Goal: Obtain resource: Download file/media

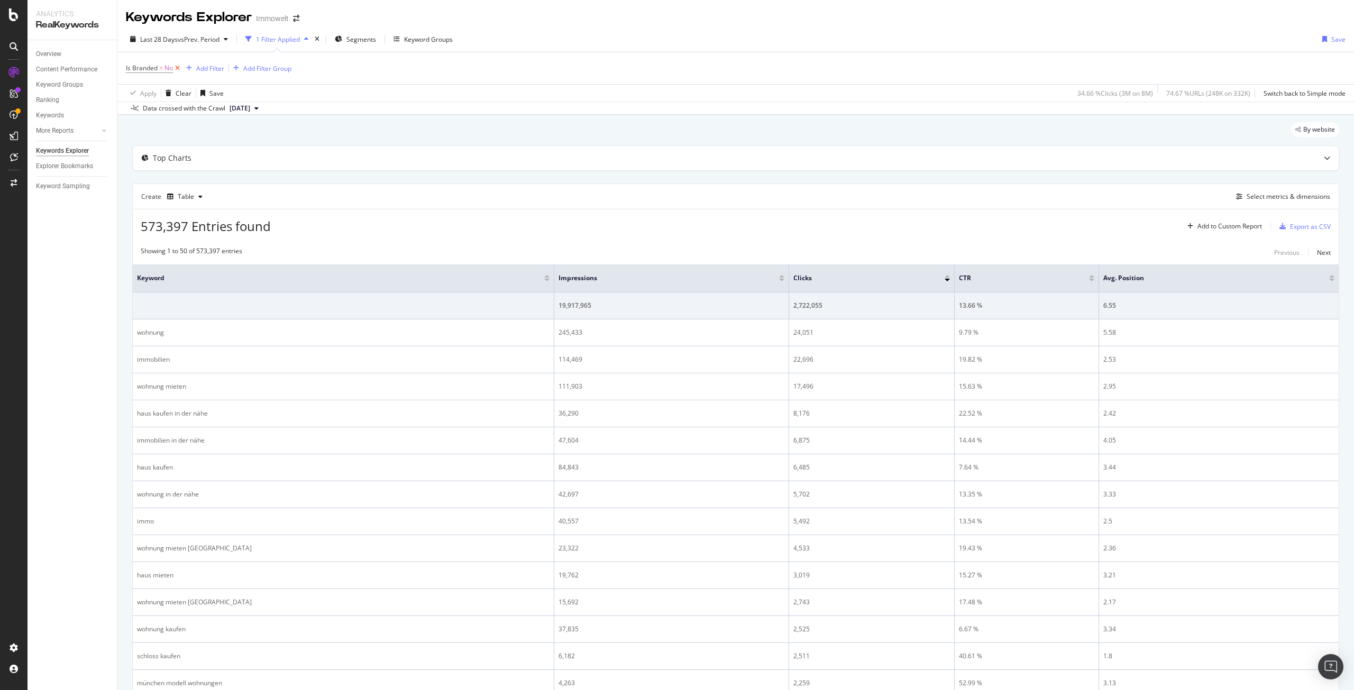
click at [176, 66] on icon at bounding box center [177, 68] width 9 height 11
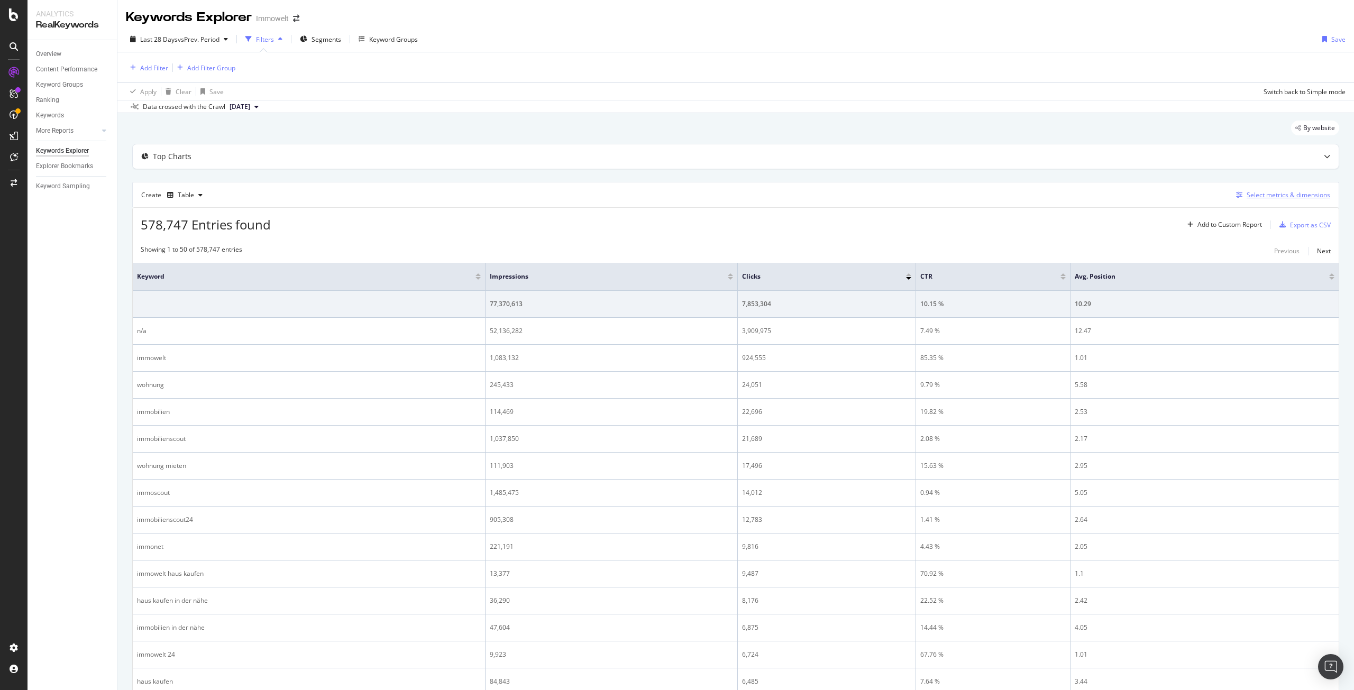
click at [1263, 194] on div "Select metrics & dimensions" at bounding box center [1289, 194] width 84 height 9
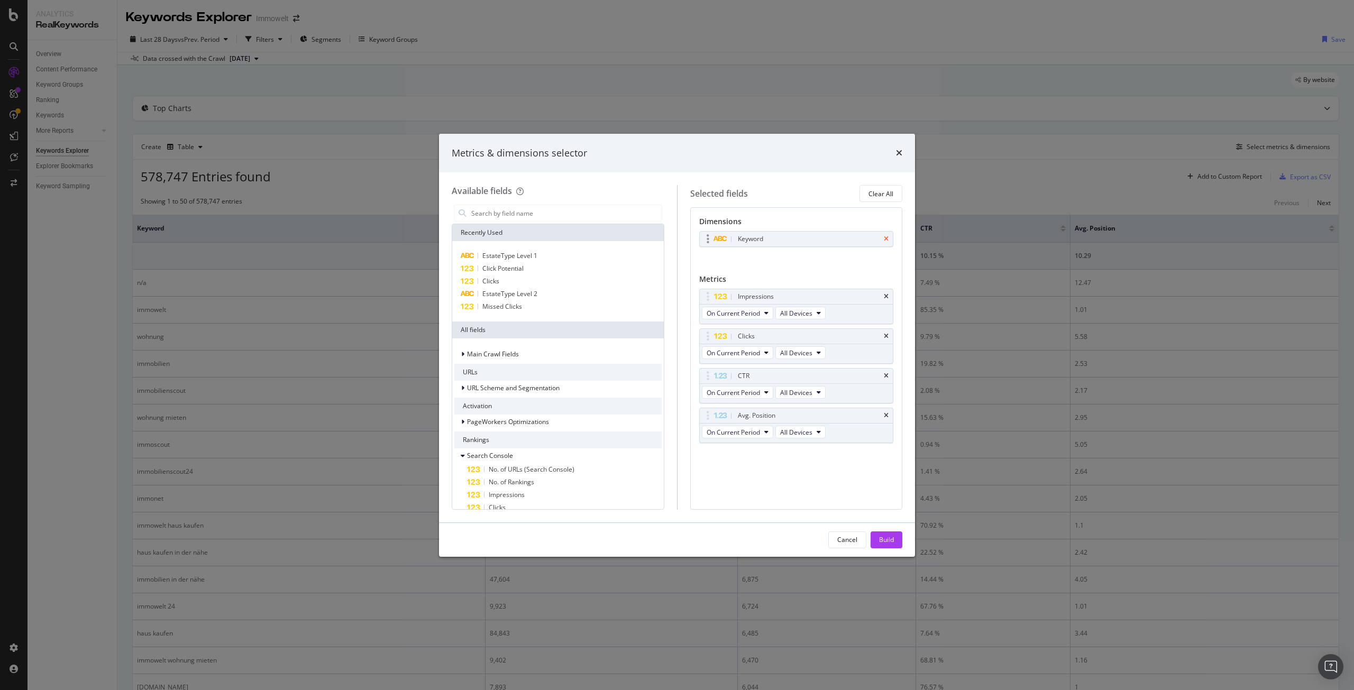
click at [887, 236] on icon "times" at bounding box center [886, 239] width 5 height 6
click at [889, 293] on div "Impressions" at bounding box center [797, 293] width 194 height 15
click at [886, 292] on icon "times" at bounding box center [886, 293] width 5 height 6
click at [886, 333] on icon "times" at bounding box center [886, 333] width 5 height 6
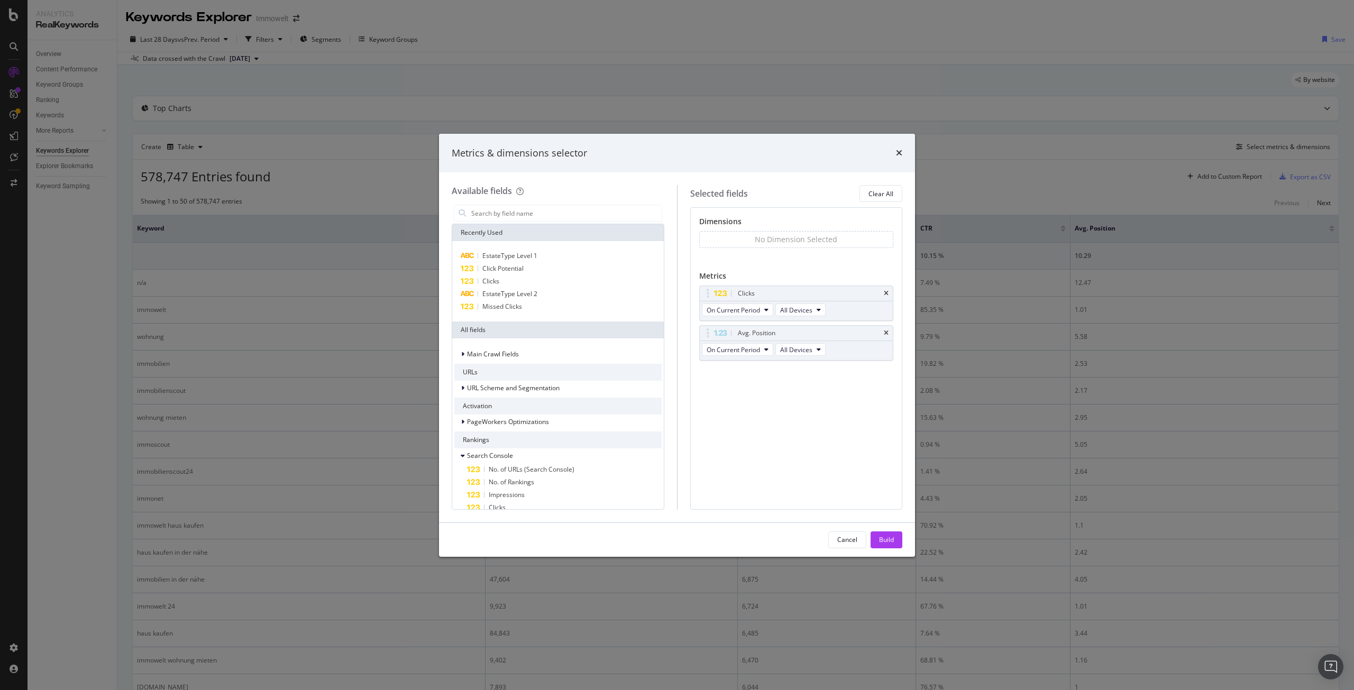
click at [886, 335] on icon "times" at bounding box center [886, 333] width 5 height 6
click at [535, 211] on input "modal" at bounding box center [566, 213] width 192 height 16
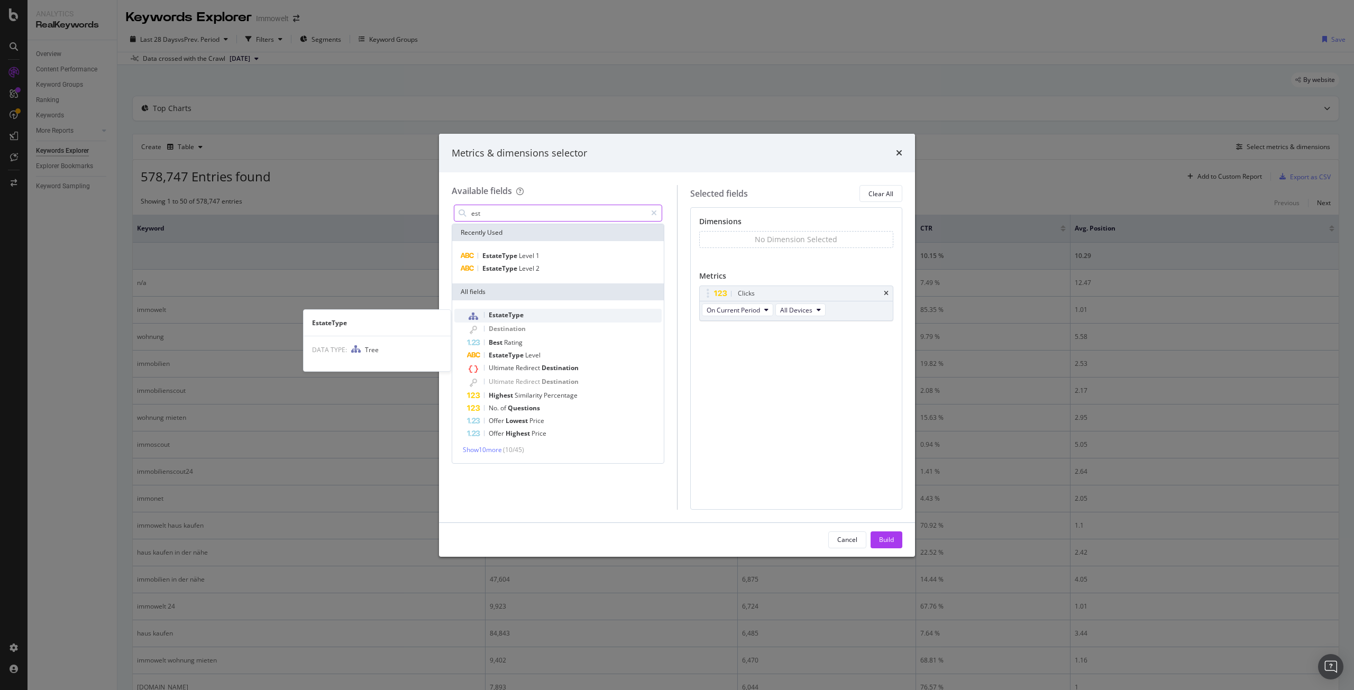
type input "est"
click at [532, 318] on div "EstateType" at bounding box center [564, 316] width 195 height 14
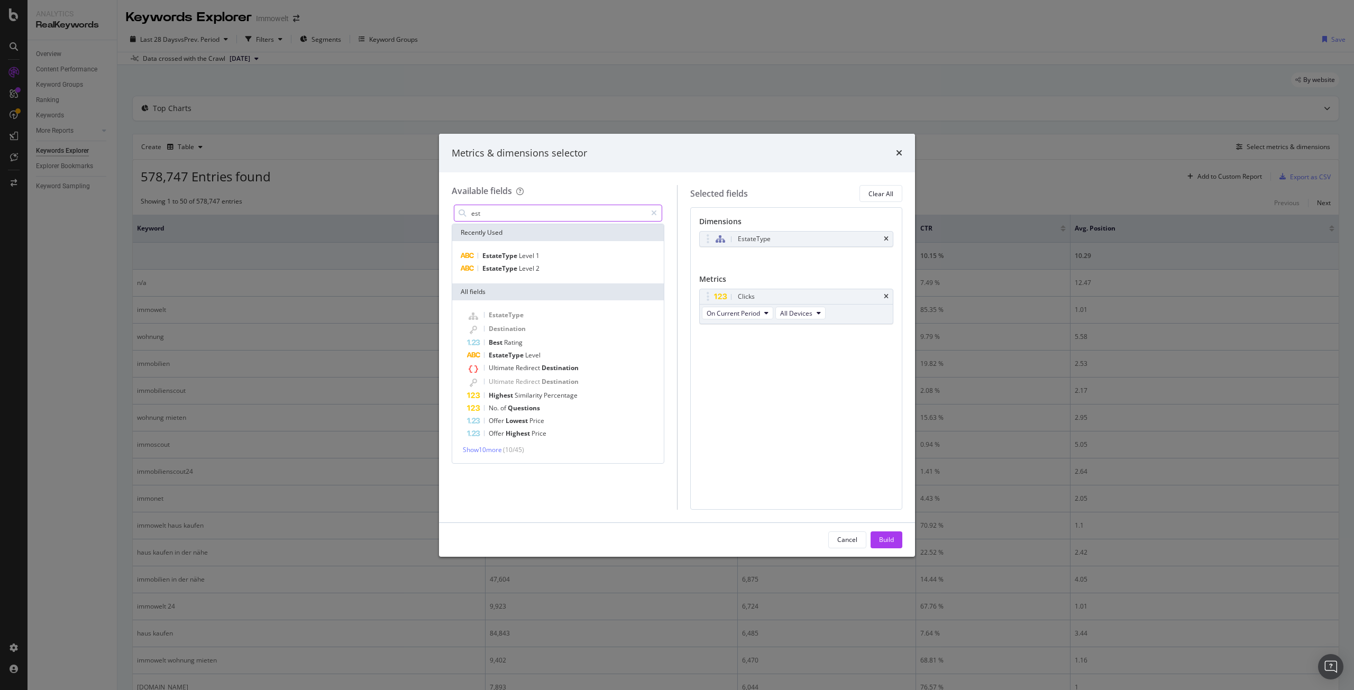
click at [525, 217] on input "est" at bounding box center [558, 213] width 176 height 16
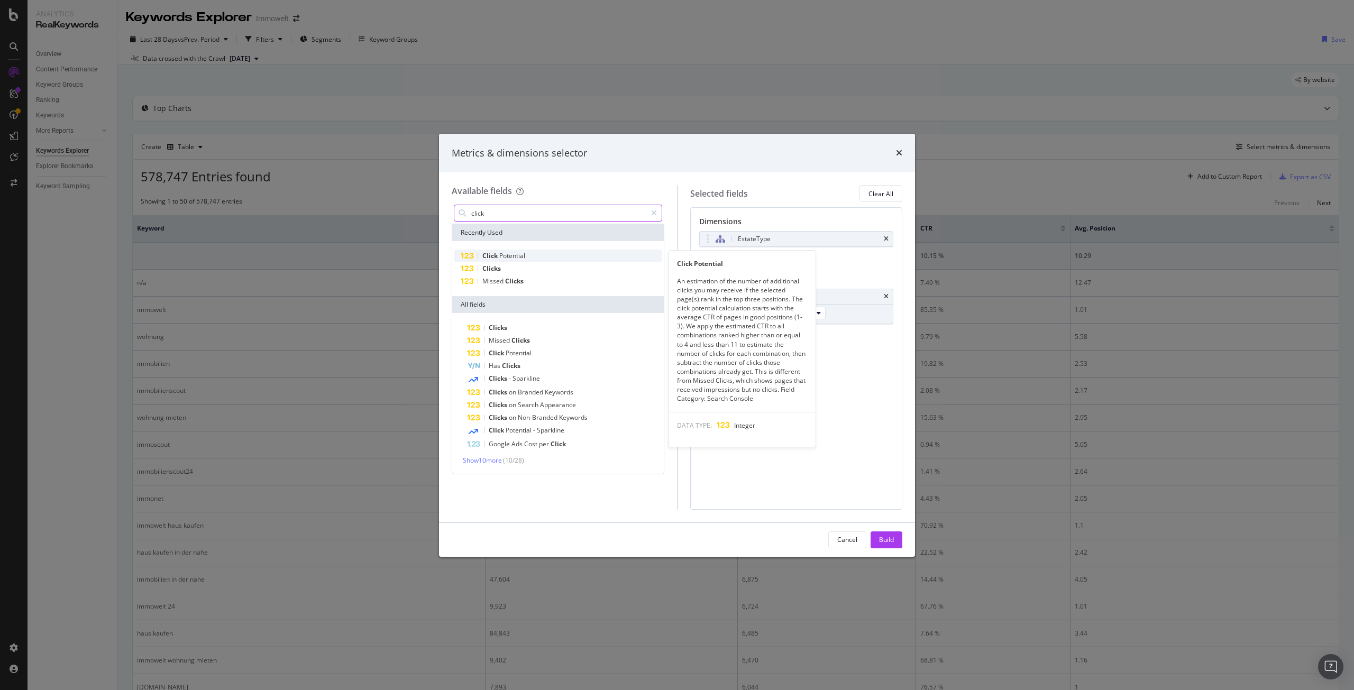
type input "click"
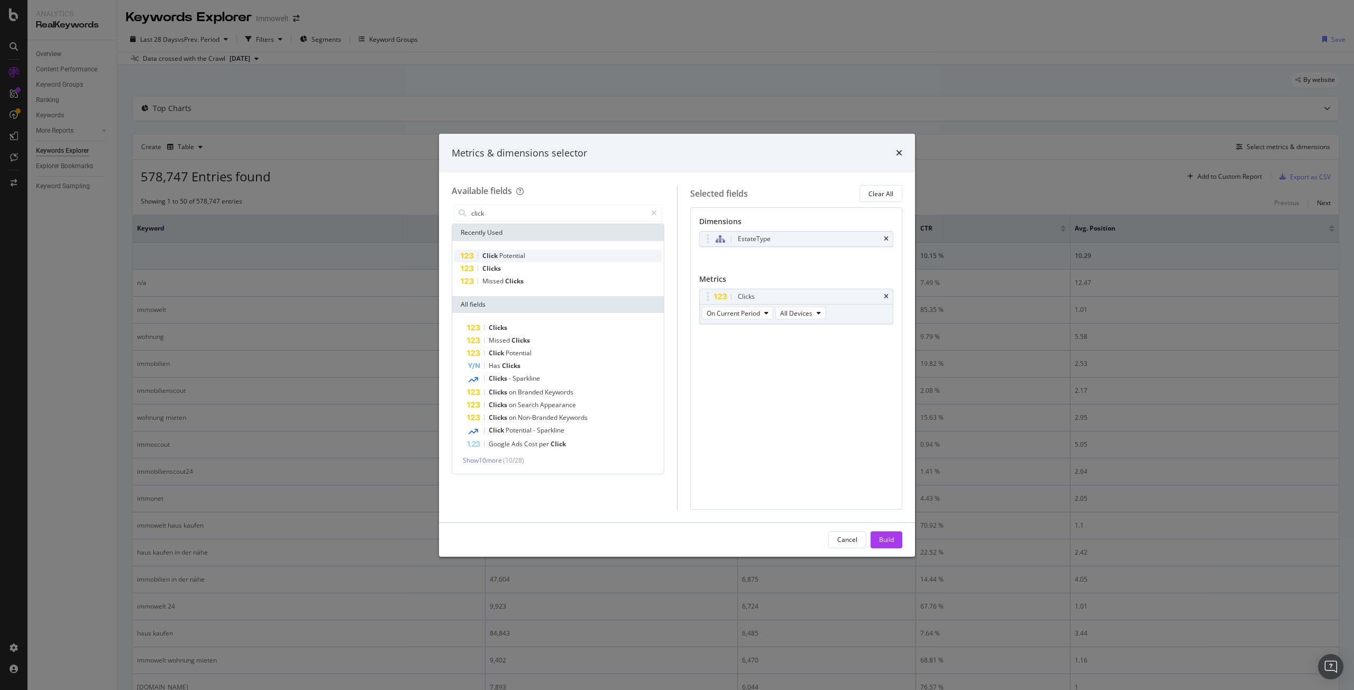
click at [524, 259] on span "Potential" at bounding box center [512, 255] width 26 height 9
click at [893, 543] on div "Build" at bounding box center [886, 539] width 15 height 9
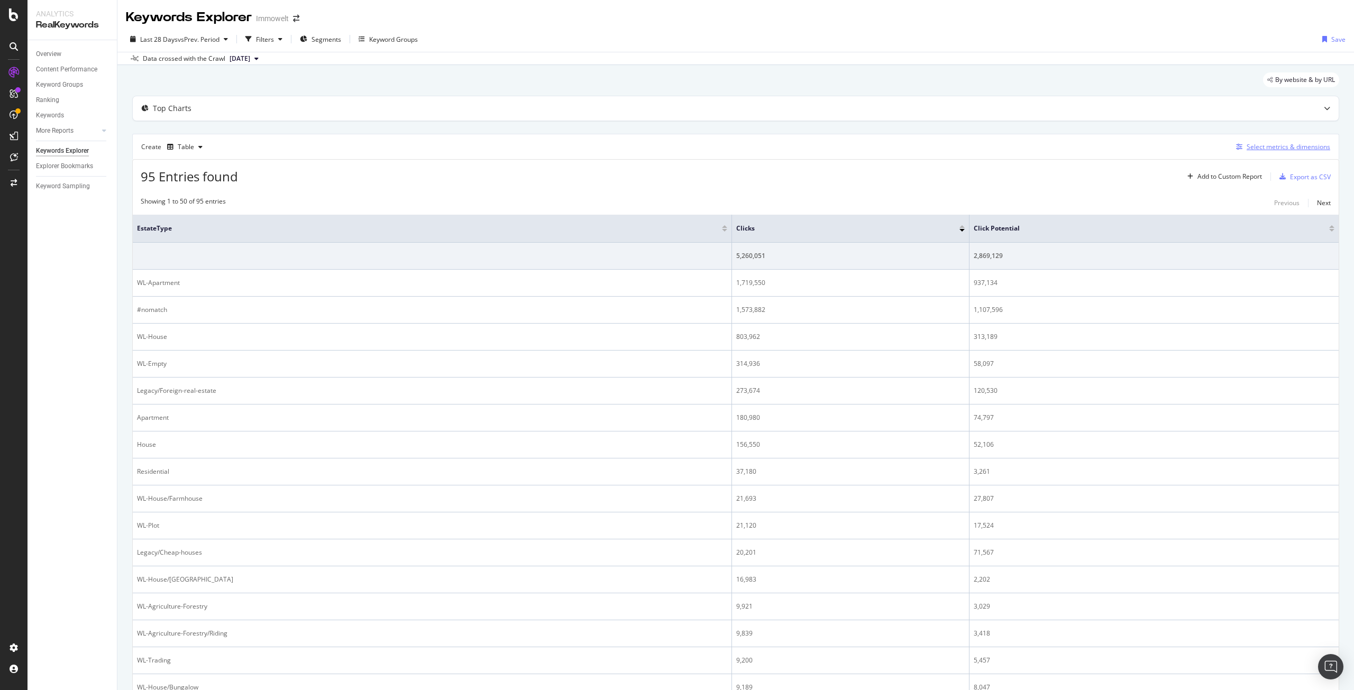
click at [1260, 149] on div "Select metrics & dimensions" at bounding box center [1289, 146] width 84 height 9
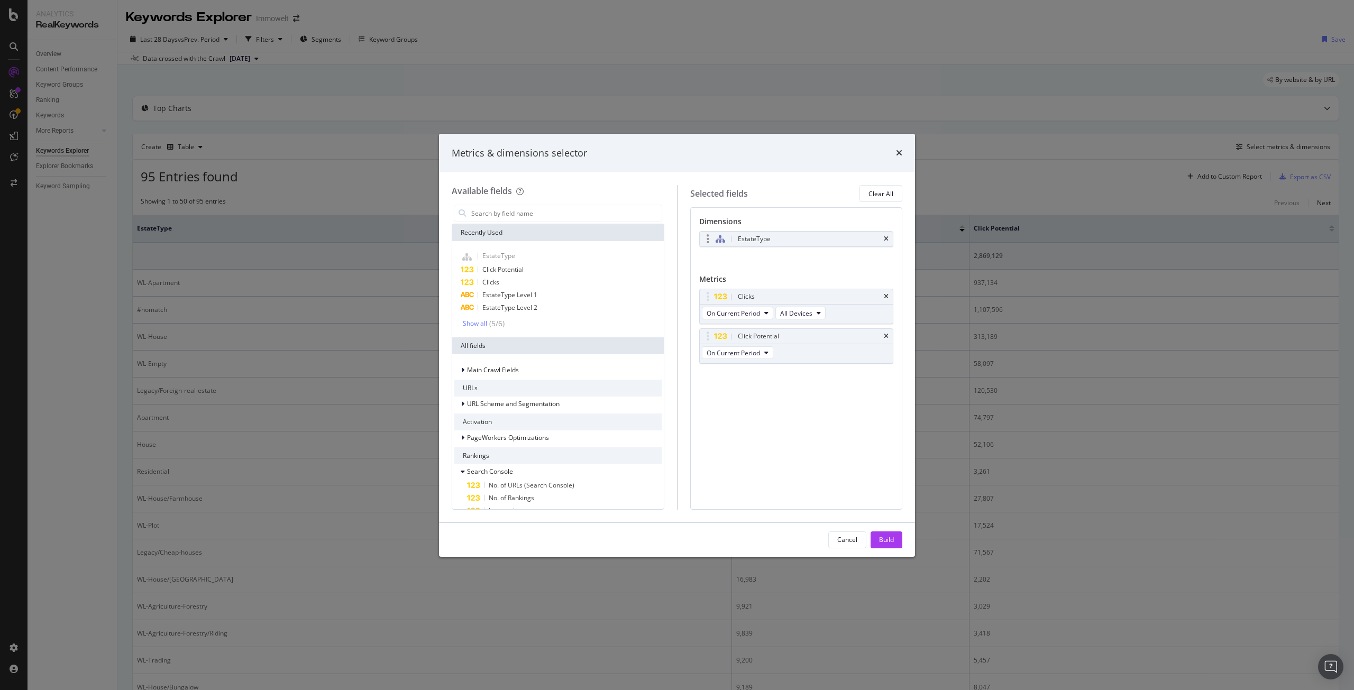
click at [790, 238] on div "EstateType" at bounding box center [809, 239] width 147 height 11
click at [885, 237] on icon "times" at bounding box center [886, 239] width 5 height 6
click at [540, 215] on input "modal" at bounding box center [566, 213] width 192 height 16
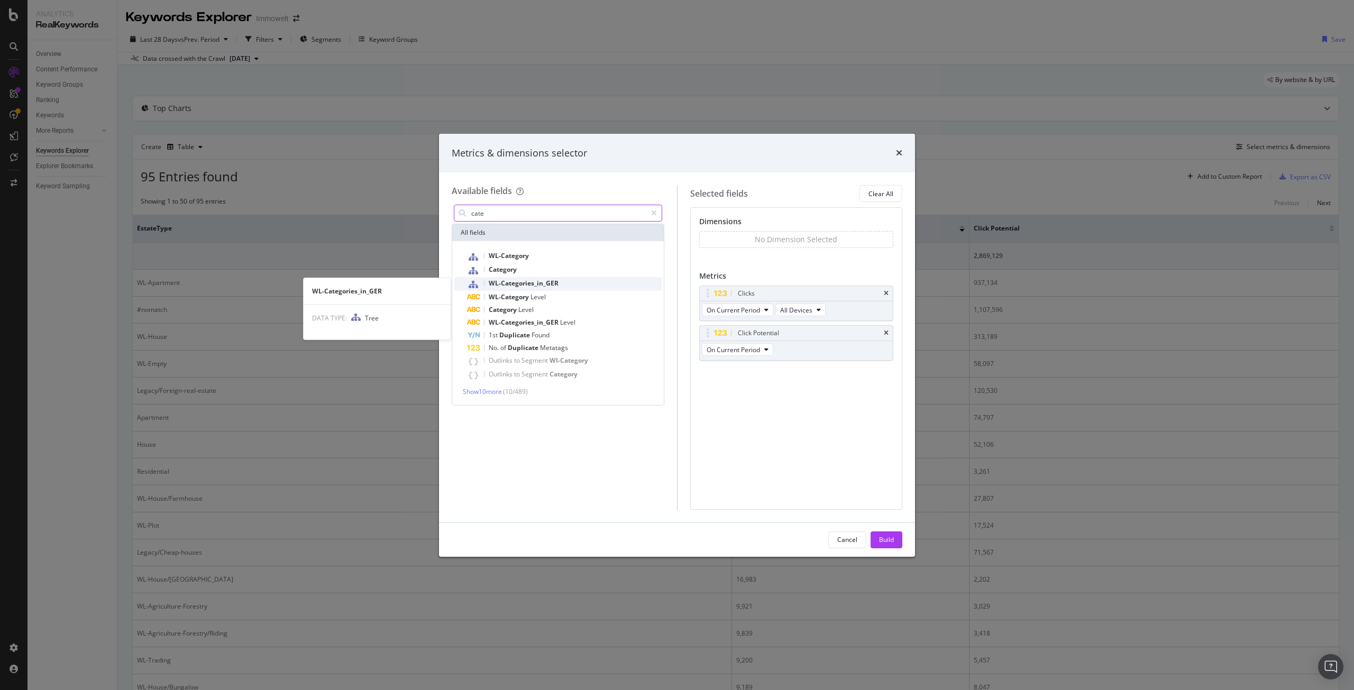
type input "cate"
click at [577, 279] on div "WL-Categories_in_GER" at bounding box center [564, 284] width 195 height 14
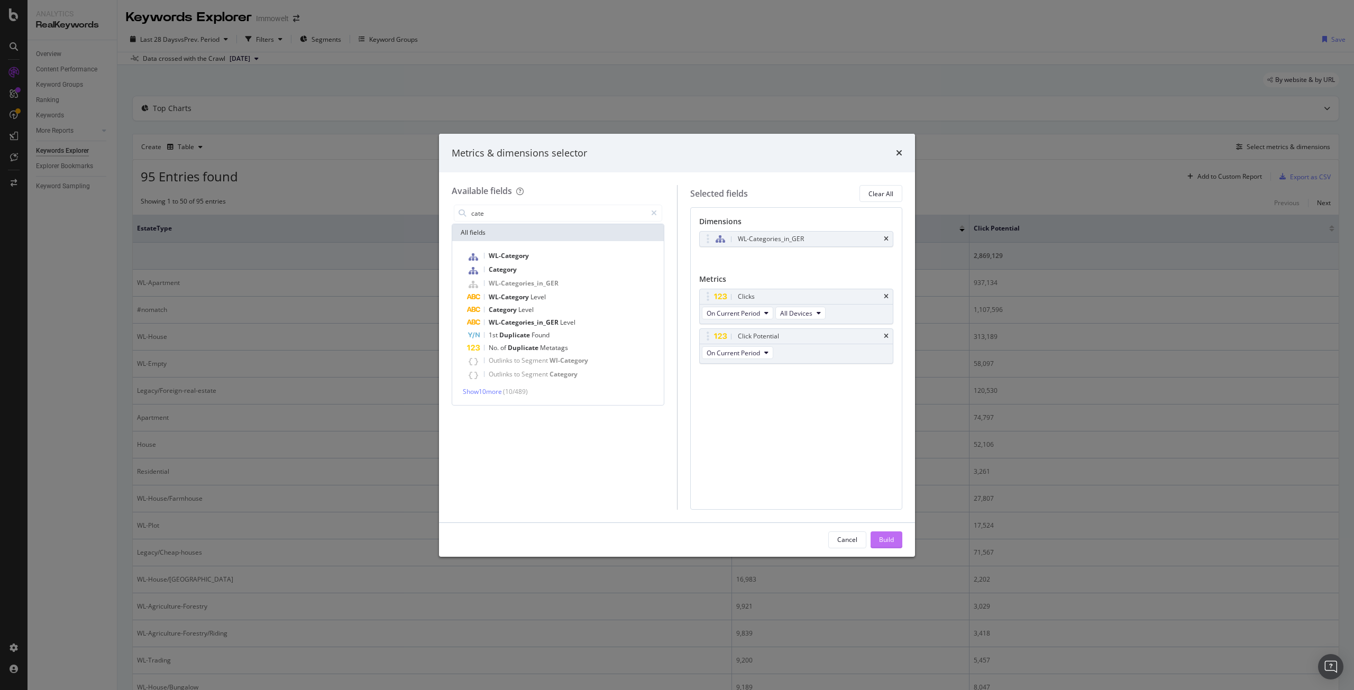
click at [889, 537] on div "Build" at bounding box center [886, 539] width 15 height 9
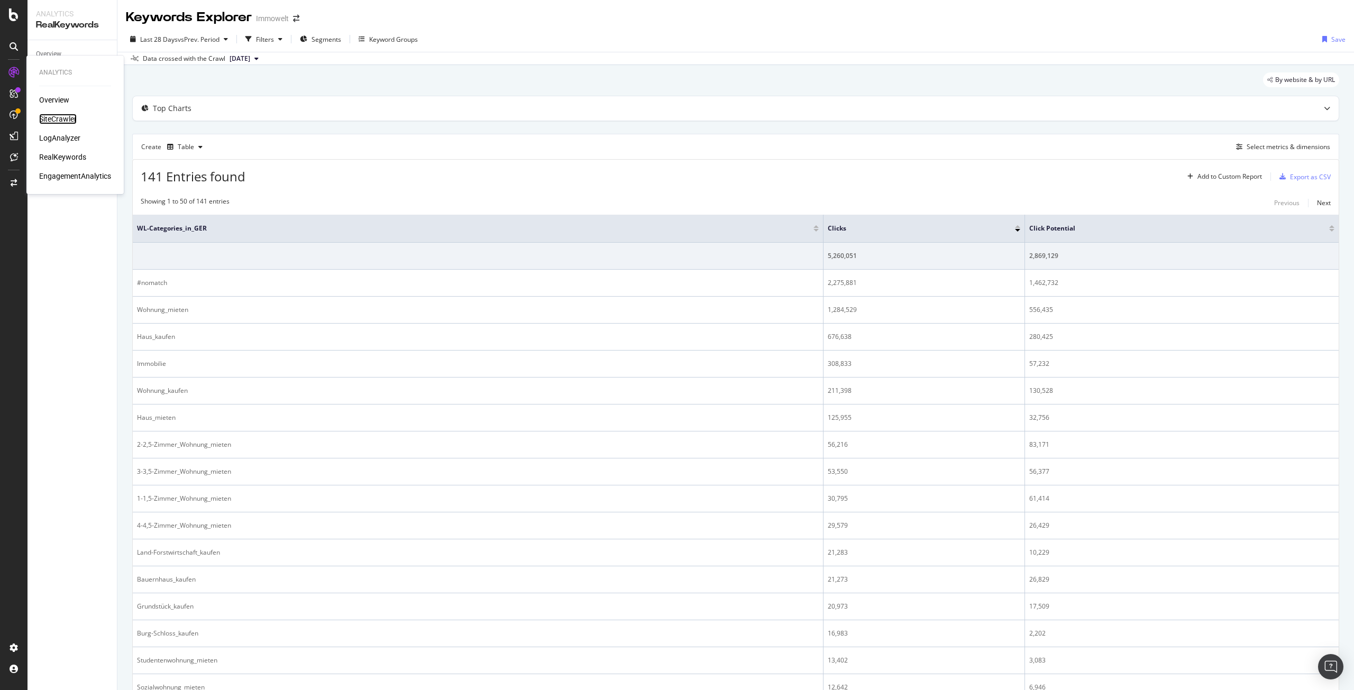
click at [55, 118] on div "SiteCrawler" at bounding box center [58, 119] width 38 height 11
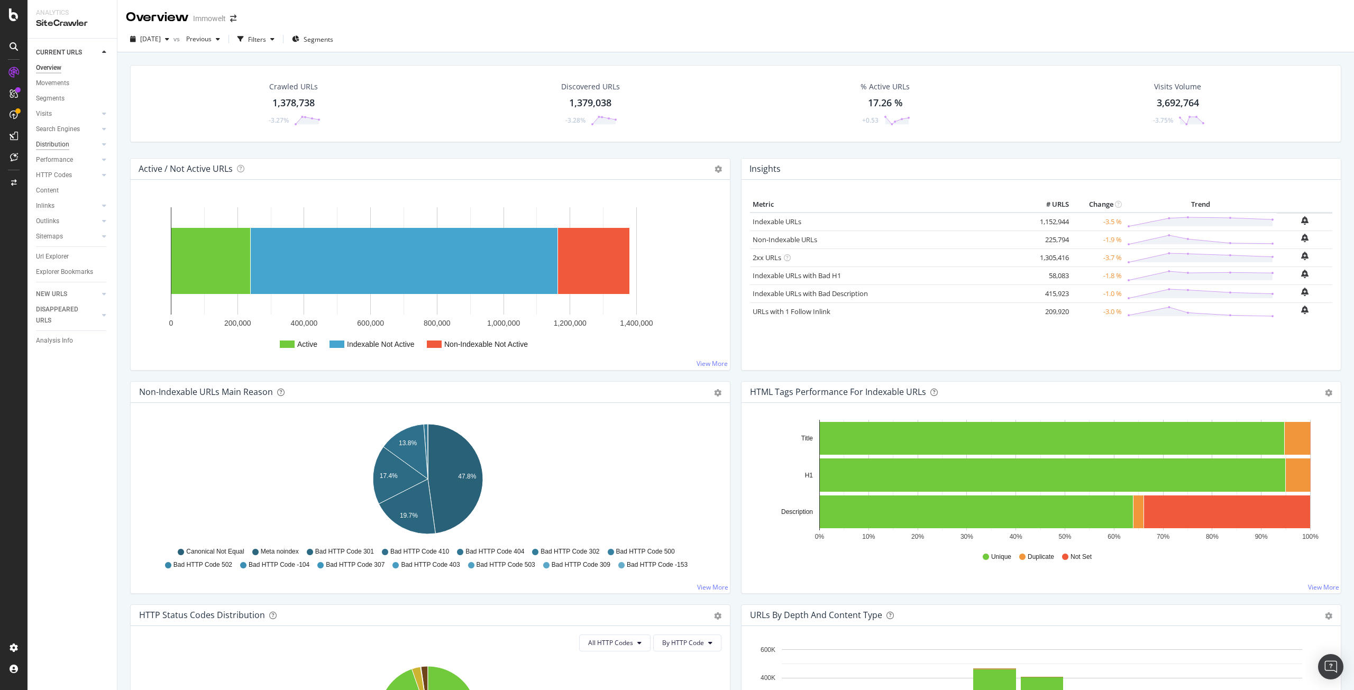
click at [54, 144] on div "Distribution" at bounding box center [52, 144] width 33 height 11
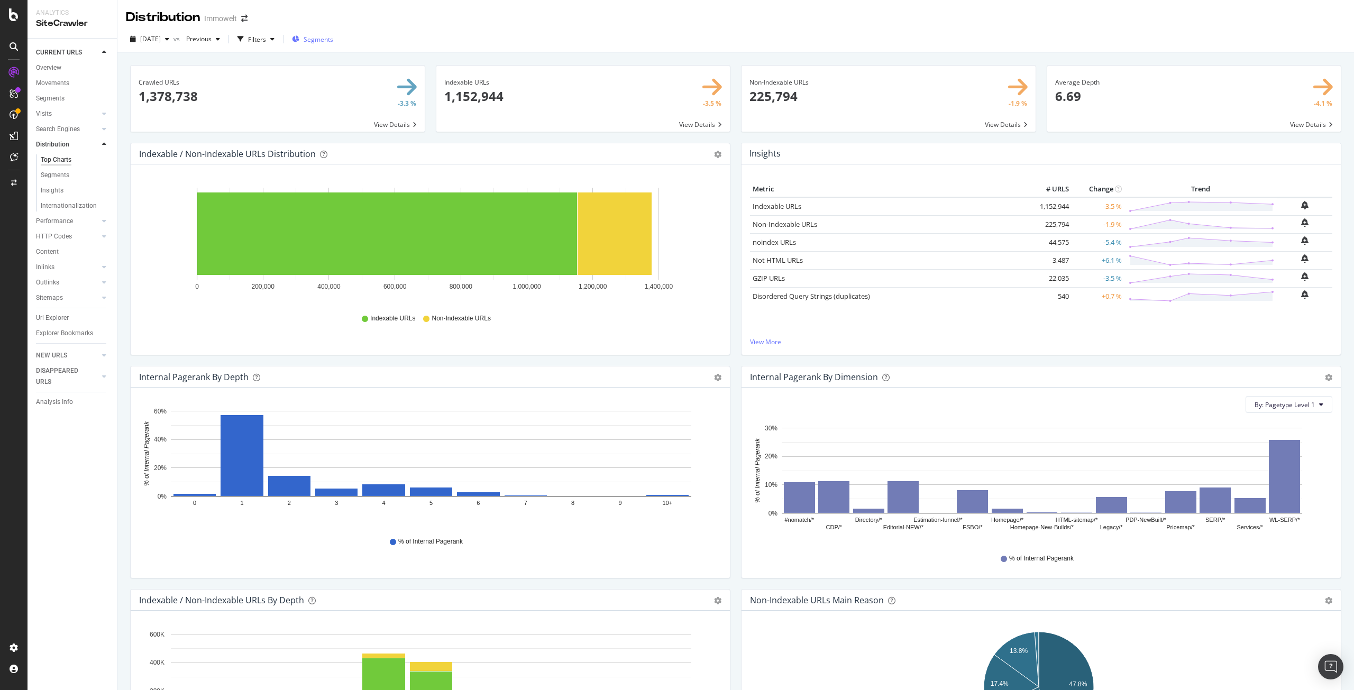
click at [328, 38] on span "Segments" at bounding box center [319, 39] width 30 height 9
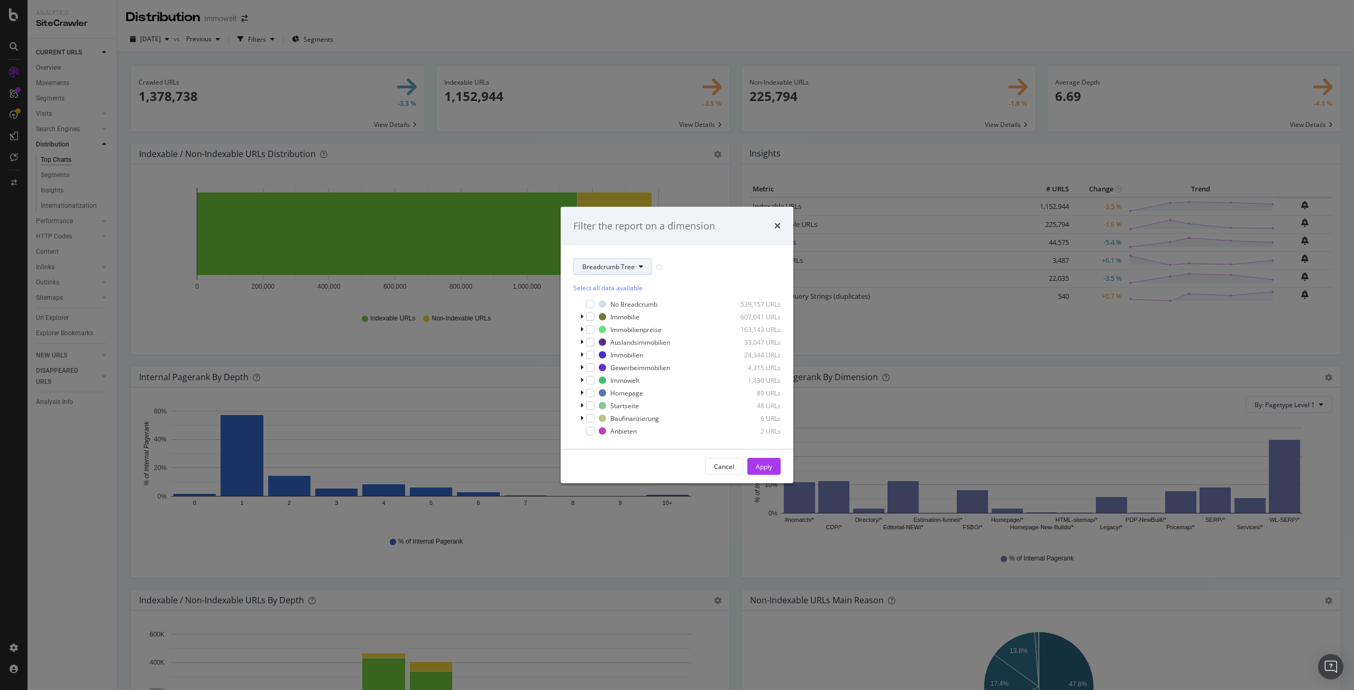
click at [611, 273] on button "Breadcrumb Tree" at bounding box center [613, 266] width 79 height 17
click at [631, 340] on span "EstateType" at bounding box center [616, 344] width 68 height 10
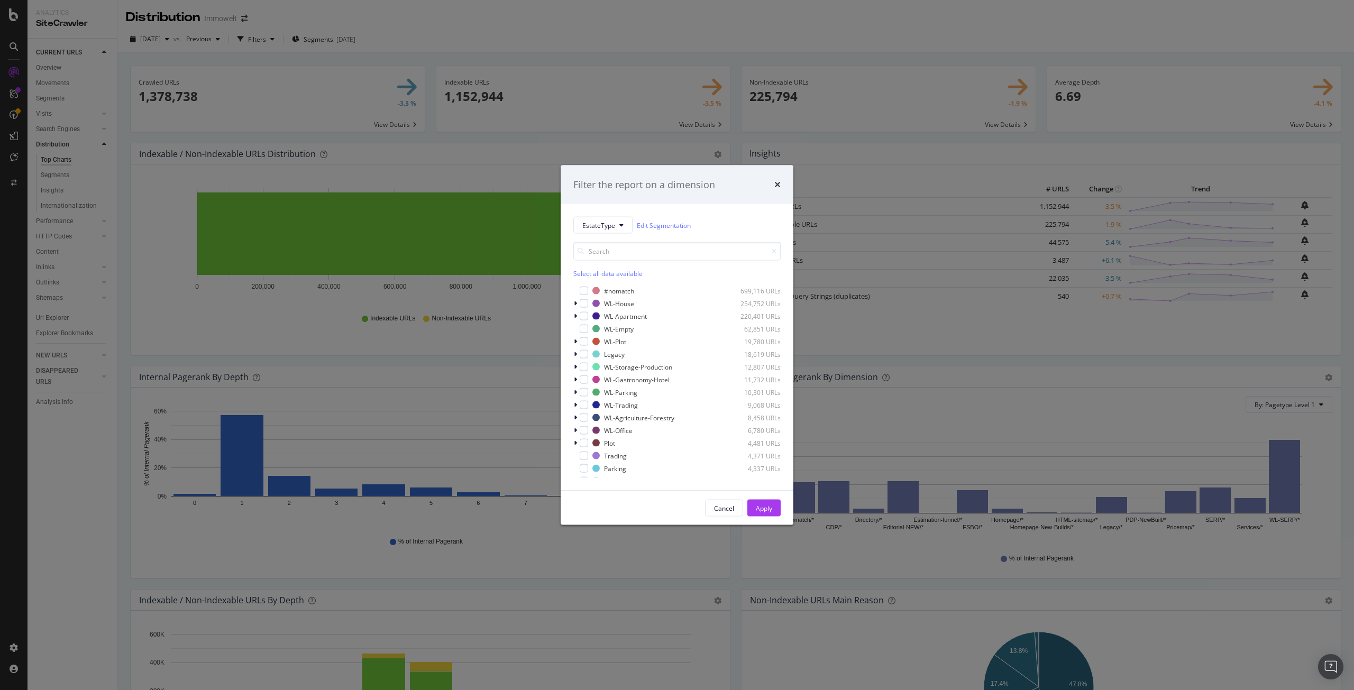
drag, startPoint x: 725, startPoint y: 508, endPoint x: 729, endPoint y: 503, distance: 7.2
click at [726, 508] on div "Cancel" at bounding box center [724, 508] width 20 height 9
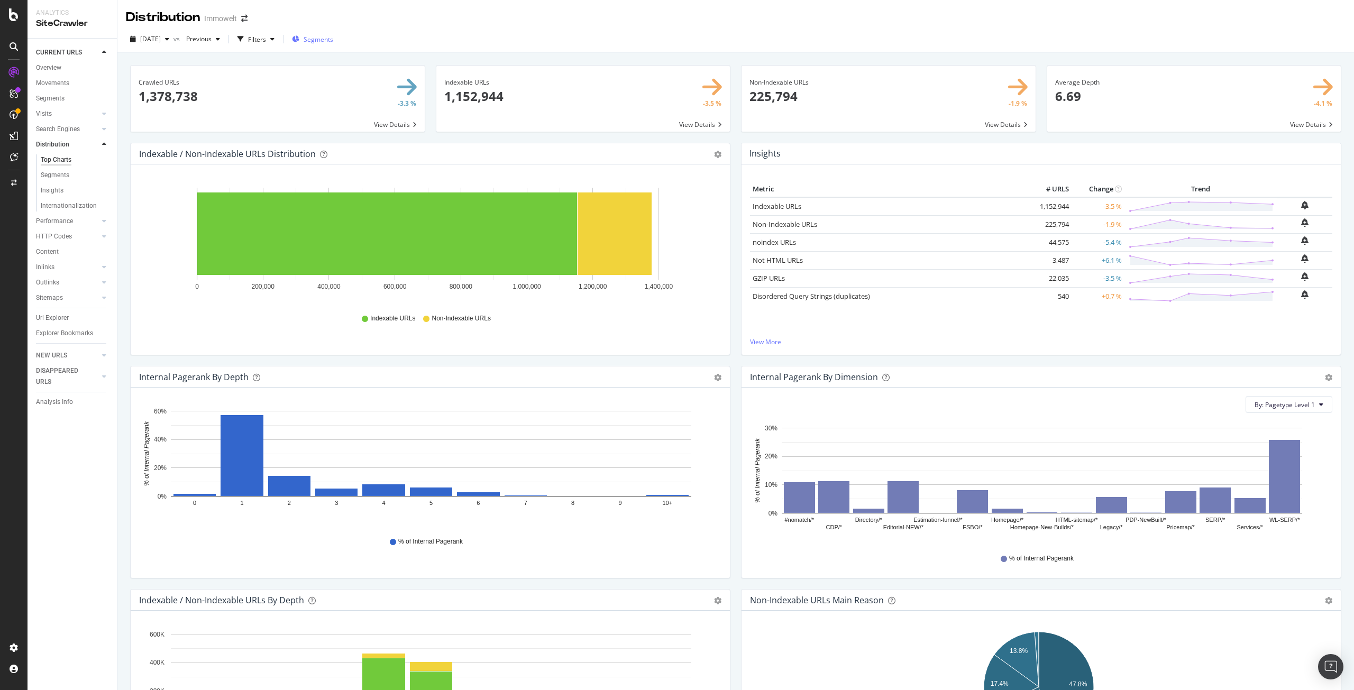
click at [333, 40] on span "Segments" at bounding box center [319, 39] width 30 height 9
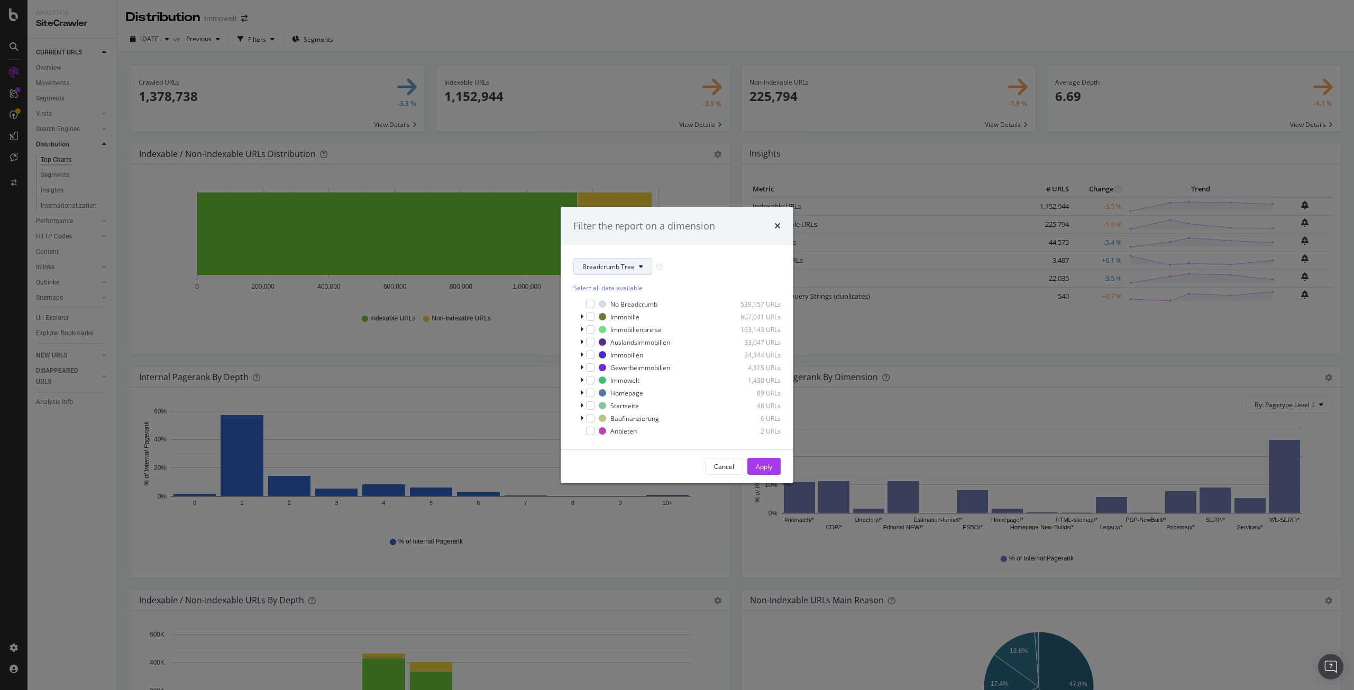
click at [588, 267] on span "Breadcrumb Tree" at bounding box center [608, 266] width 52 height 9
click at [620, 302] on span "EstateType" at bounding box center [616, 300] width 68 height 10
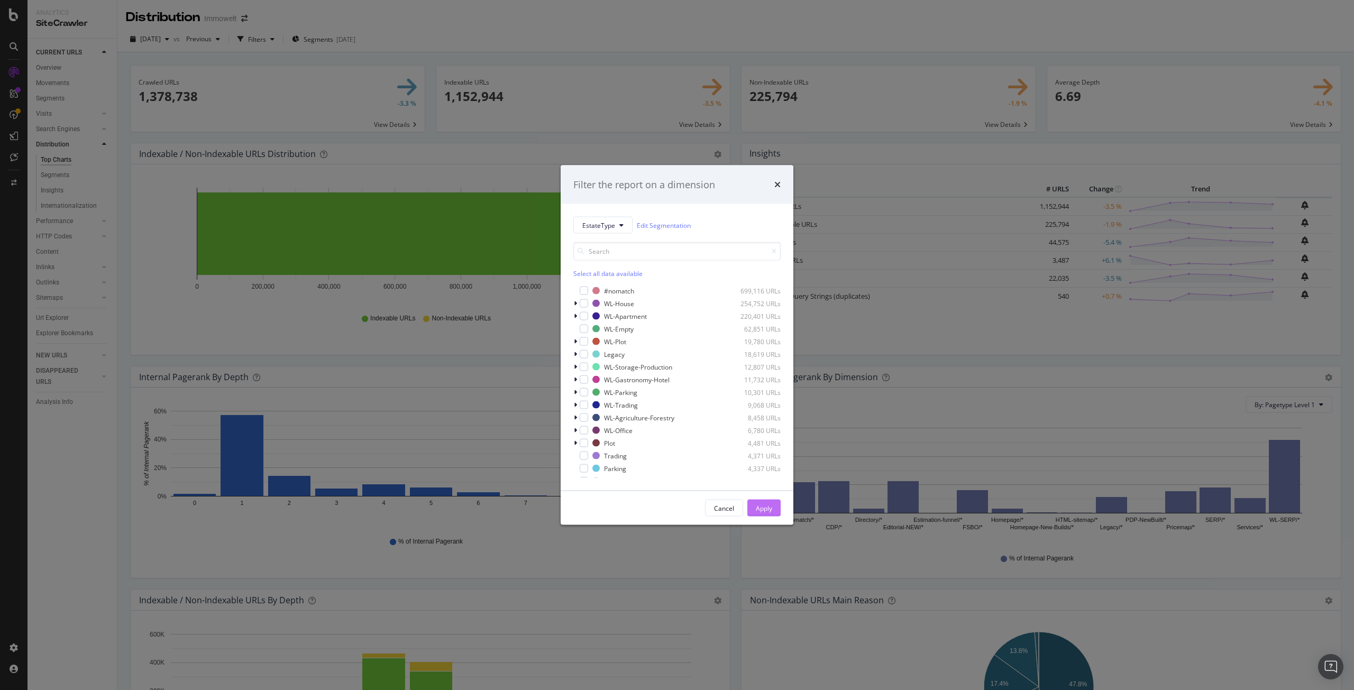
click at [764, 505] on div "Apply" at bounding box center [764, 508] width 16 height 9
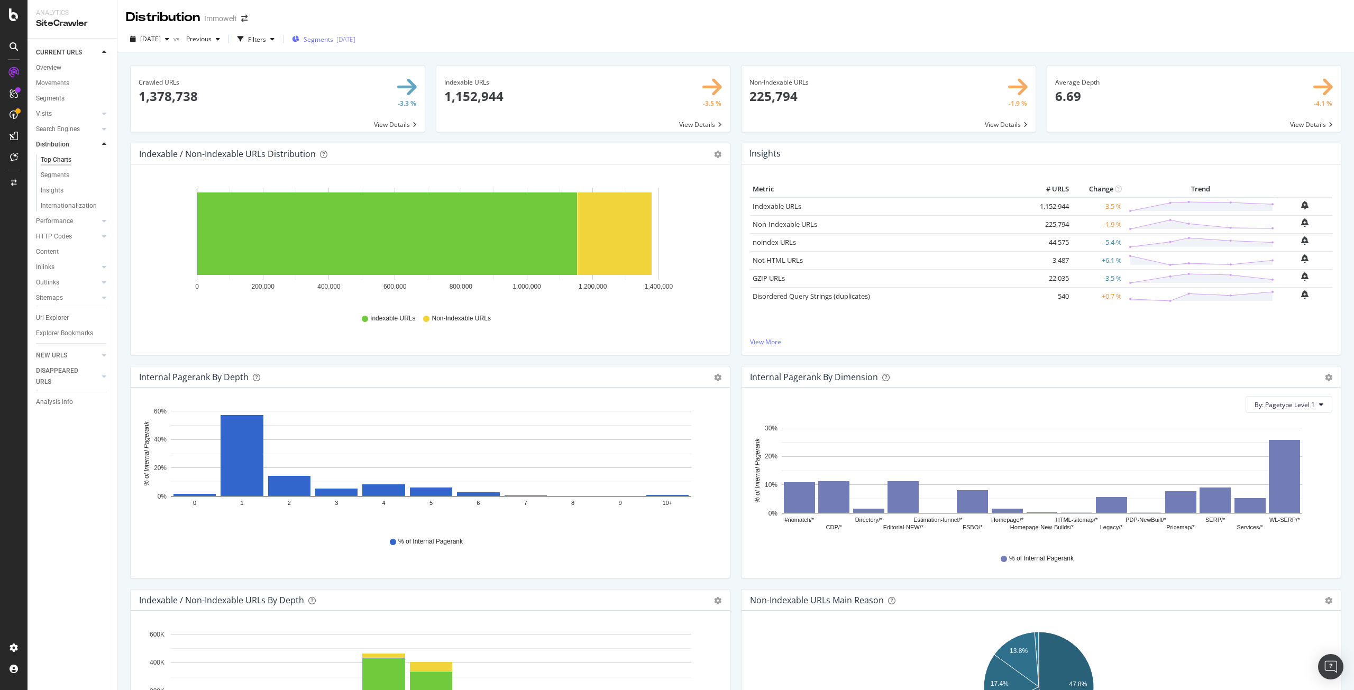
click at [356, 35] on div "Segments [DATE]" at bounding box center [323, 39] width 63 height 9
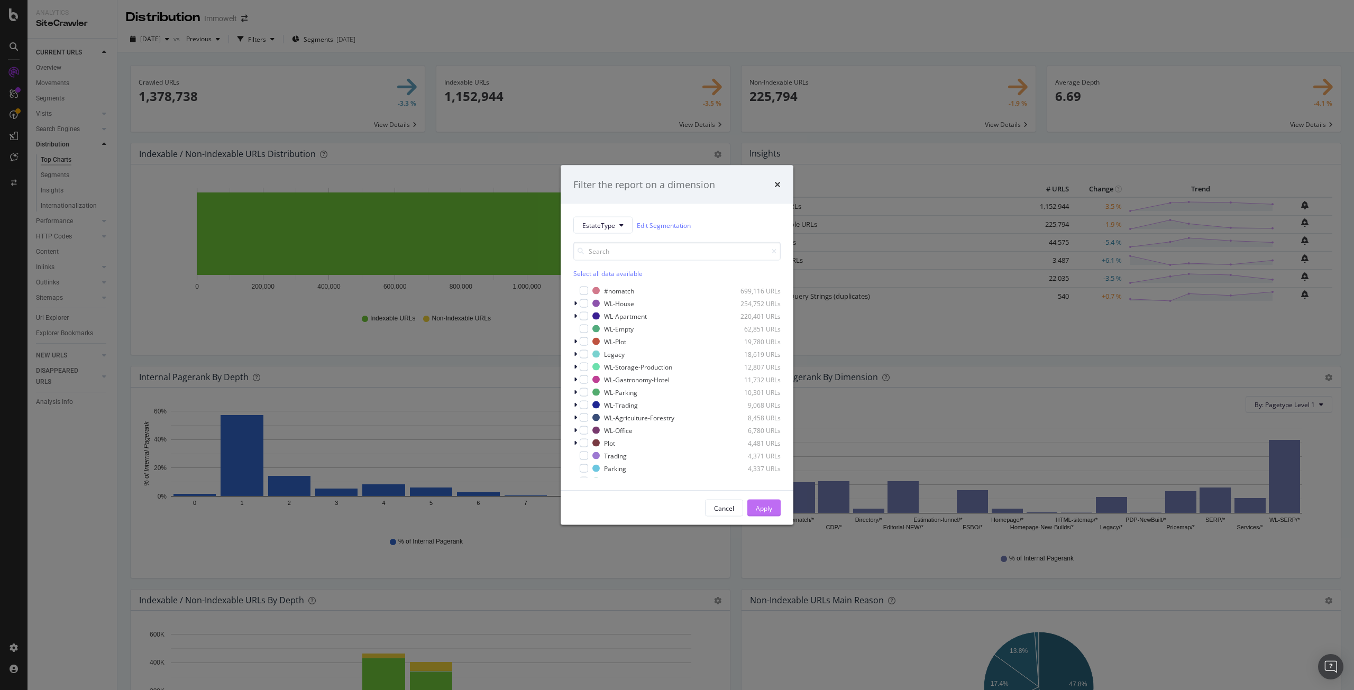
click at [760, 514] on div "Apply" at bounding box center [764, 508] width 16 height 16
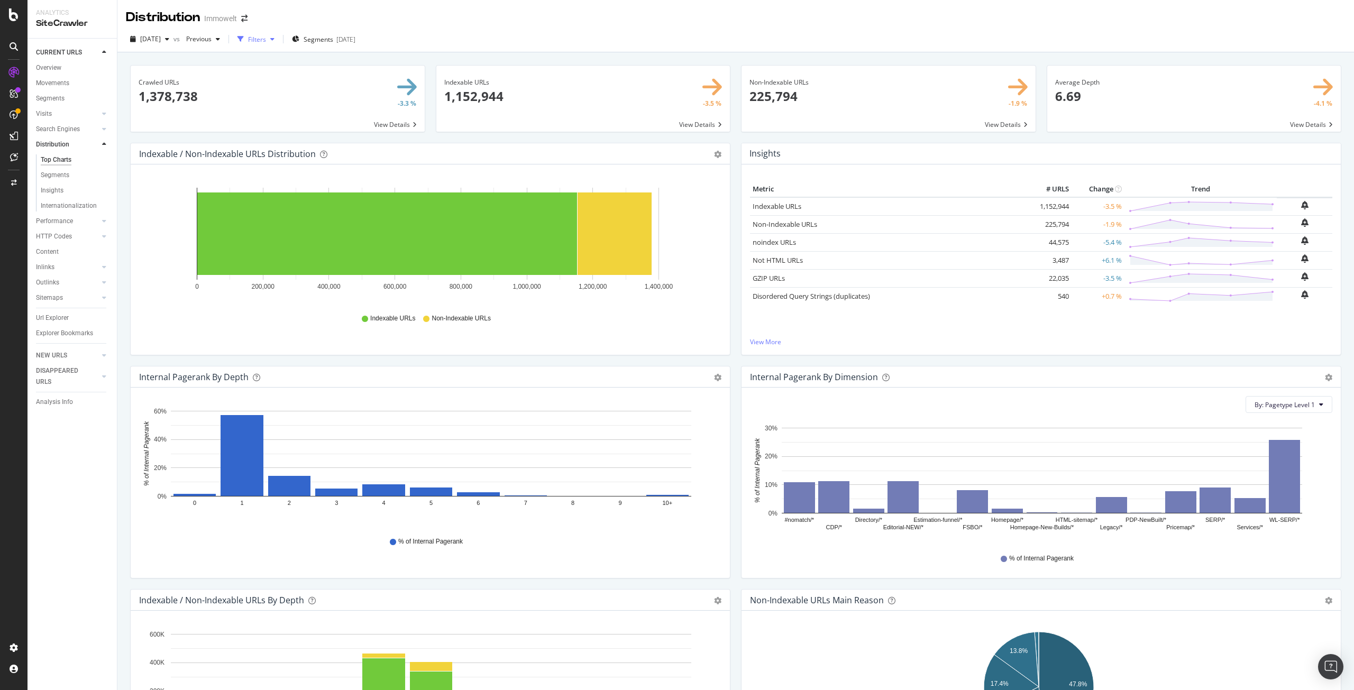
click at [266, 35] on div "Filters" at bounding box center [257, 39] width 18 height 9
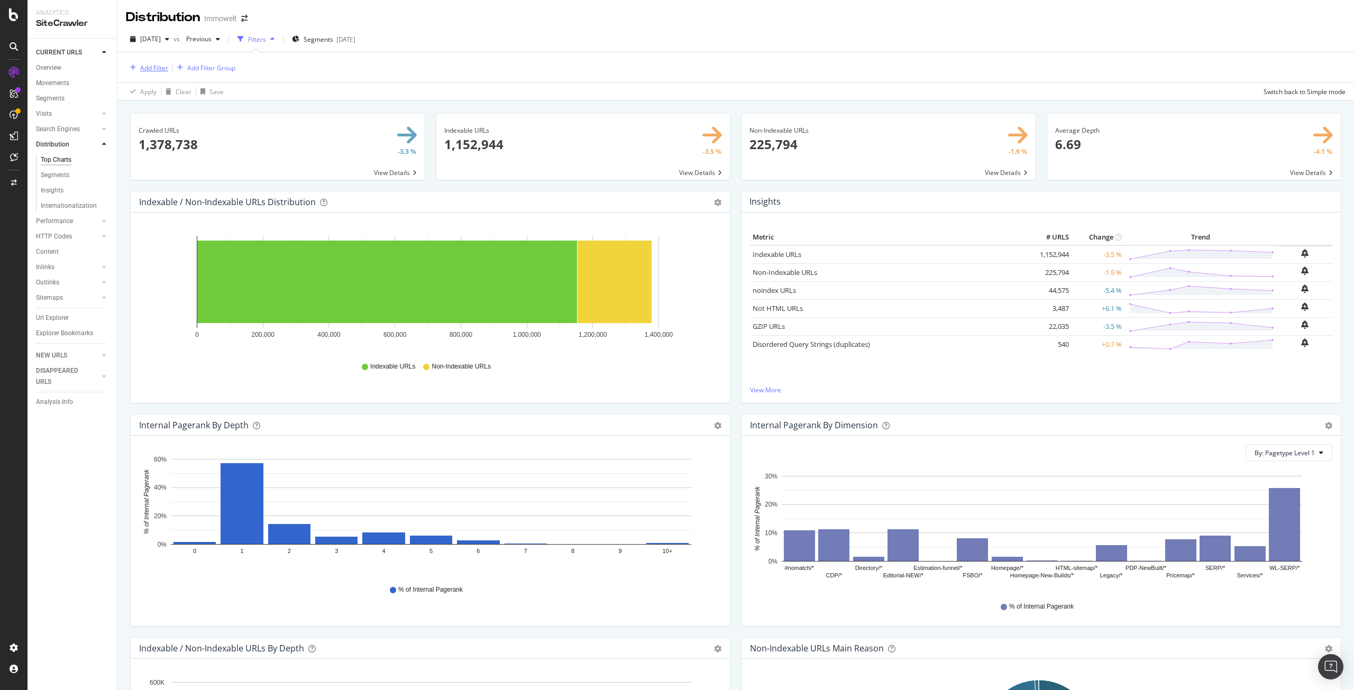
click at [159, 67] on div "Add Filter" at bounding box center [154, 67] width 28 height 9
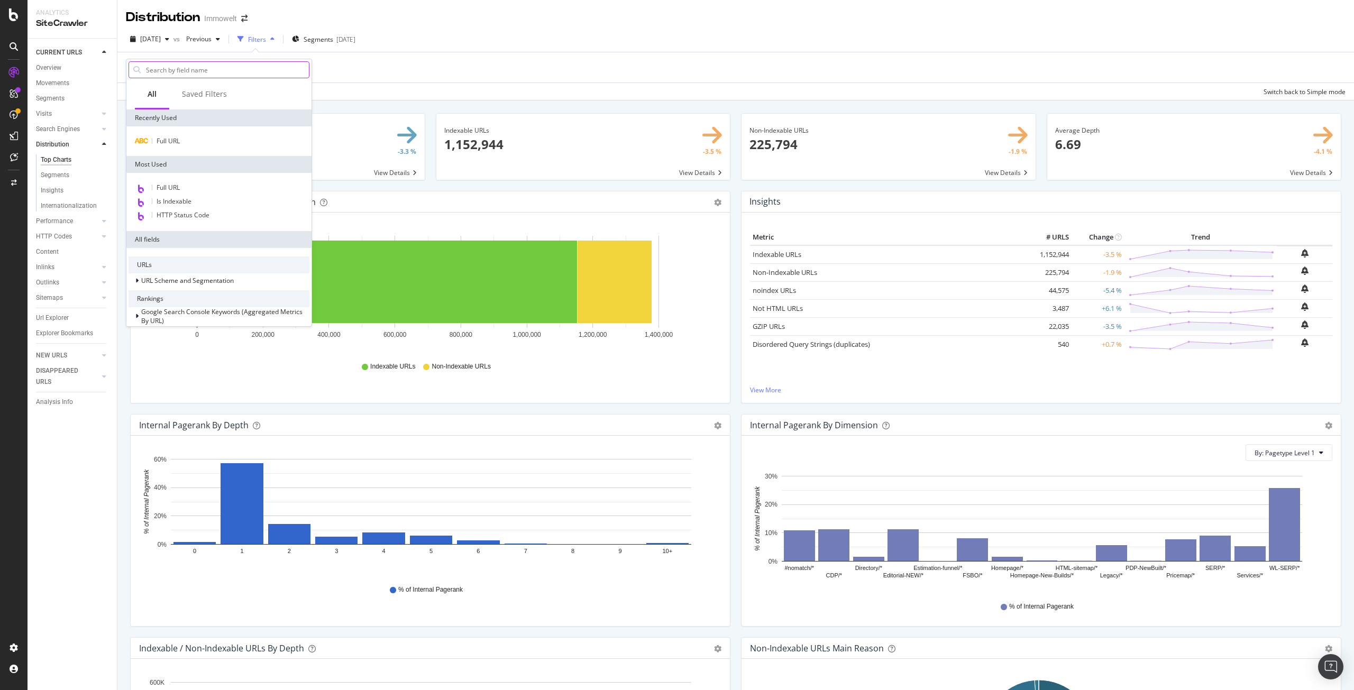
click at [176, 69] on input "text" at bounding box center [227, 70] width 164 height 16
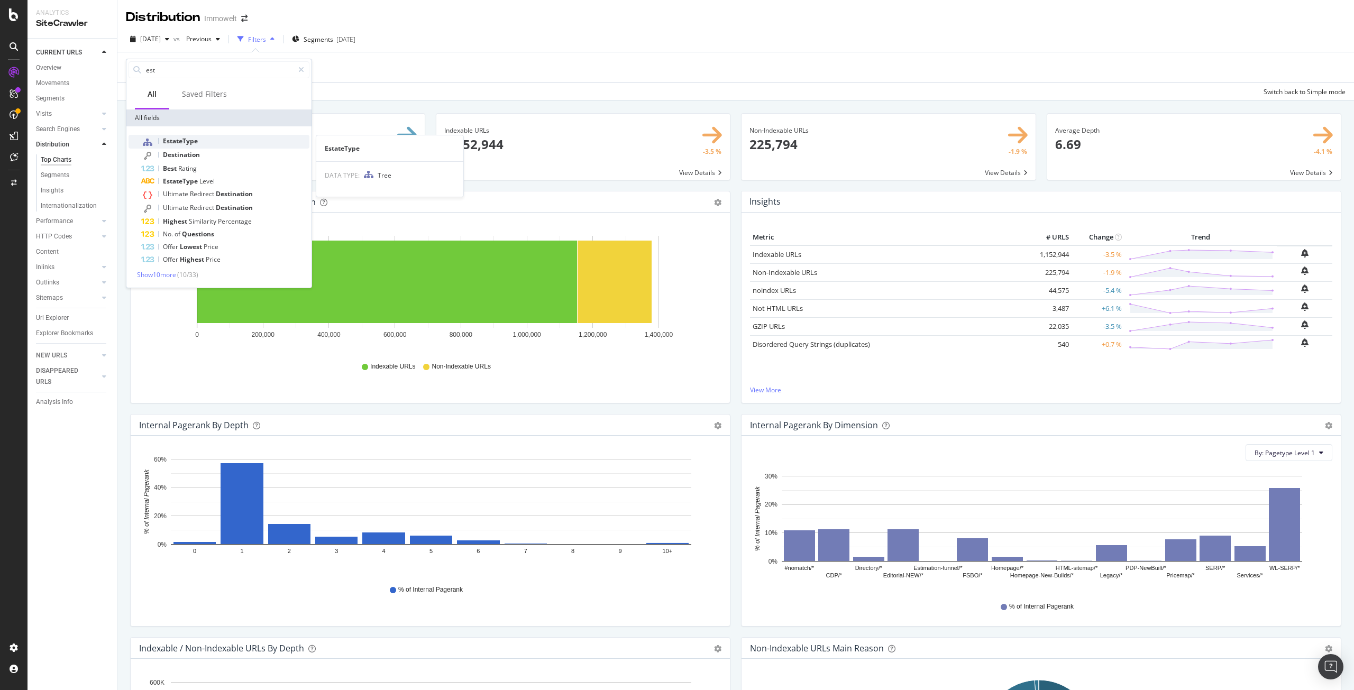
type input "est"
click at [179, 139] on span "EstateType" at bounding box center [180, 140] width 35 height 9
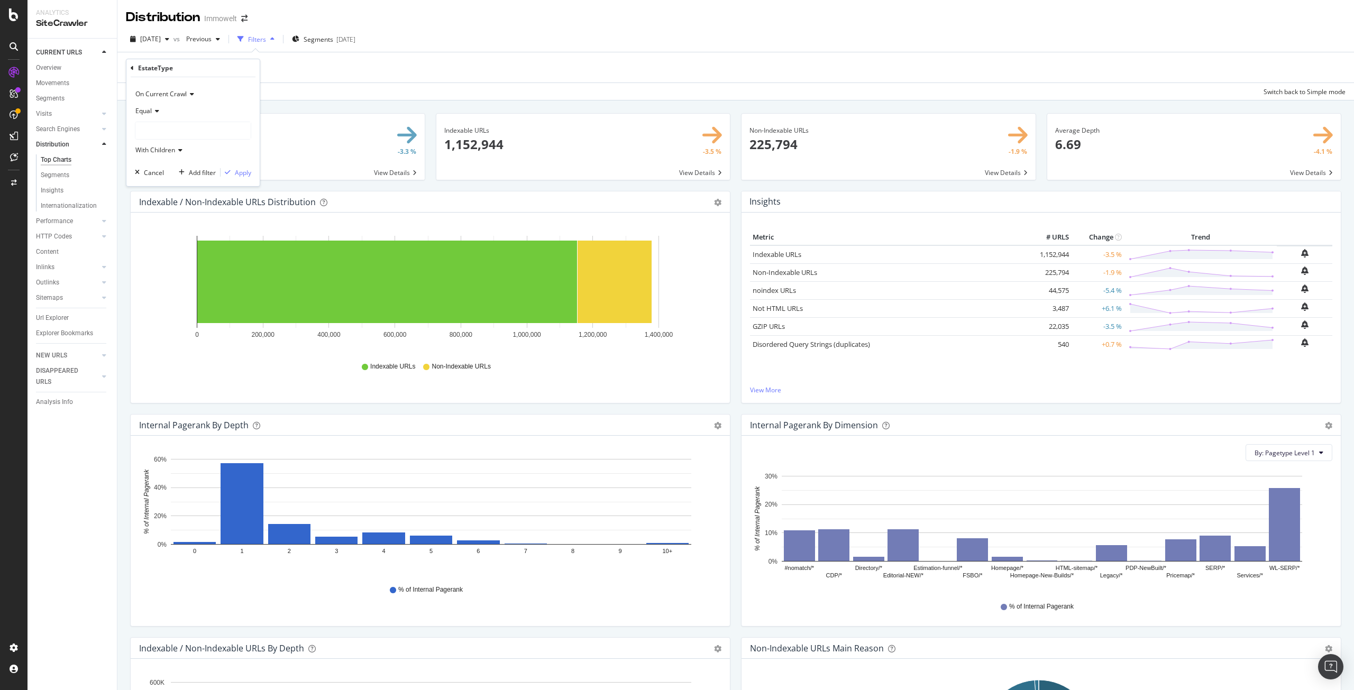
click at [154, 108] on icon at bounding box center [155, 111] width 7 height 6
click at [159, 147] on span "Not Equal" at bounding box center [154, 146] width 29 height 9
click at [159, 129] on div at bounding box center [192, 130] width 115 height 17
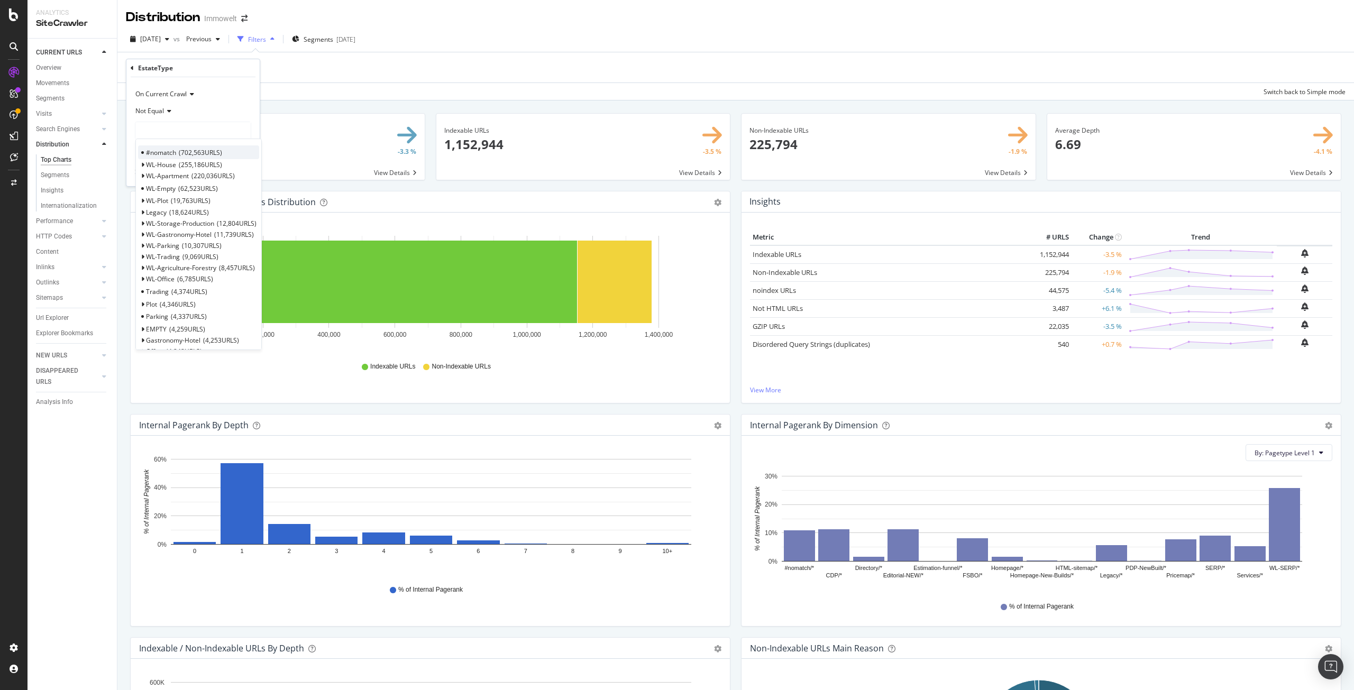
click at [174, 150] on span "#nomatch" at bounding box center [161, 152] width 30 height 9
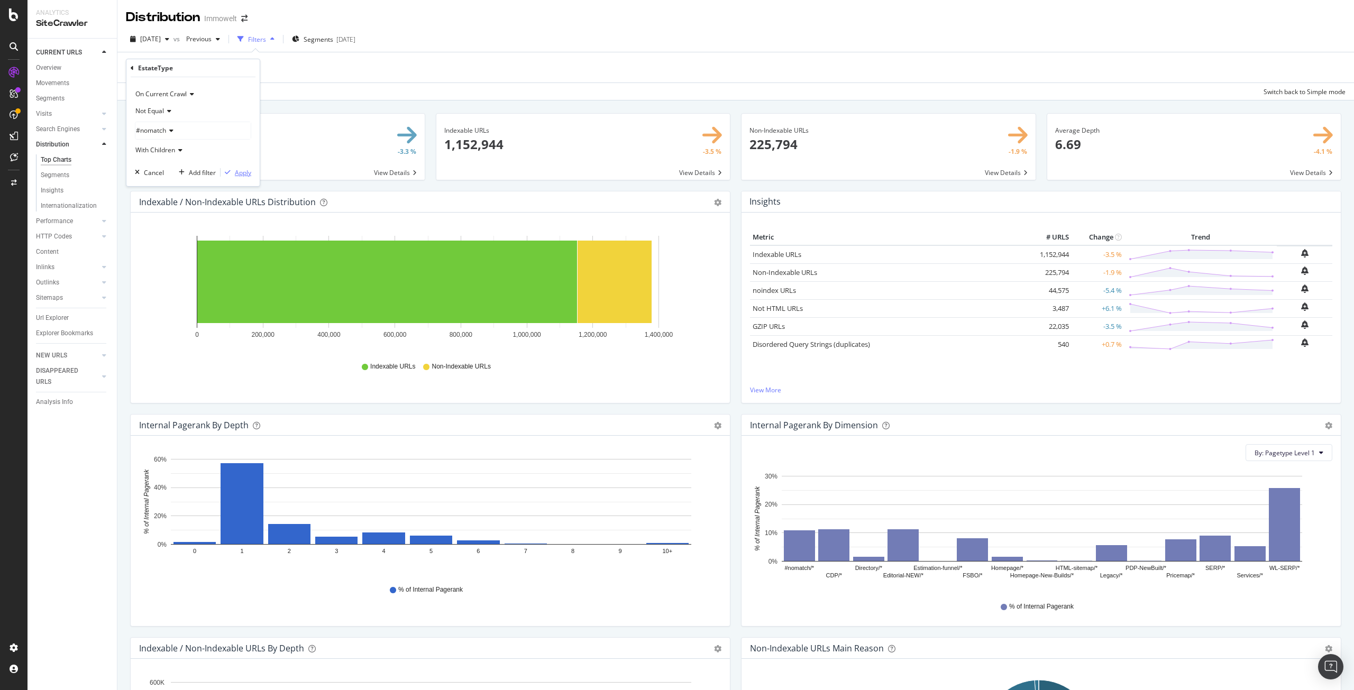
click at [239, 170] on div "Apply" at bounding box center [243, 172] width 16 height 9
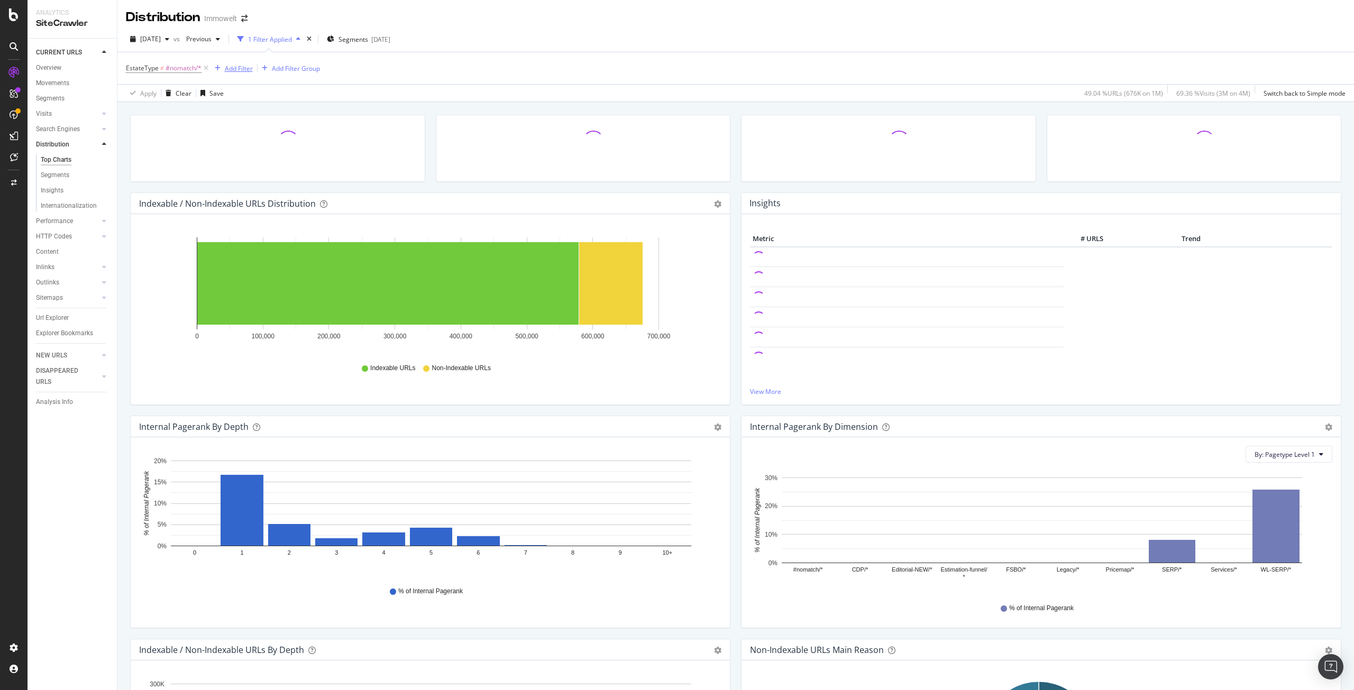
click at [238, 69] on div "Add Filter" at bounding box center [239, 68] width 28 height 9
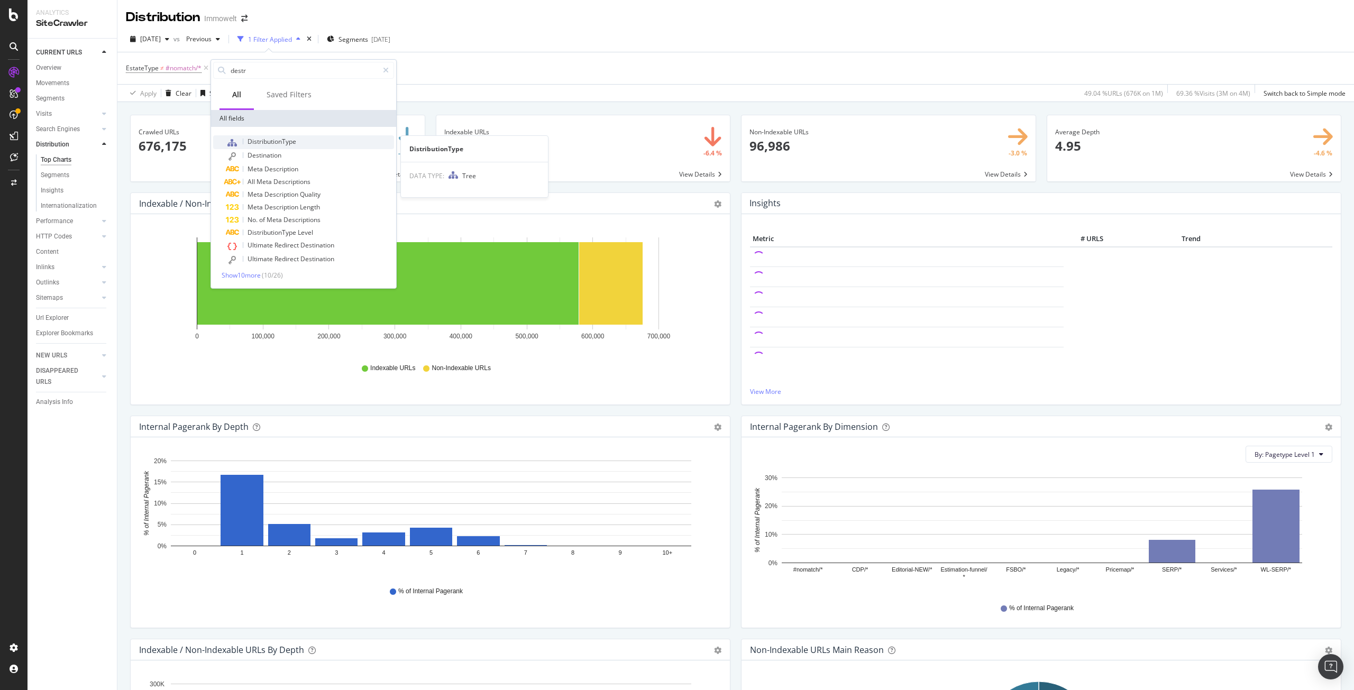
type input "destr"
click at [272, 140] on span "DistributionType" at bounding box center [272, 141] width 49 height 9
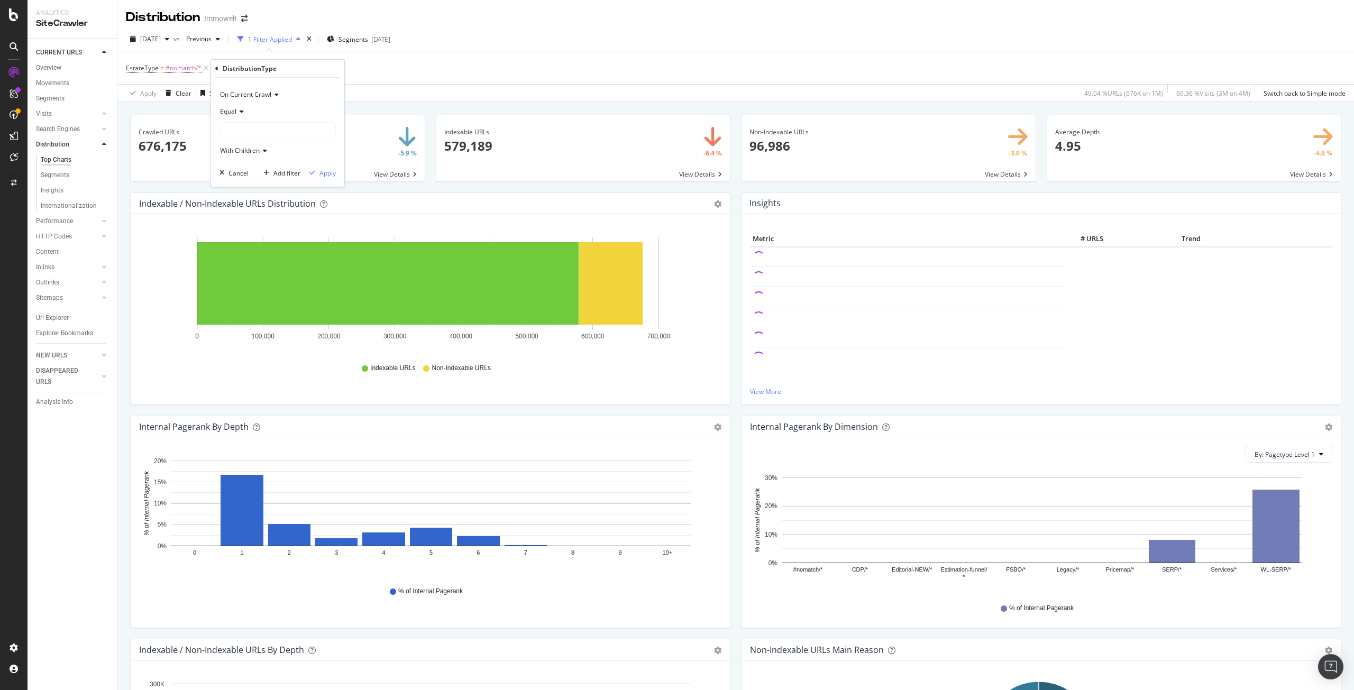
click at [242, 112] on icon at bounding box center [239, 111] width 7 height 6
click at [231, 133] on span "Equal" at bounding box center [234, 133] width 18 height 9
click at [238, 132] on div at bounding box center [277, 131] width 115 height 17
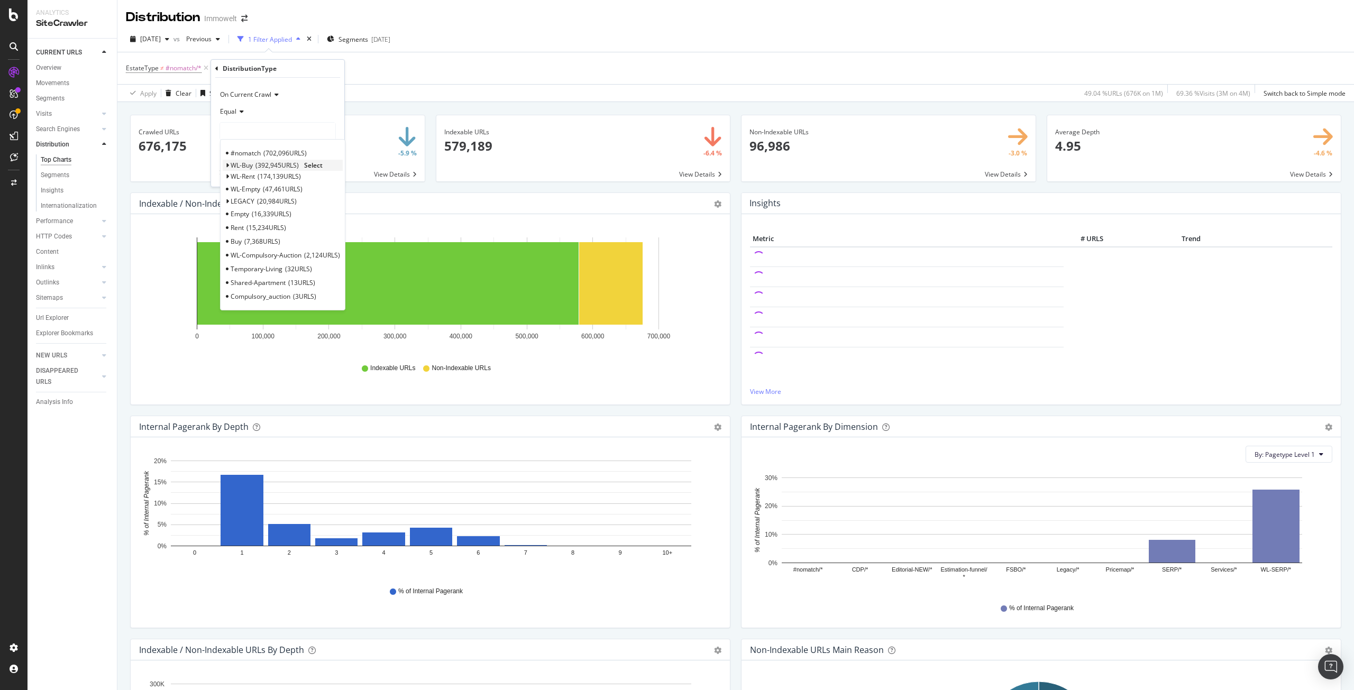
click at [256, 161] on span "392,945 URLS" at bounding box center [277, 165] width 43 height 9
click at [251, 165] on span "WL-Buy" at bounding box center [242, 165] width 22 height 9
click at [312, 166] on span "Select" at bounding box center [313, 165] width 19 height 9
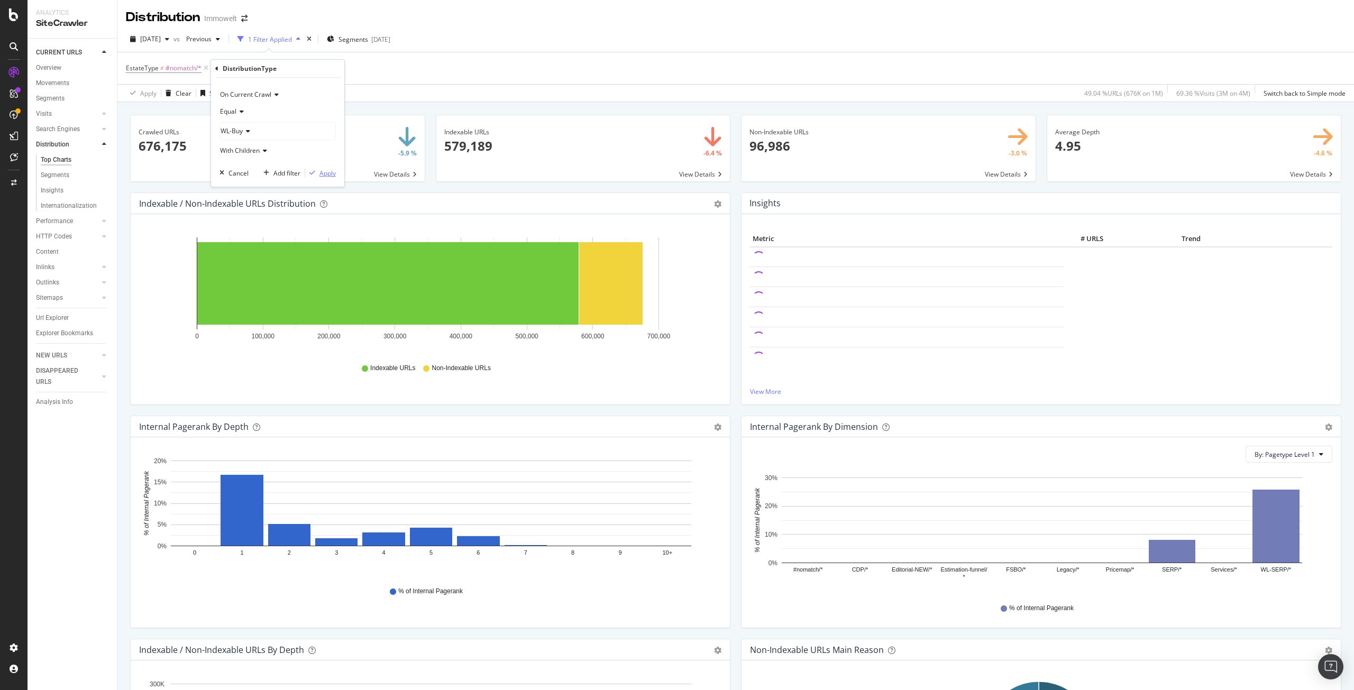
click at [327, 172] on div "Apply" at bounding box center [328, 173] width 16 height 9
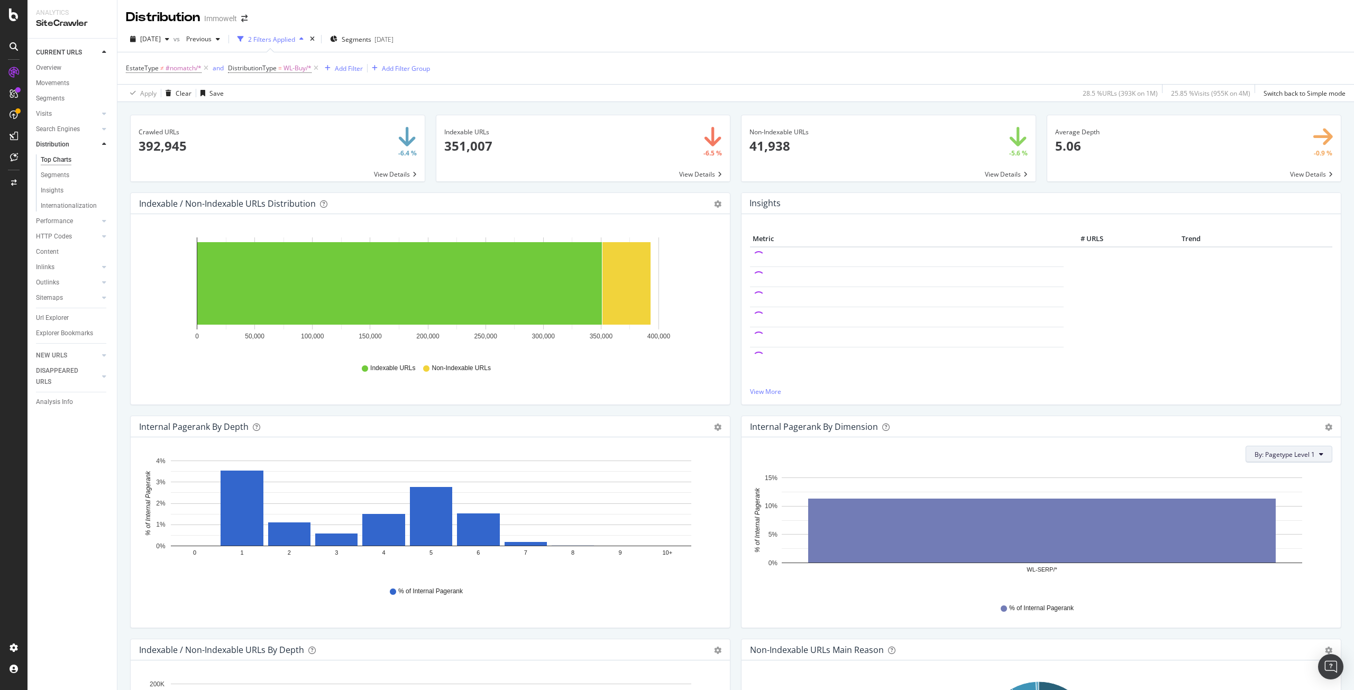
click at [1288, 453] on span "By: Pagetype Level 1" at bounding box center [1285, 454] width 60 height 9
click at [1244, 531] on div "All Dimensions" at bounding box center [1257, 531] width 131 height 18
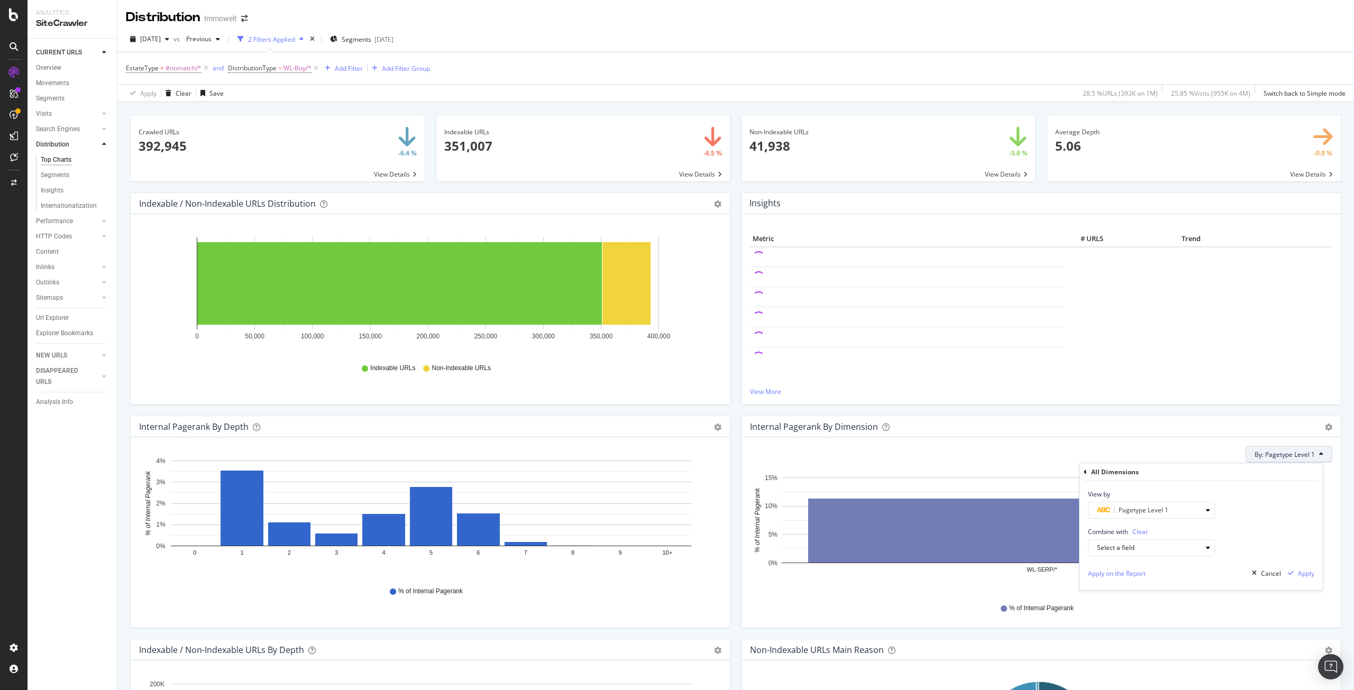
click at [1086, 471] on icon at bounding box center [1085, 472] width 3 height 6
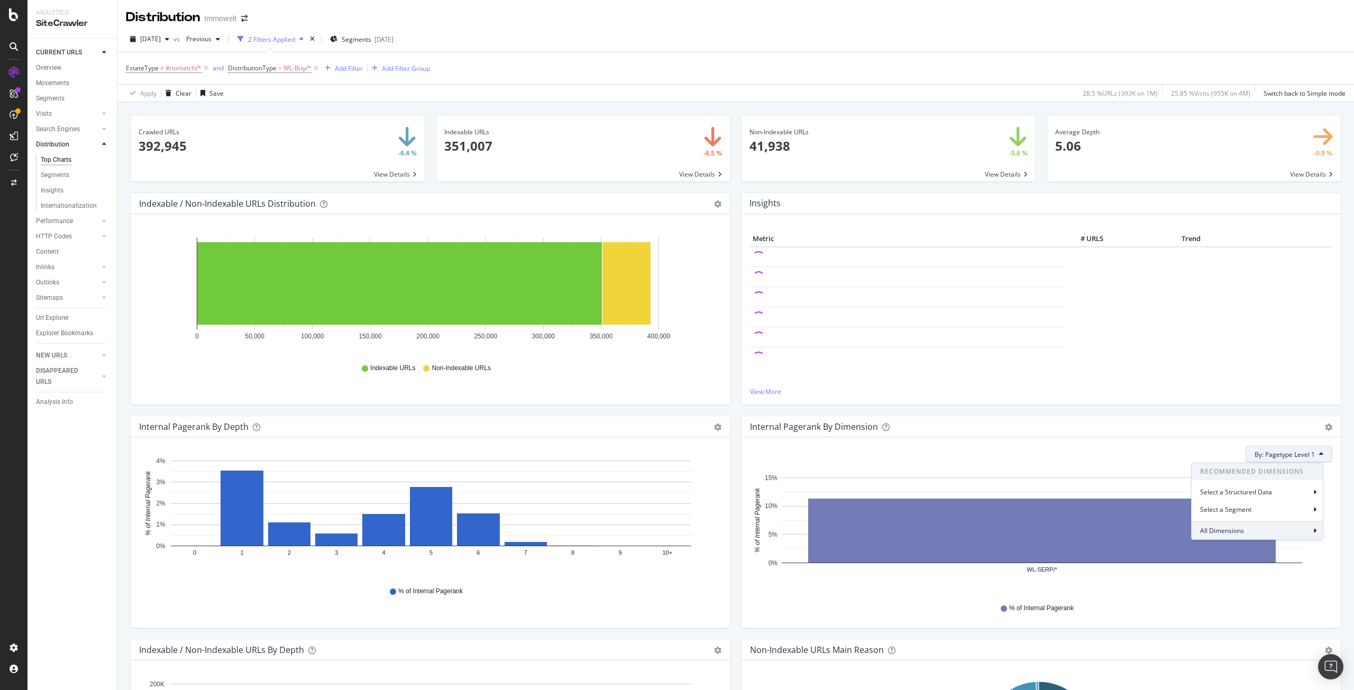
click at [1249, 529] on div "All Dimensions" at bounding box center [1257, 531] width 131 height 18
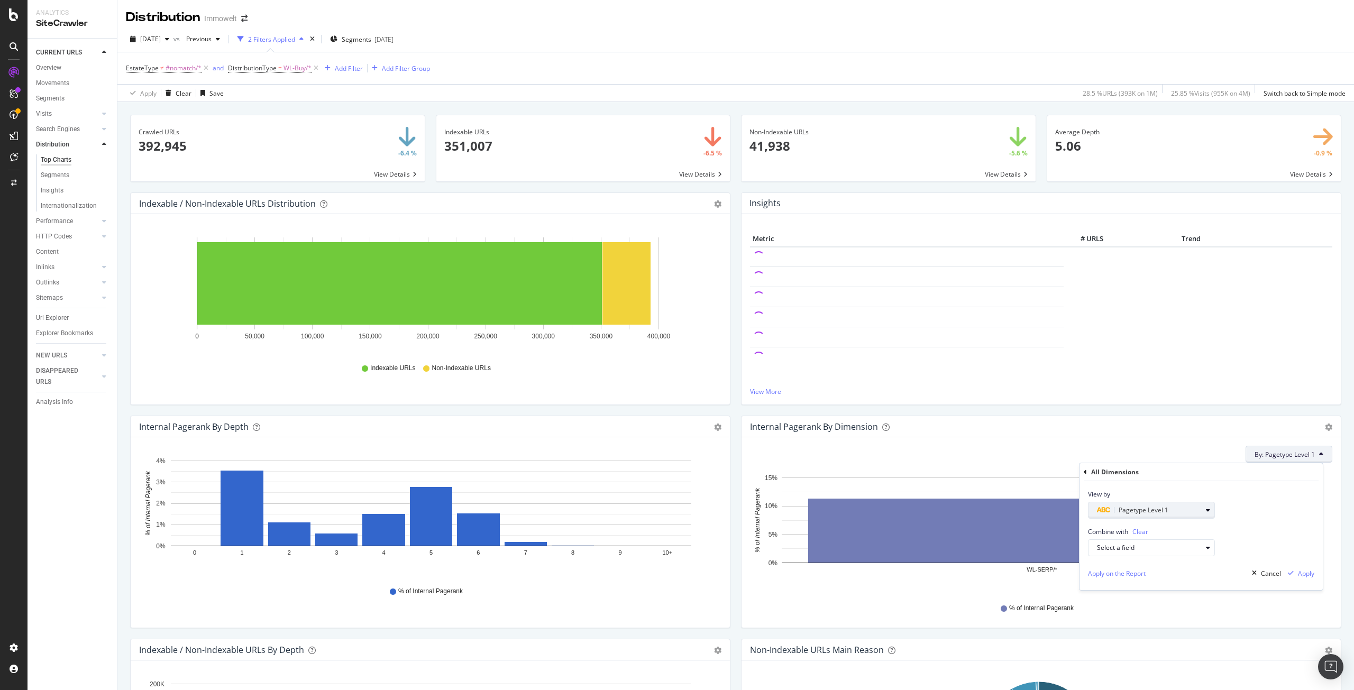
click at [1151, 509] on span "Pagetype Level 1" at bounding box center [1144, 510] width 50 height 9
click at [1179, 474] on div "All Dimensions" at bounding box center [1201, 472] width 235 height 18
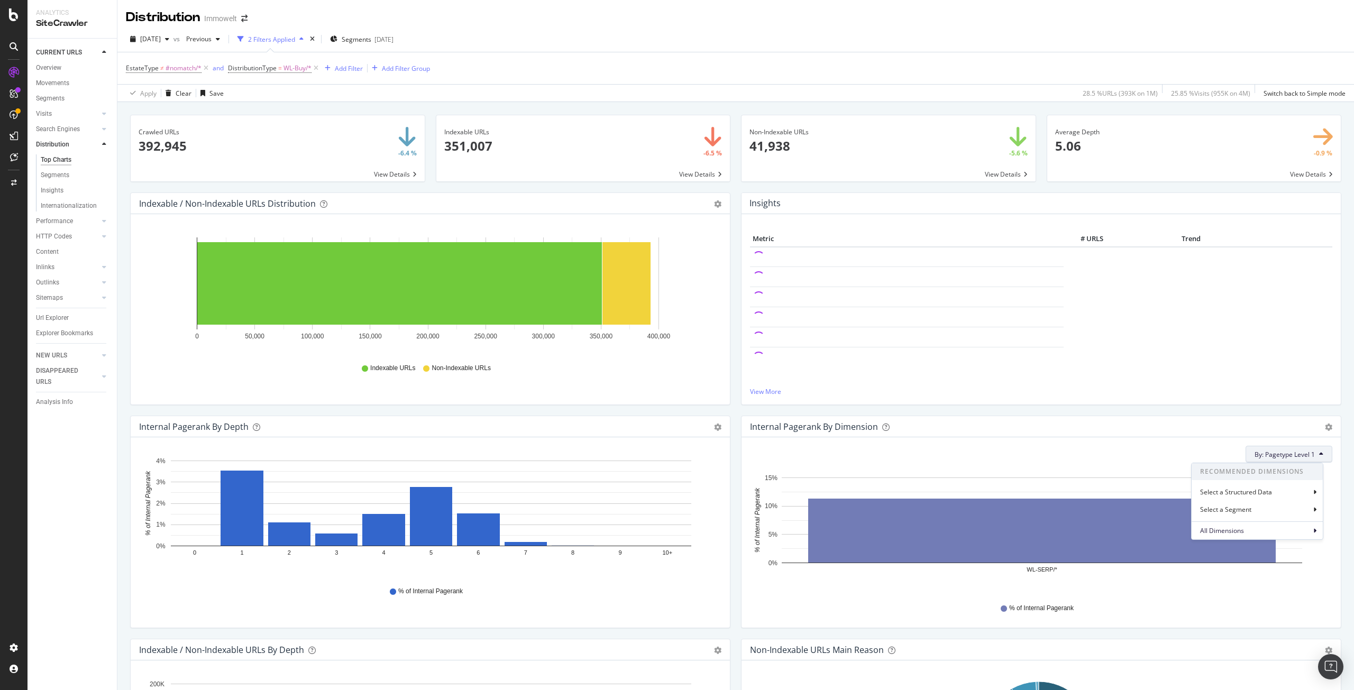
click at [1215, 472] on span "Recommended Dimensions" at bounding box center [1257, 471] width 131 height 17
click at [1225, 526] on div "All Dimensions" at bounding box center [1257, 531] width 131 height 18
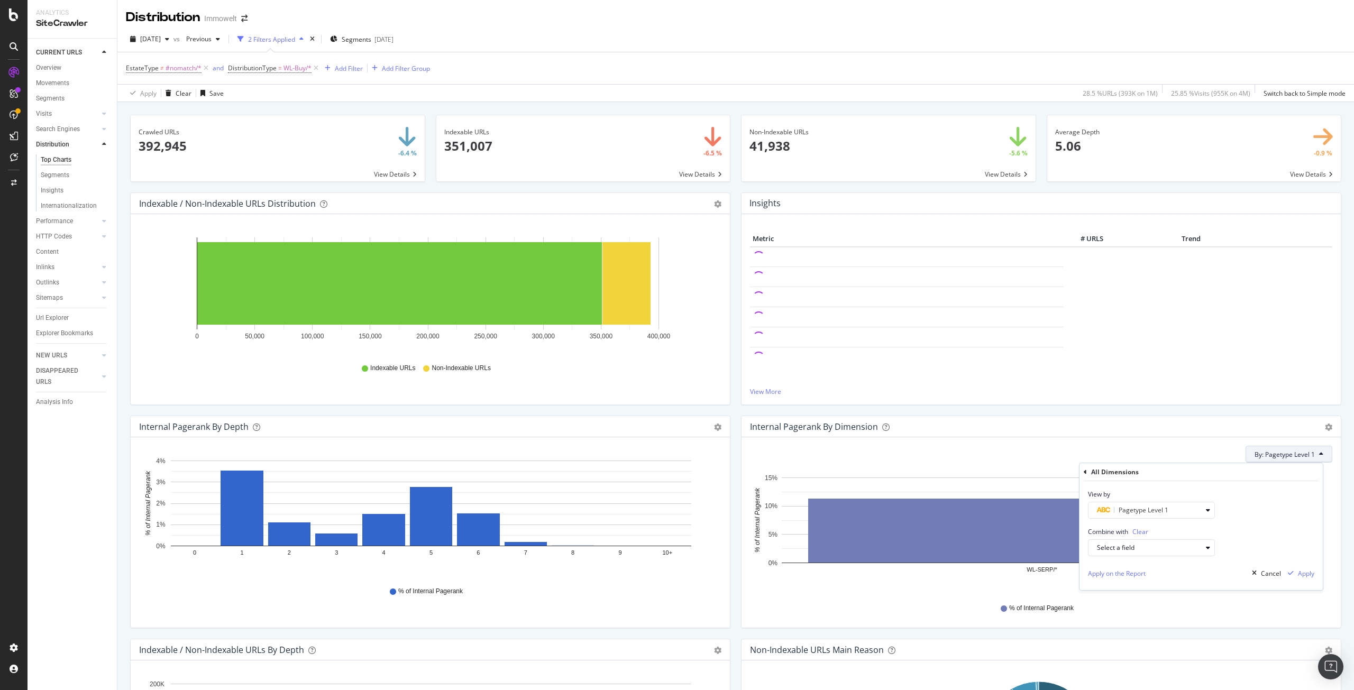
click at [1086, 473] on icon at bounding box center [1085, 472] width 3 height 6
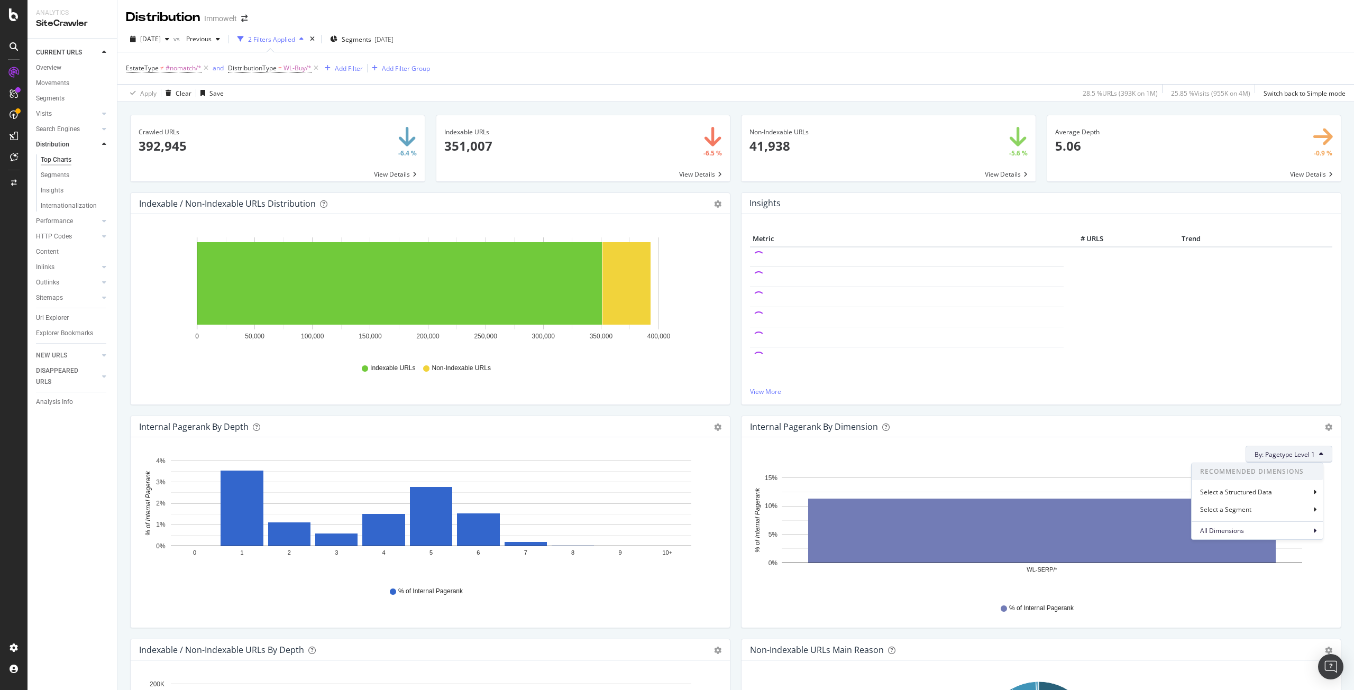
click at [1222, 472] on span "Recommended Dimensions" at bounding box center [1257, 471] width 131 height 17
click at [1320, 532] on div "All Dimensions" at bounding box center [1257, 531] width 131 height 18
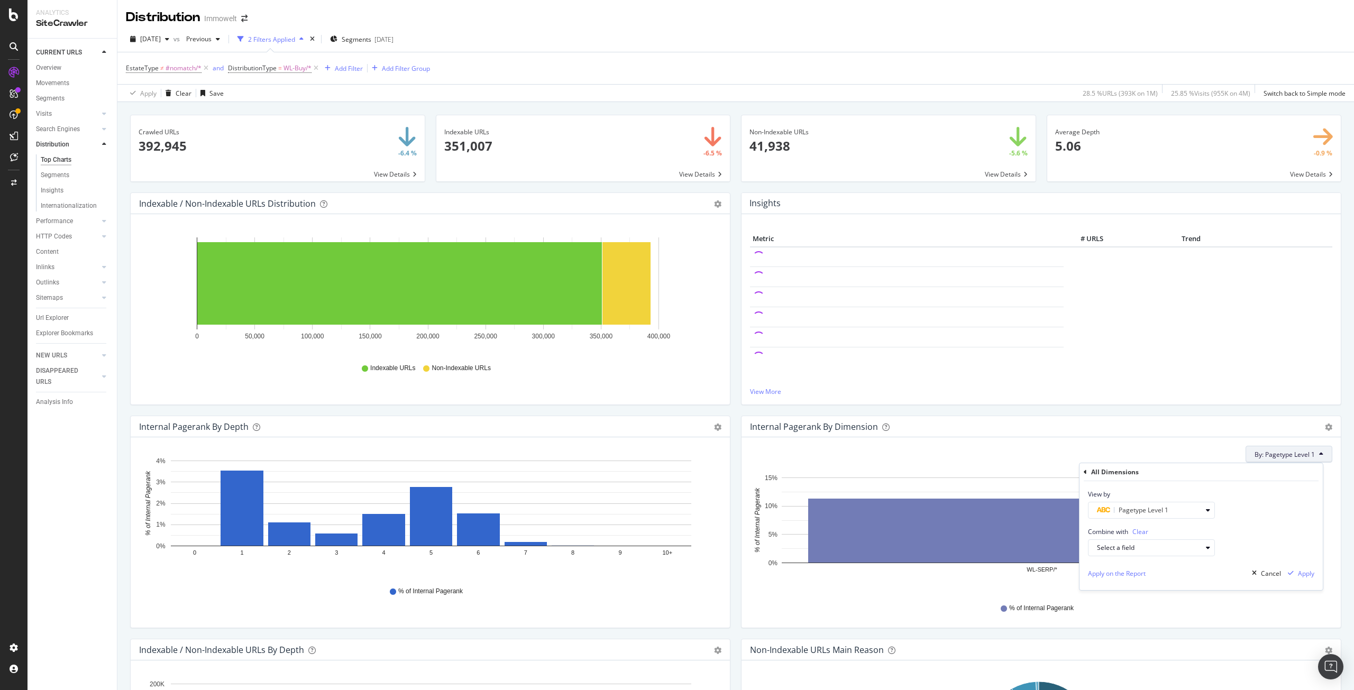
click at [1087, 474] on div "All Dimensions" at bounding box center [1201, 472] width 235 height 18
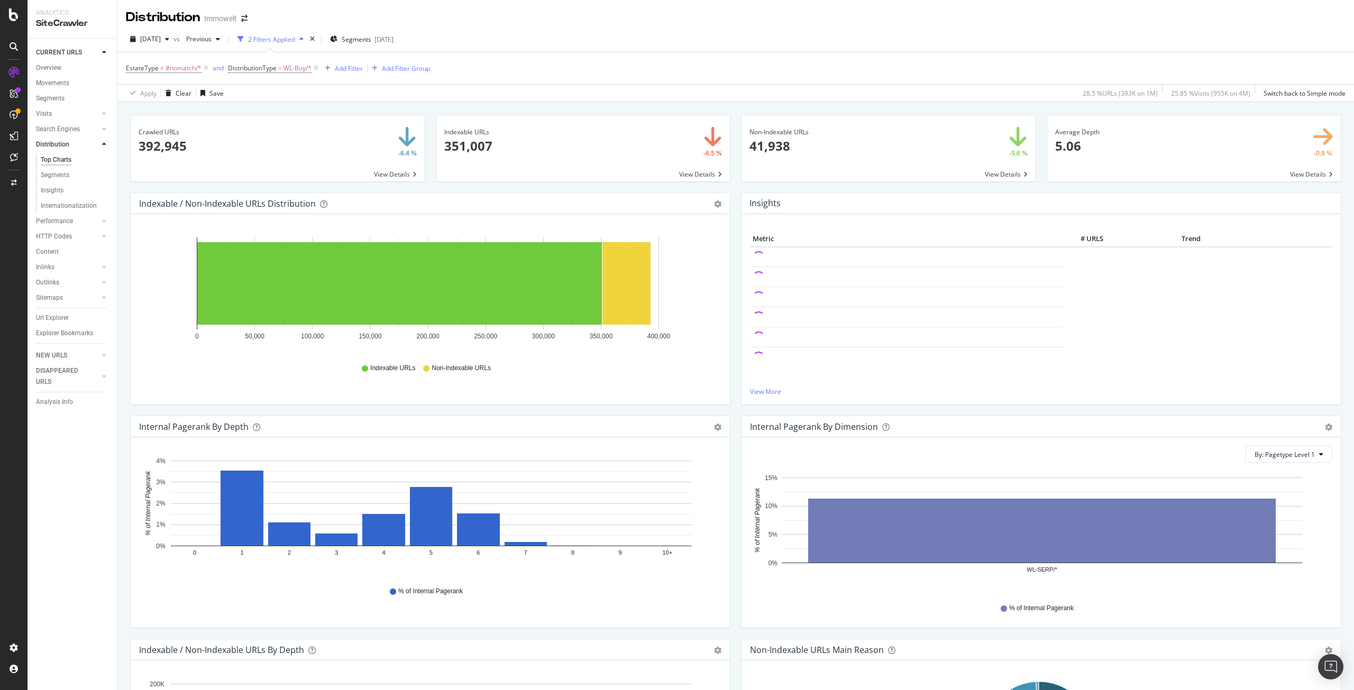
click at [821, 433] on div "Internal Pagerank By Dimension Bar (by Value) Bar (by Percentage) Table Export …" at bounding box center [1041, 426] width 599 height 21
click at [1316, 425] on div "Bar (by Value) Bar (by Percentage) Table Export as CSV Add to Custom Report" at bounding box center [1324, 427] width 18 height 11
click at [1325, 425] on icon "gear" at bounding box center [1328, 427] width 7 height 7
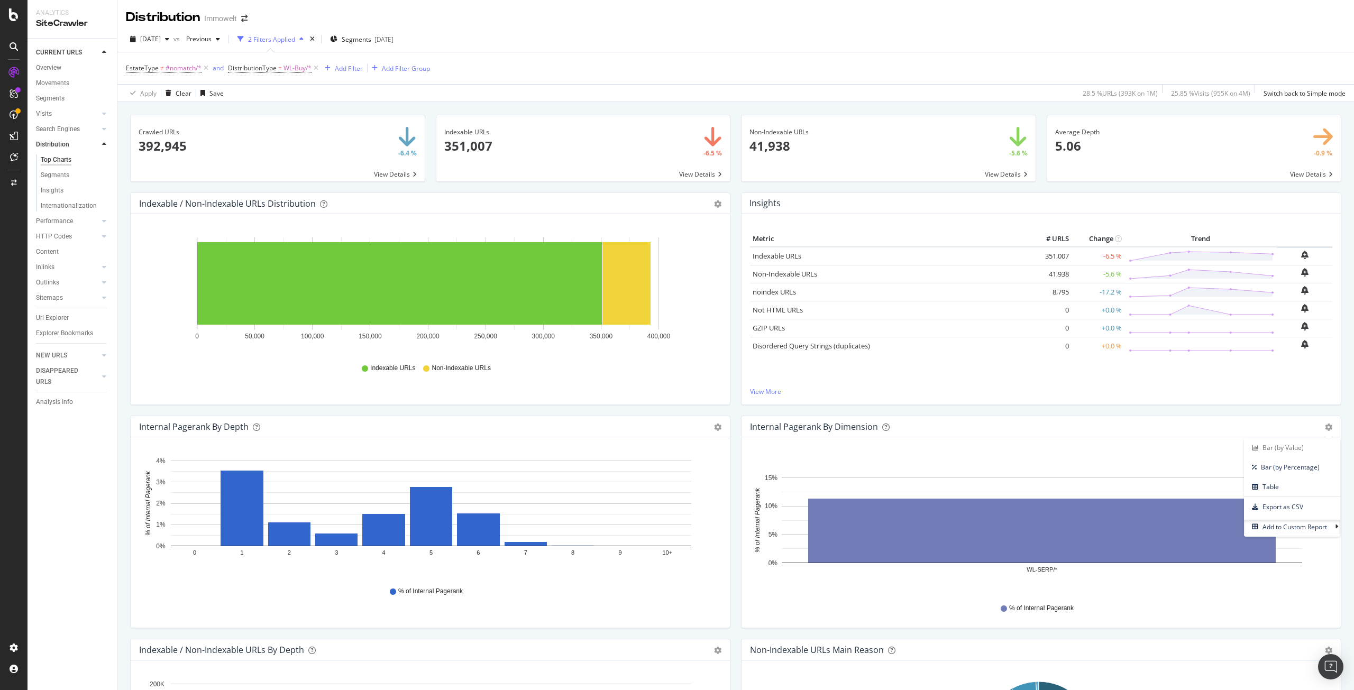
click at [1137, 440] on div "By: Pagetype Level 1 Hold CTRL while clicking to filter the report. WL-SERP/* 0…" at bounding box center [1041, 533] width 599 height 190
click at [1319, 456] on icon at bounding box center [1321, 454] width 4 height 6
click at [1259, 533] on div "All Dimensions" at bounding box center [1257, 531] width 131 height 18
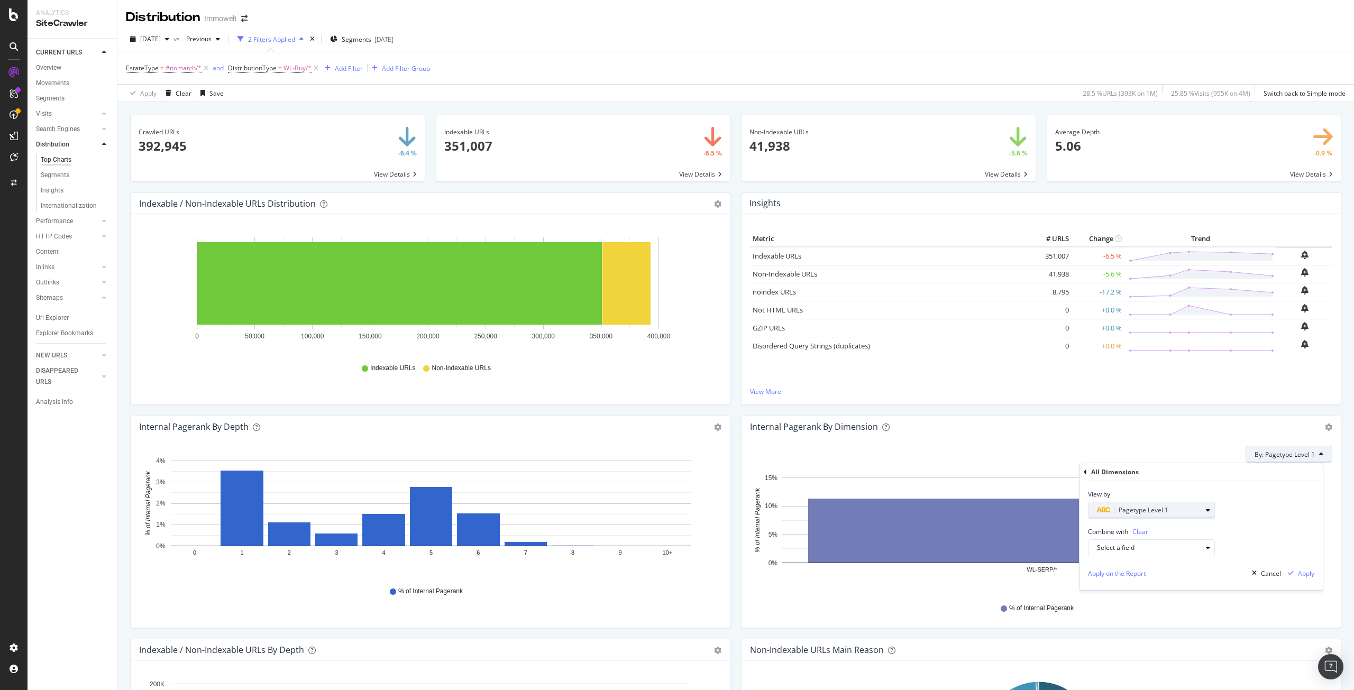
click at [1210, 513] on div "button" at bounding box center [1208, 510] width 13 height 6
click at [1106, 472] on div "All Dimensions" at bounding box center [1115, 472] width 48 height 9
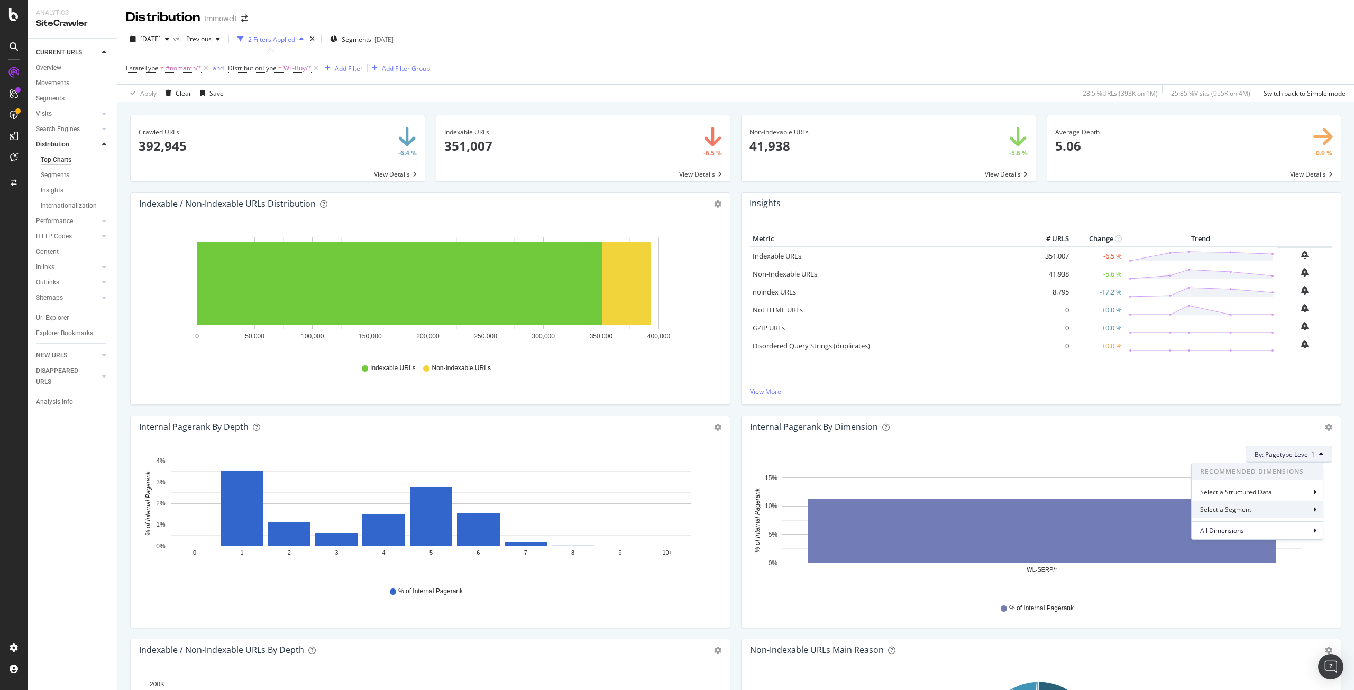
click at [1239, 510] on div "Select a Segment" at bounding box center [1226, 509] width 53 height 9
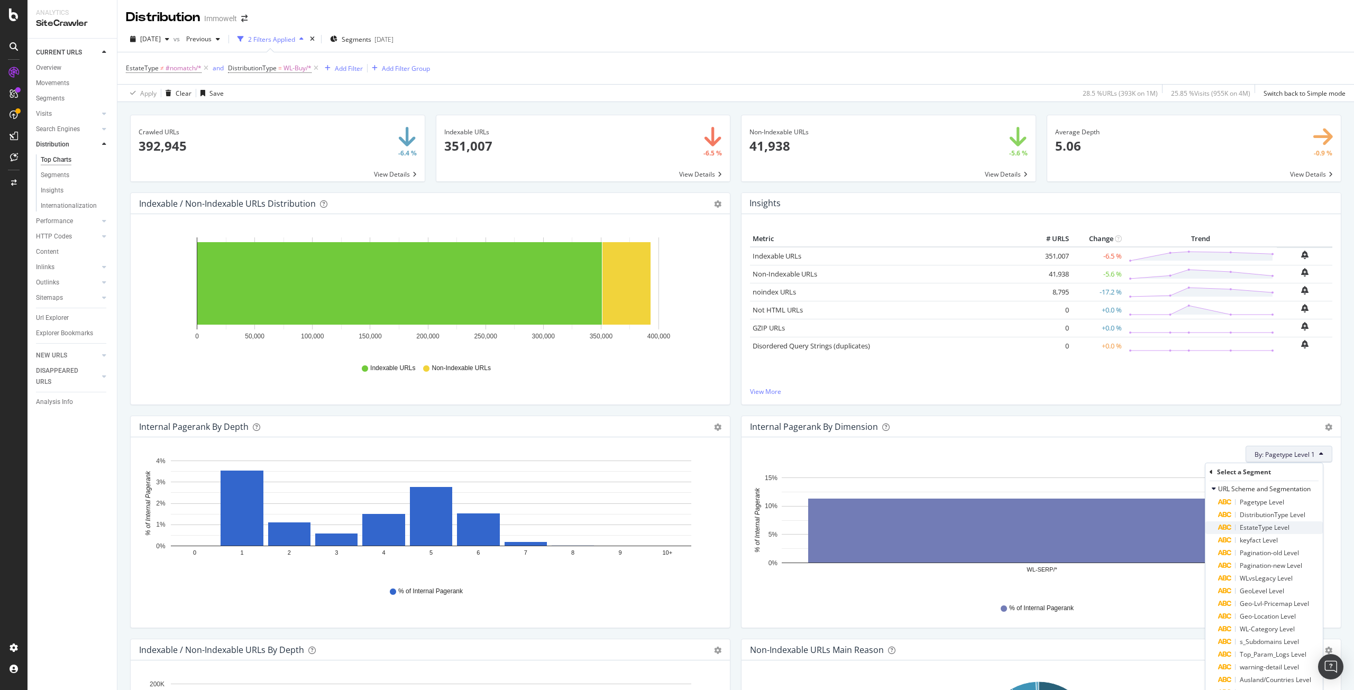
click at [1258, 532] on span "EstateType Level" at bounding box center [1265, 527] width 50 height 9
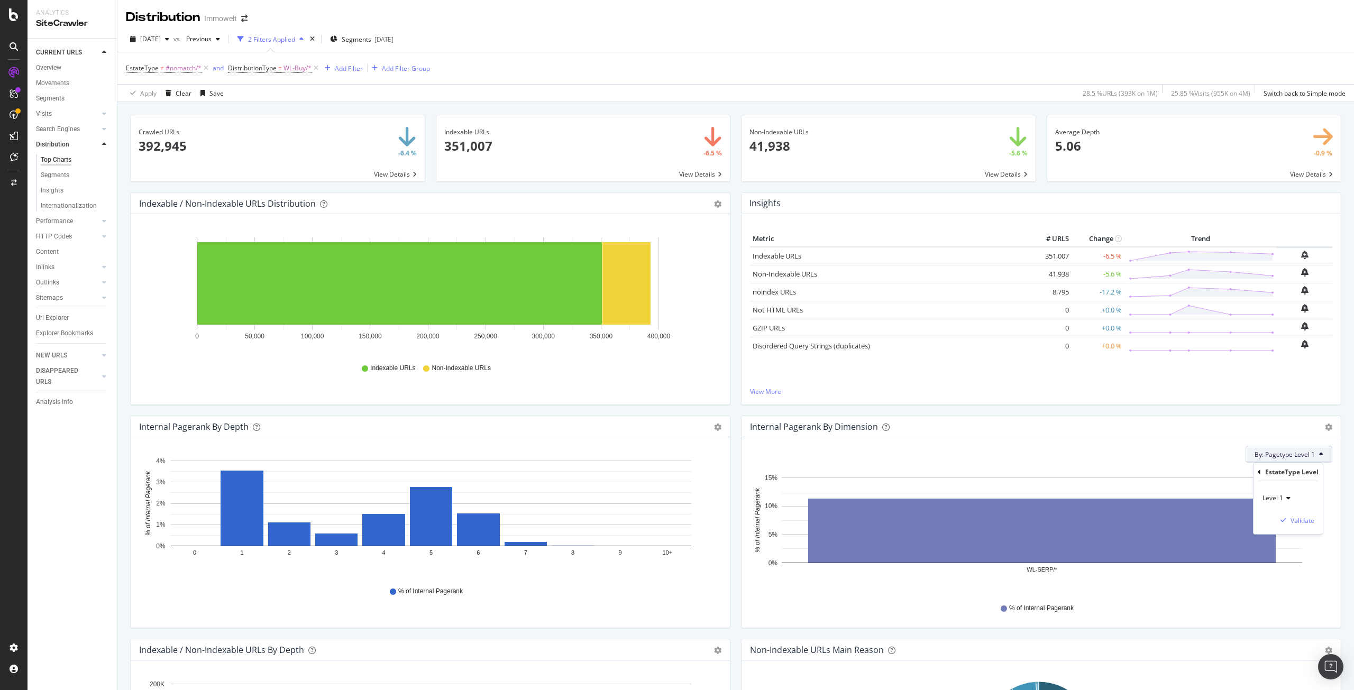
click at [1284, 497] on icon at bounding box center [1287, 498] width 7 height 6
click at [1268, 531] on span "Level 2" at bounding box center [1278, 534] width 21 height 9
click at [1301, 523] on div "Validate" at bounding box center [1303, 520] width 24 height 9
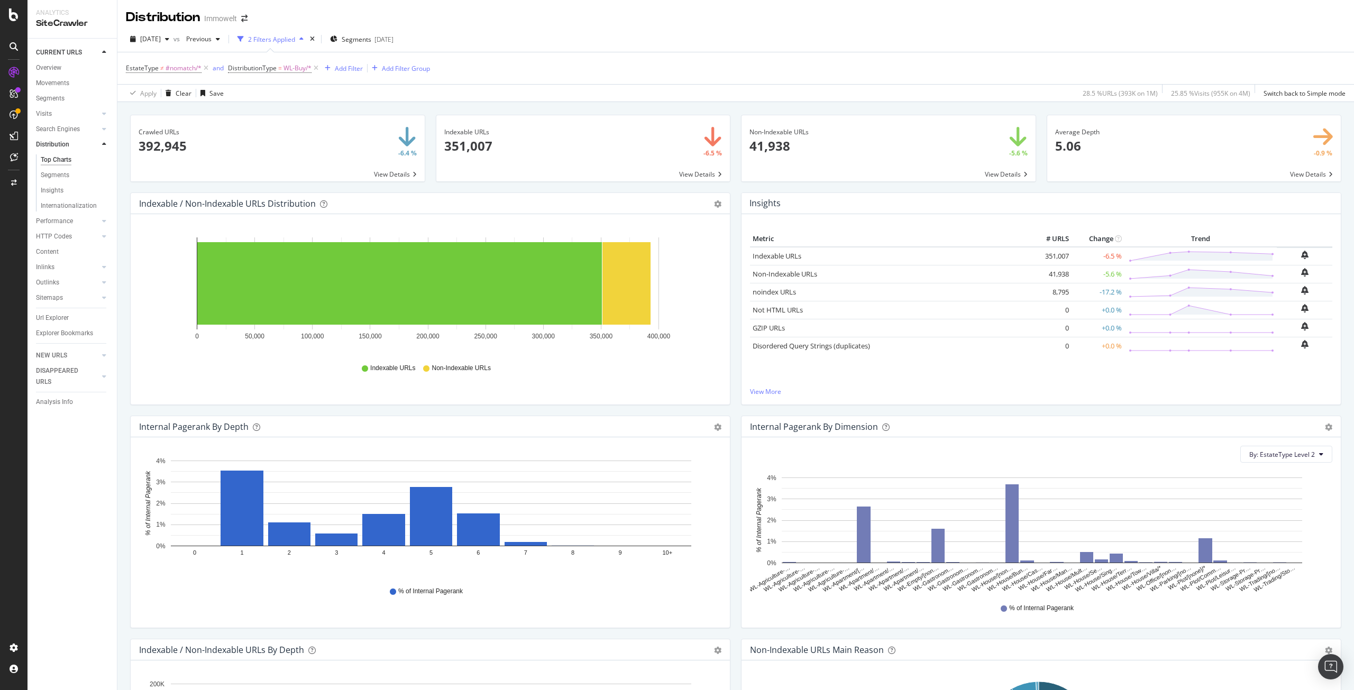
drag, startPoint x: 1284, startPoint y: 455, endPoint x: 1290, endPoint y: 411, distance: 44.9
click at [1325, 425] on icon "gear" at bounding box center [1328, 427] width 7 height 7
click at [1301, 509] on span "Export as CSV" at bounding box center [1292, 507] width 96 height 14
click at [68, 158] on div "RealKeywords" at bounding box center [62, 157] width 47 height 11
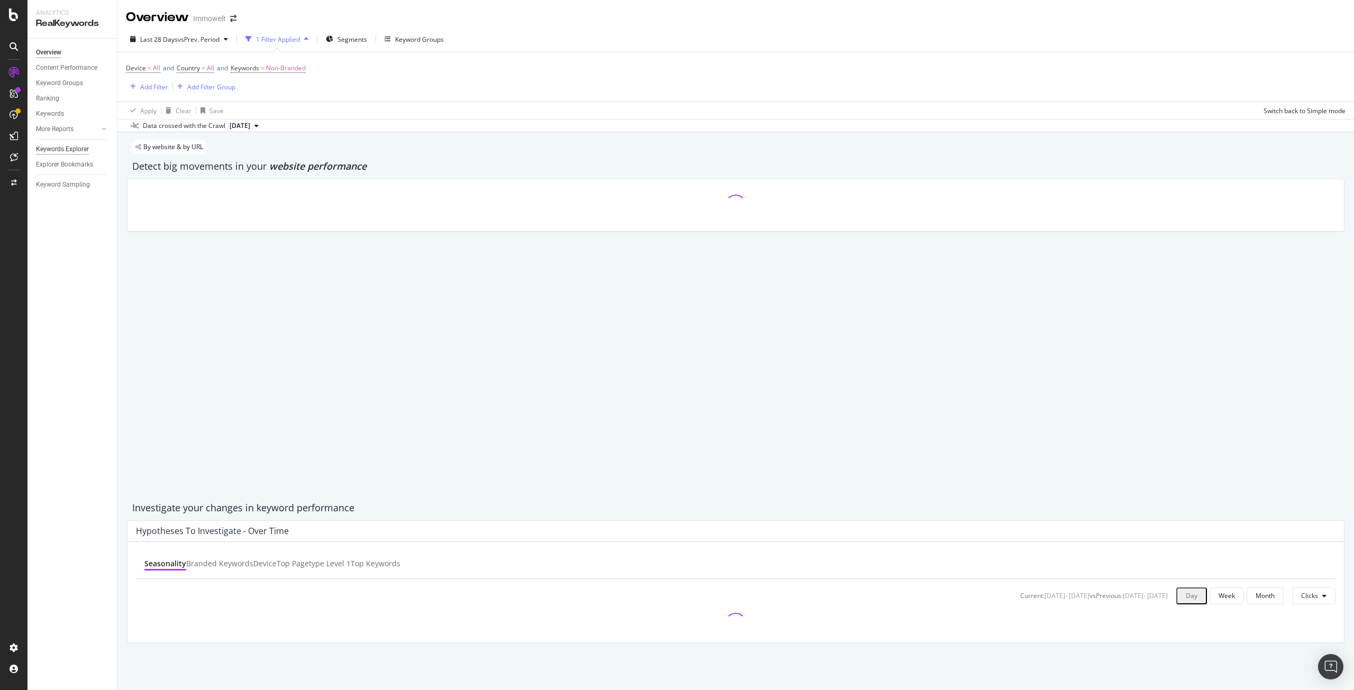
click at [62, 148] on div "Keywords Explorer" at bounding box center [62, 149] width 53 height 11
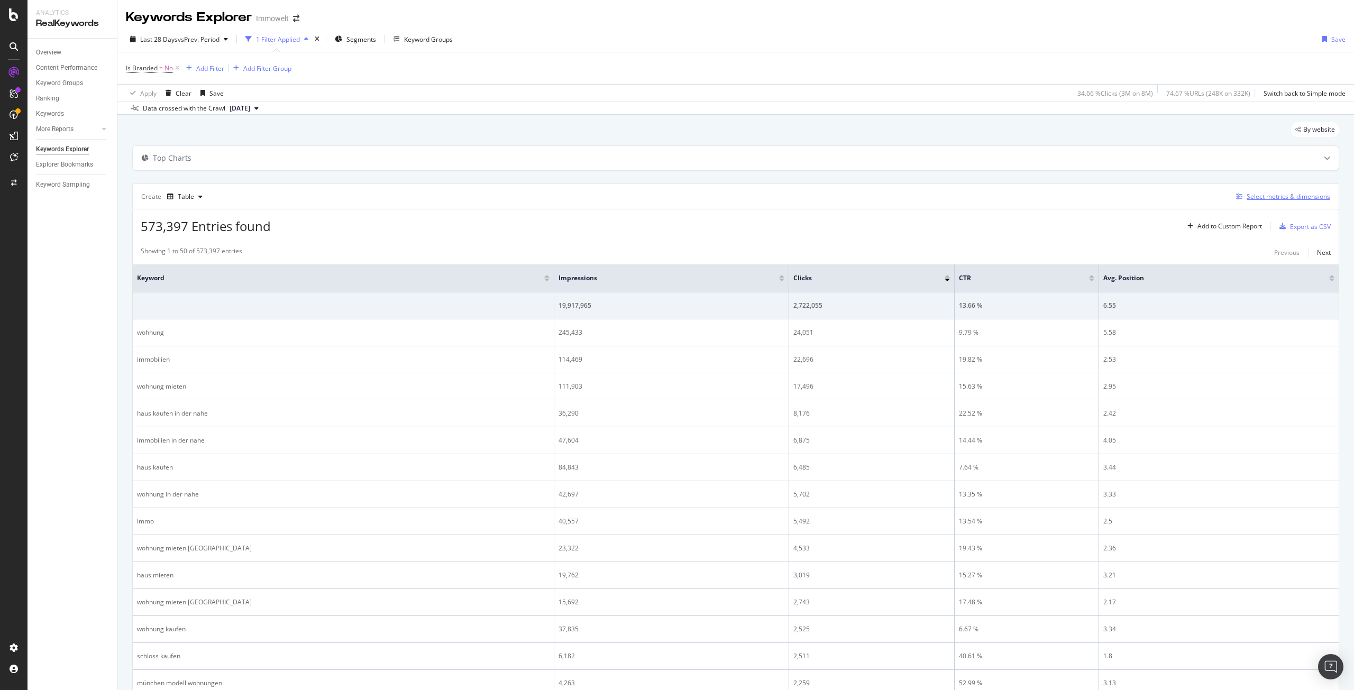
click at [1293, 198] on div "Select metrics & dimensions" at bounding box center [1289, 196] width 84 height 9
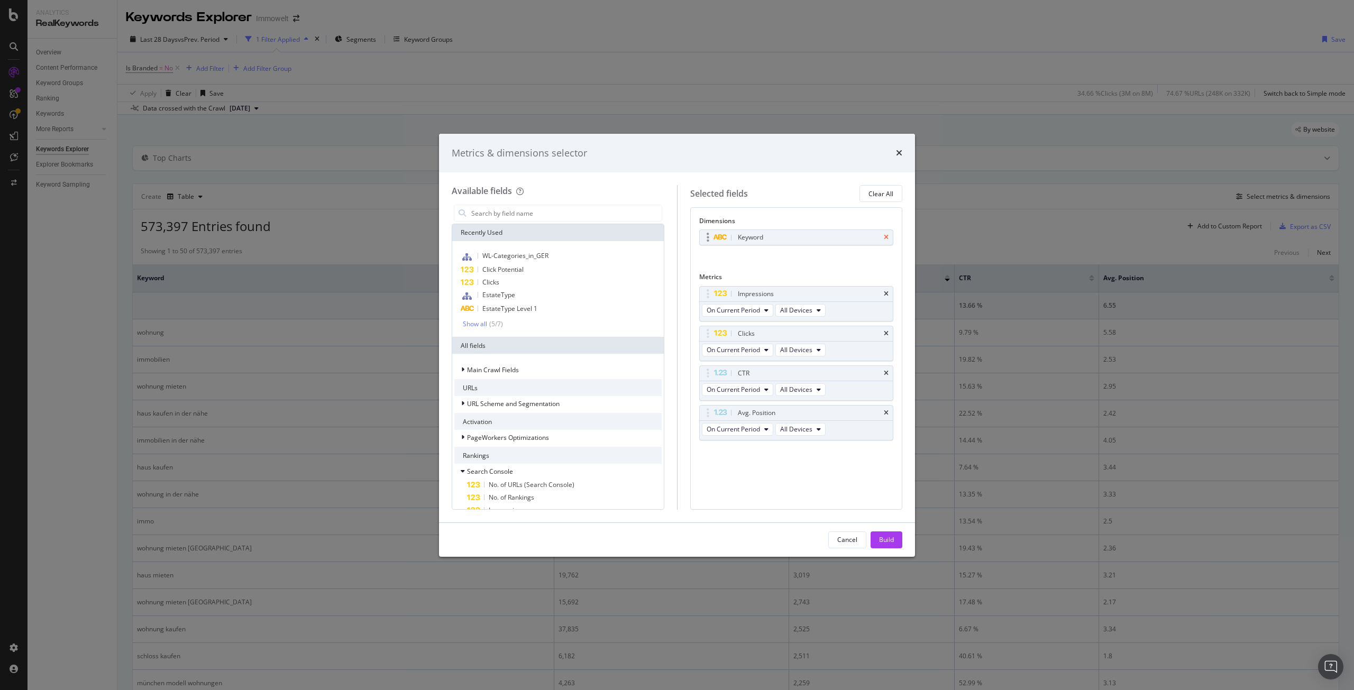
click at [887, 235] on icon "times" at bounding box center [886, 237] width 5 height 6
click at [521, 295] on div "EstateType" at bounding box center [557, 296] width 207 height 14
click at [884, 294] on div "Impressions" at bounding box center [797, 294] width 194 height 15
click at [885, 293] on icon "times" at bounding box center [886, 294] width 5 height 6
click at [888, 333] on icon "times" at bounding box center [886, 334] width 5 height 6
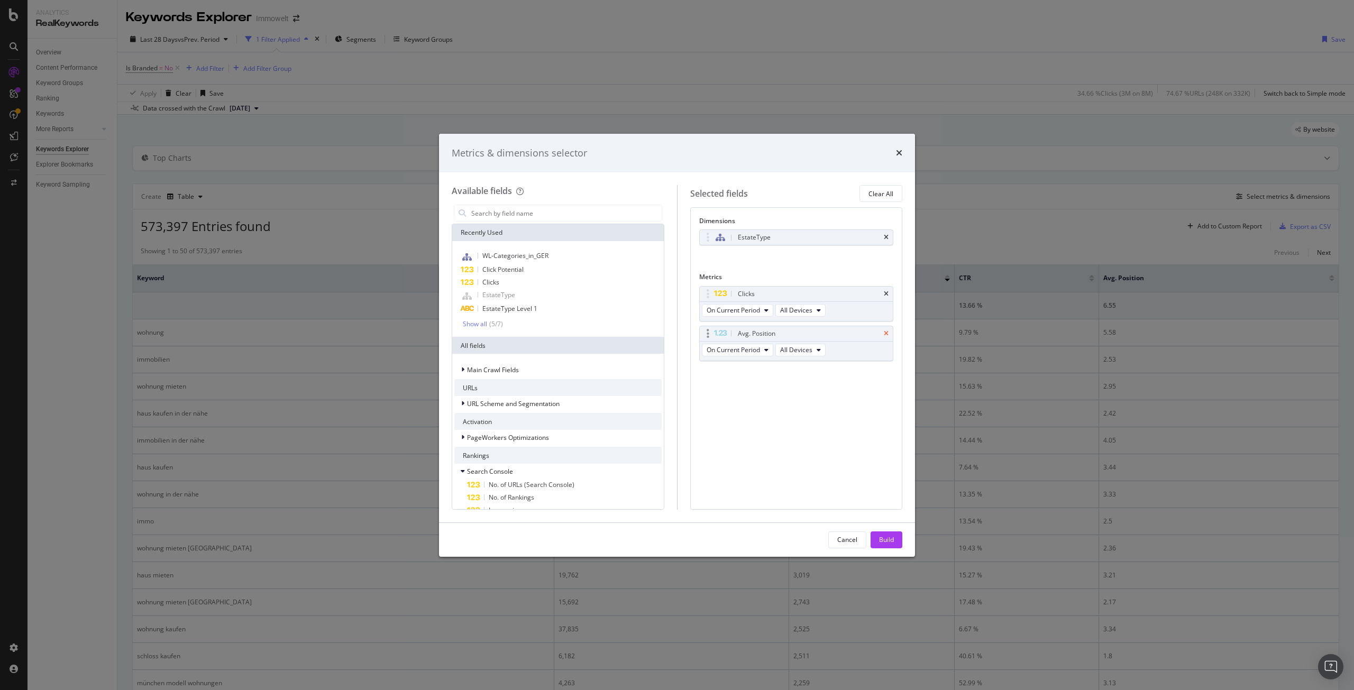
click at [888, 333] on icon "times" at bounding box center [886, 334] width 5 height 6
click at [522, 213] on input "modal" at bounding box center [566, 213] width 192 height 16
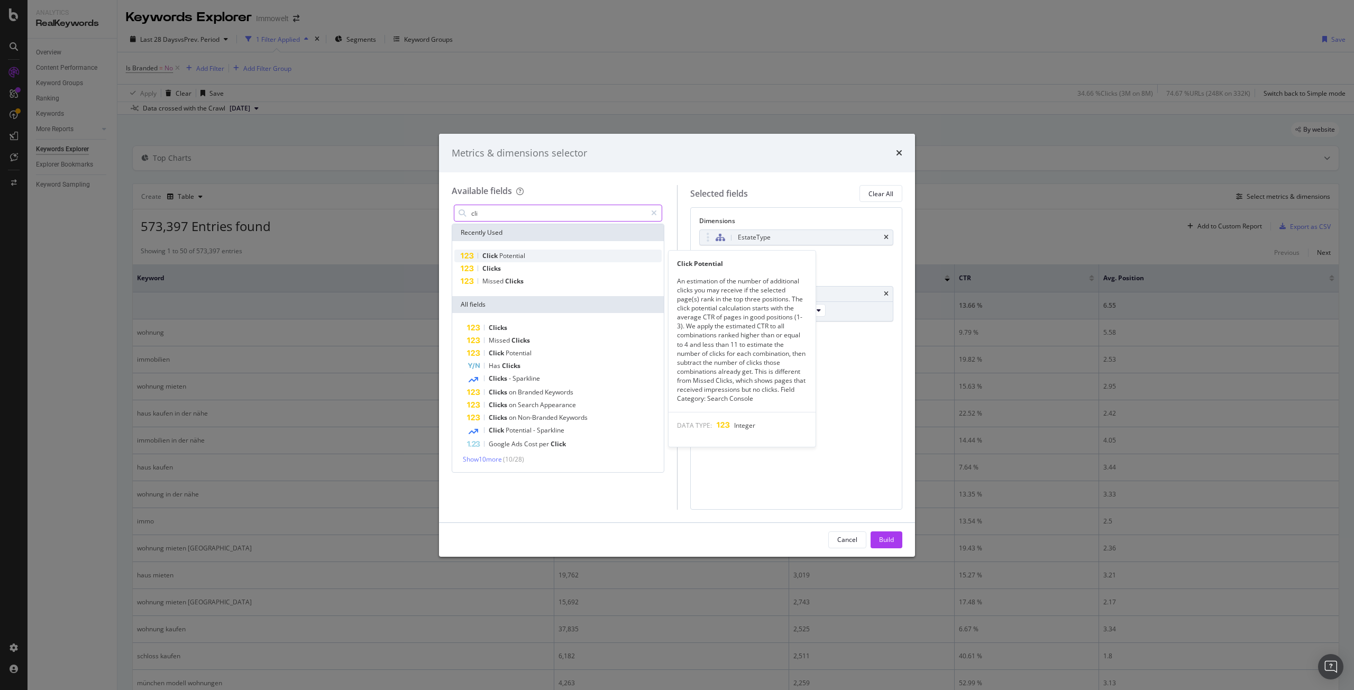
type input "cli"
click at [541, 255] on div "Click Potential" at bounding box center [557, 256] width 207 height 13
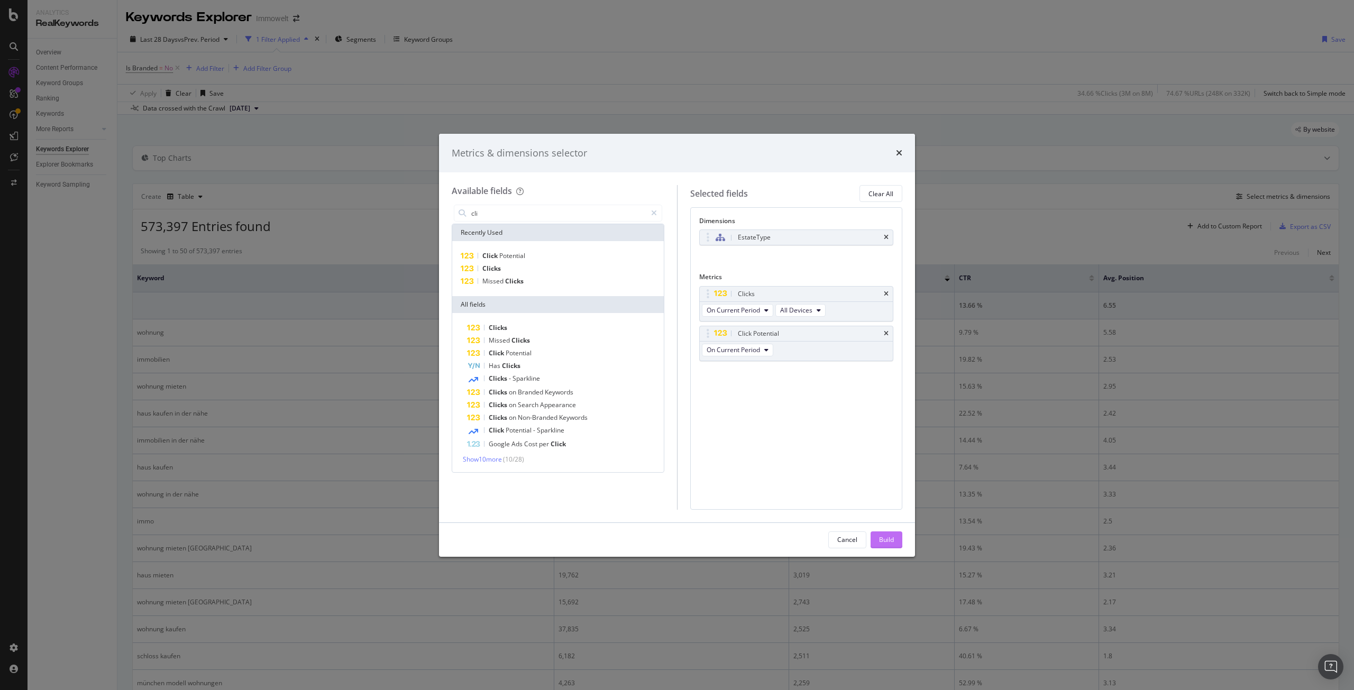
click at [882, 536] on div "Build" at bounding box center [886, 539] width 15 height 9
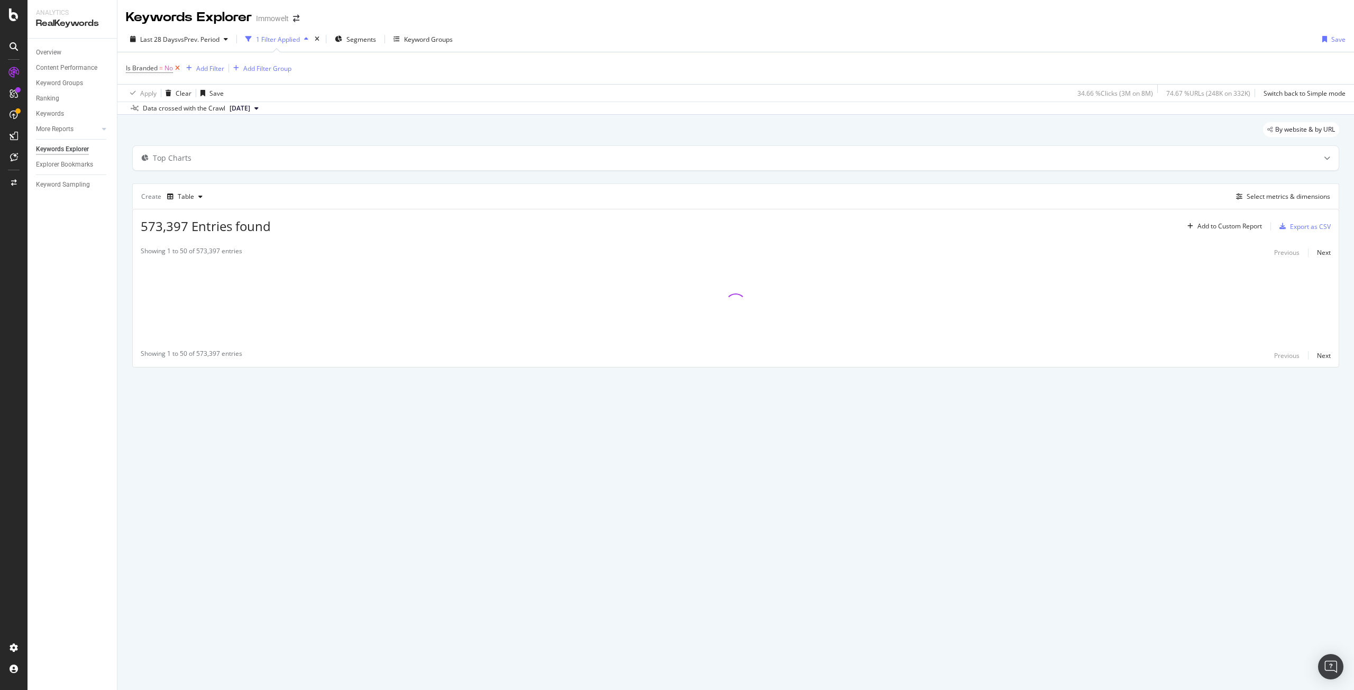
click at [175, 68] on icon at bounding box center [177, 68] width 9 height 11
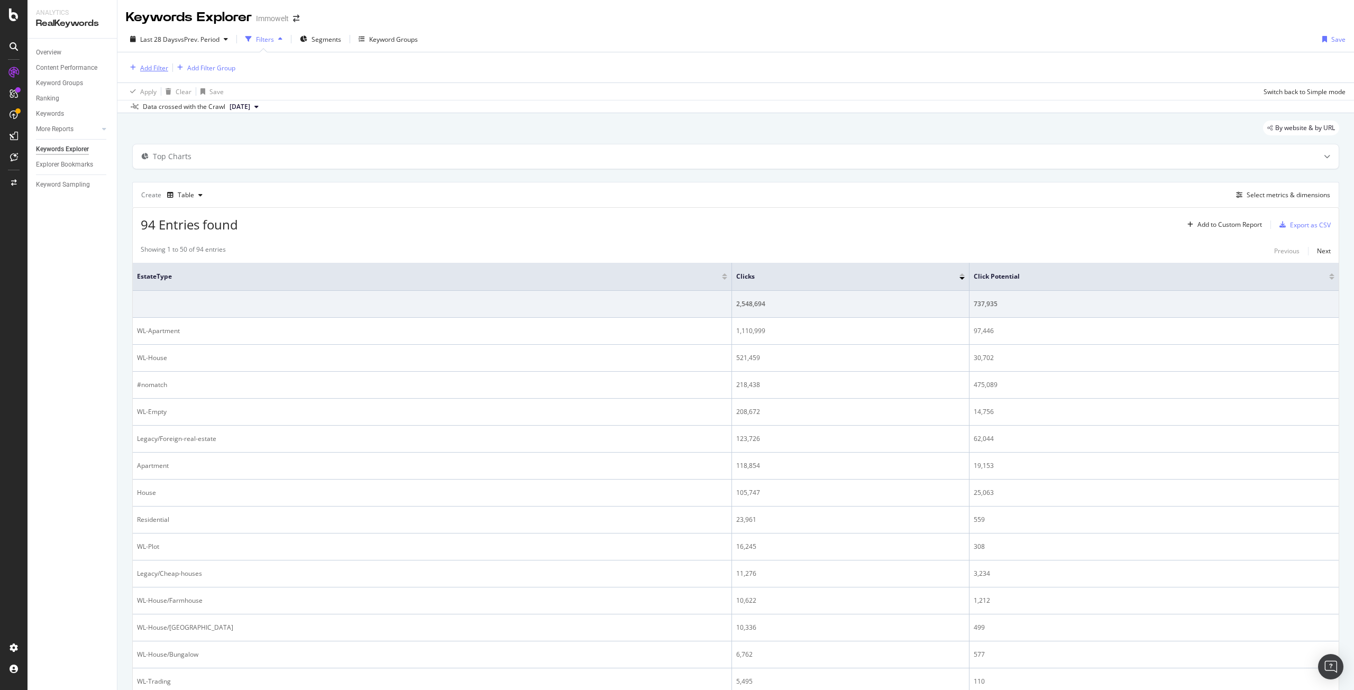
click at [154, 68] on div "Add Filter" at bounding box center [154, 67] width 28 height 9
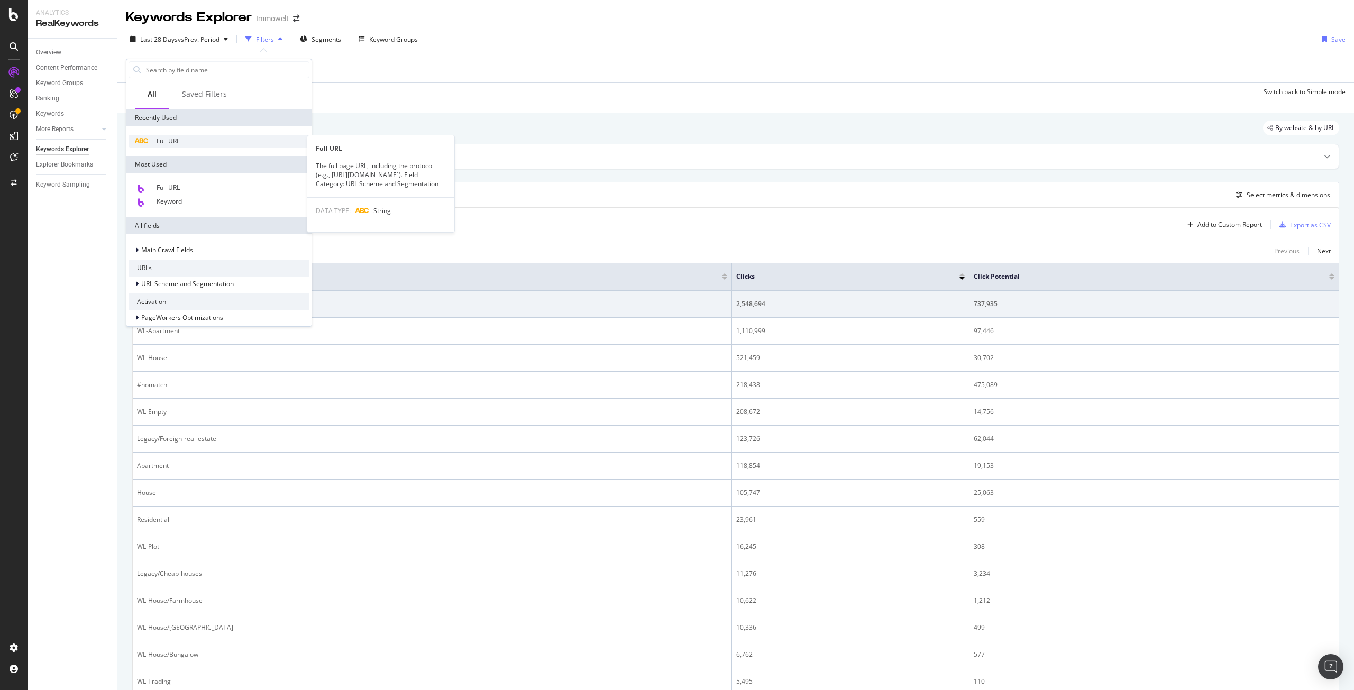
click at [169, 140] on span "Full URL" at bounding box center [168, 140] width 23 height 9
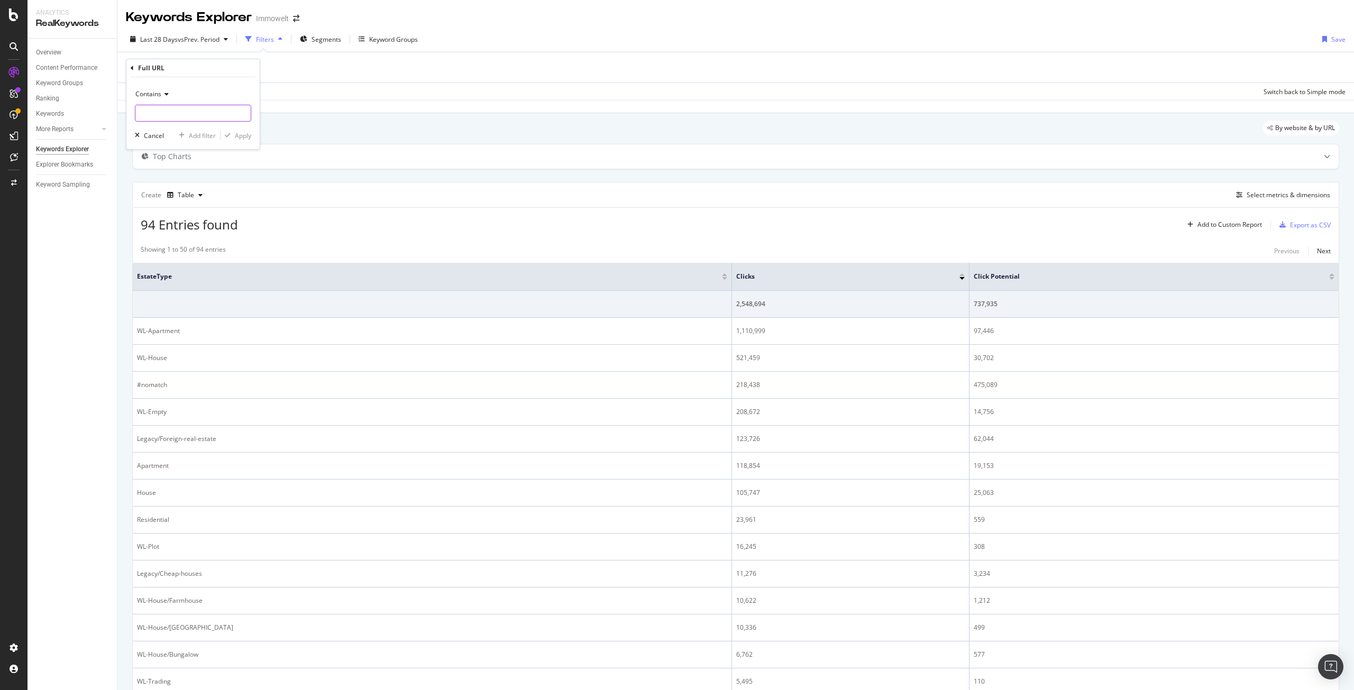
click at [170, 111] on input "text" at bounding box center [192, 113] width 115 height 17
paste input "/suche/kaufen/"
type input "/suche/kaufen/"
click at [239, 135] on div "Apply" at bounding box center [243, 135] width 16 height 9
click at [621, 75] on div "Full URL = ^.*/suche/kaufen/.*$ Add Filter Add Filter Group" at bounding box center [736, 68] width 1220 height 32
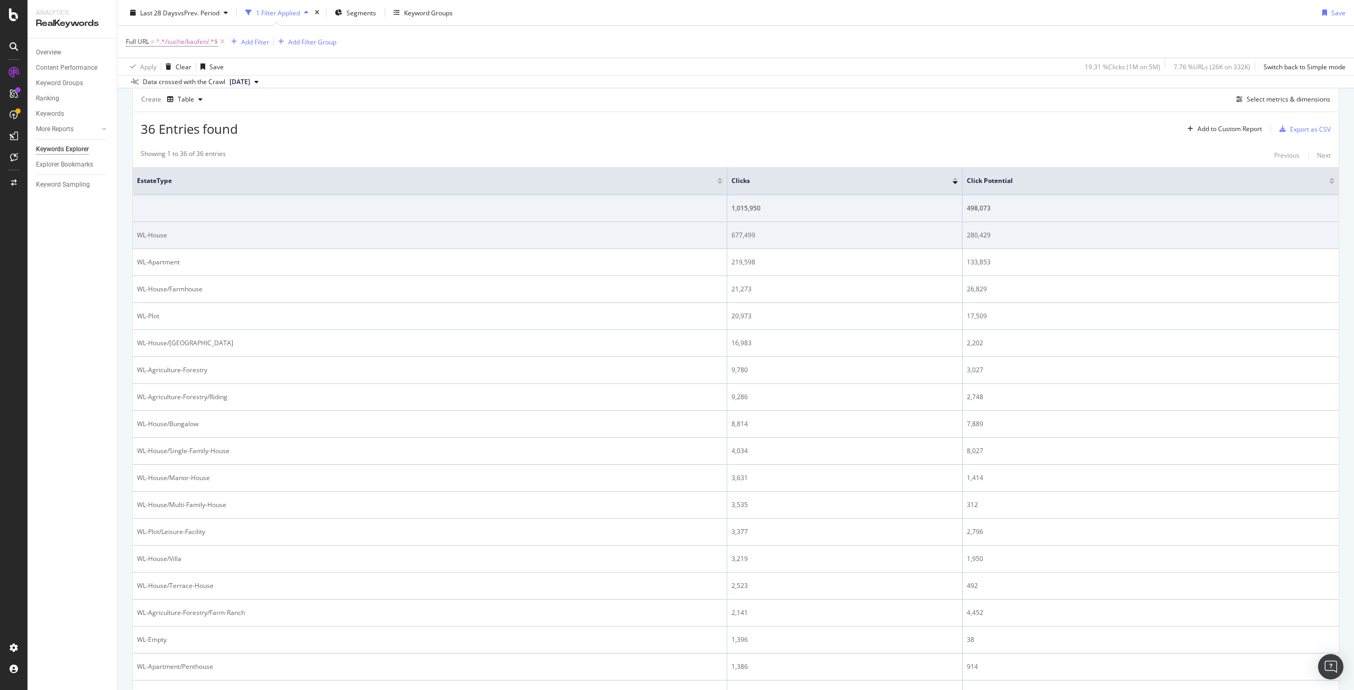
scroll to position [159, 0]
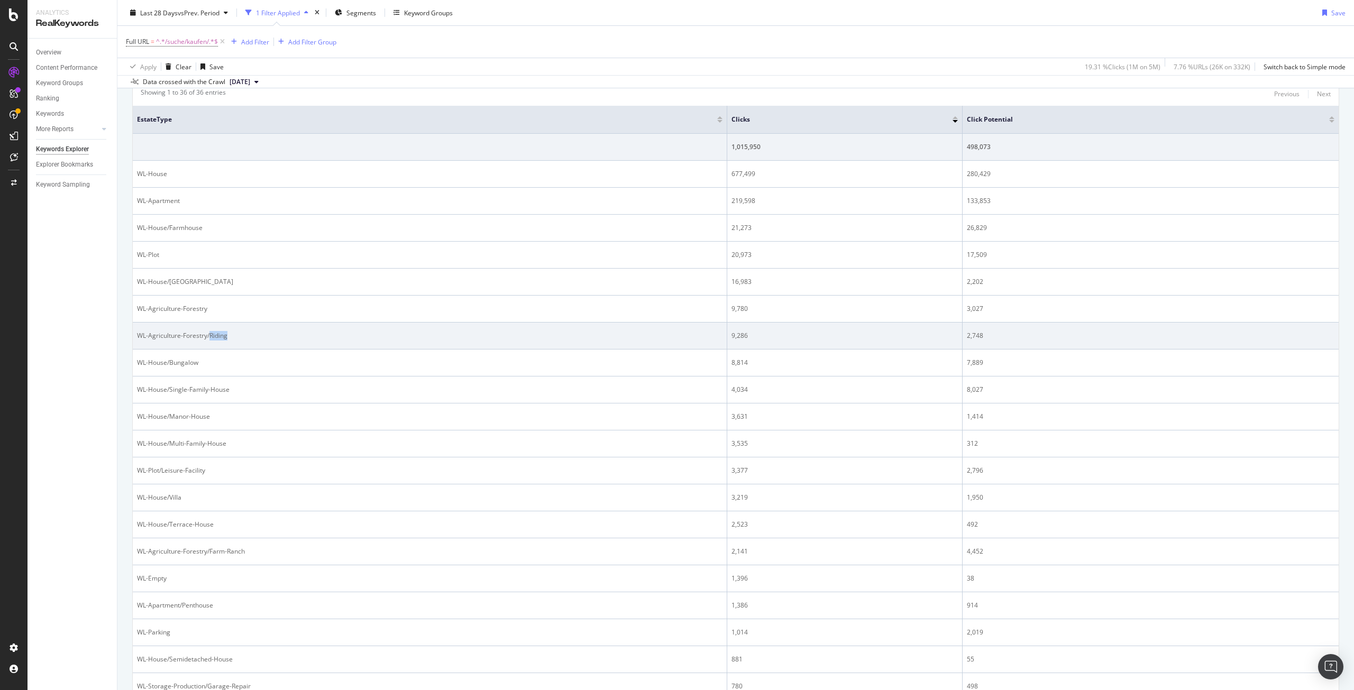
drag, startPoint x: 233, startPoint y: 336, endPoint x: 211, endPoint y: 336, distance: 22.7
click at [211, 336] on div "WL-Agriculture-Forestry/Riding" at bounding box center [430, 336] width 586 height 10
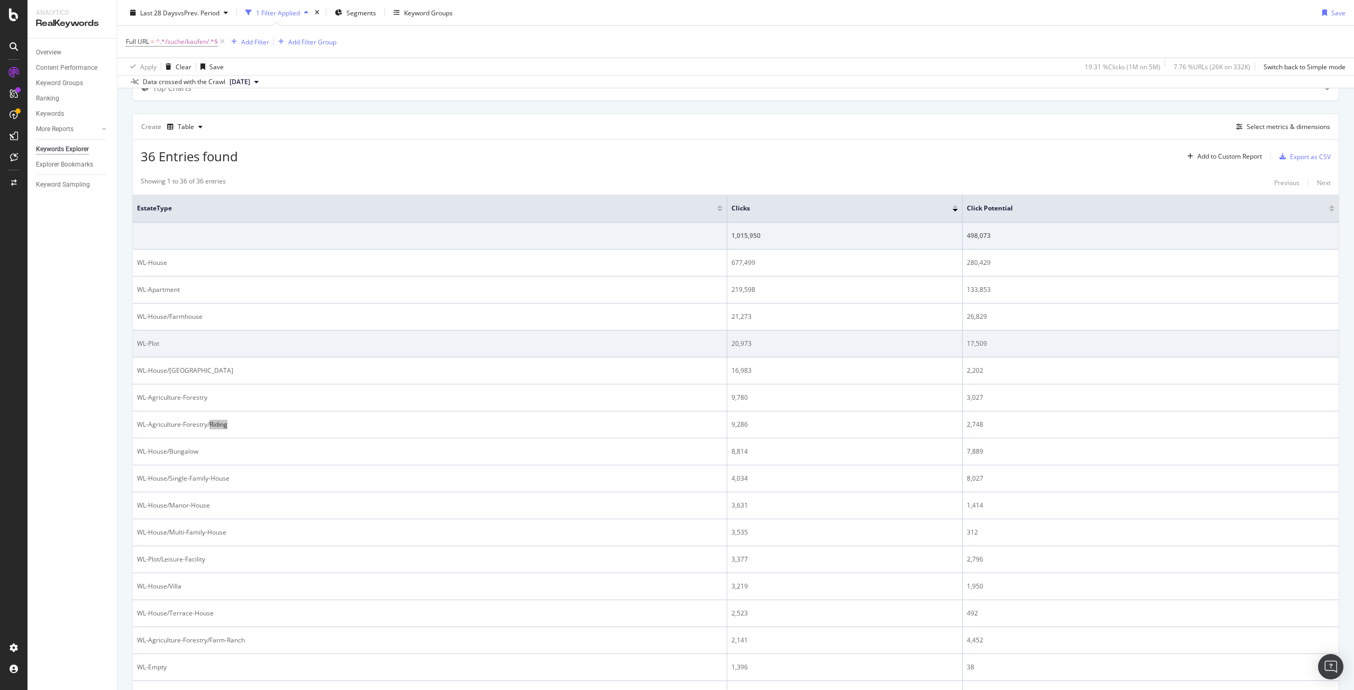
scroll to position [53, 0]
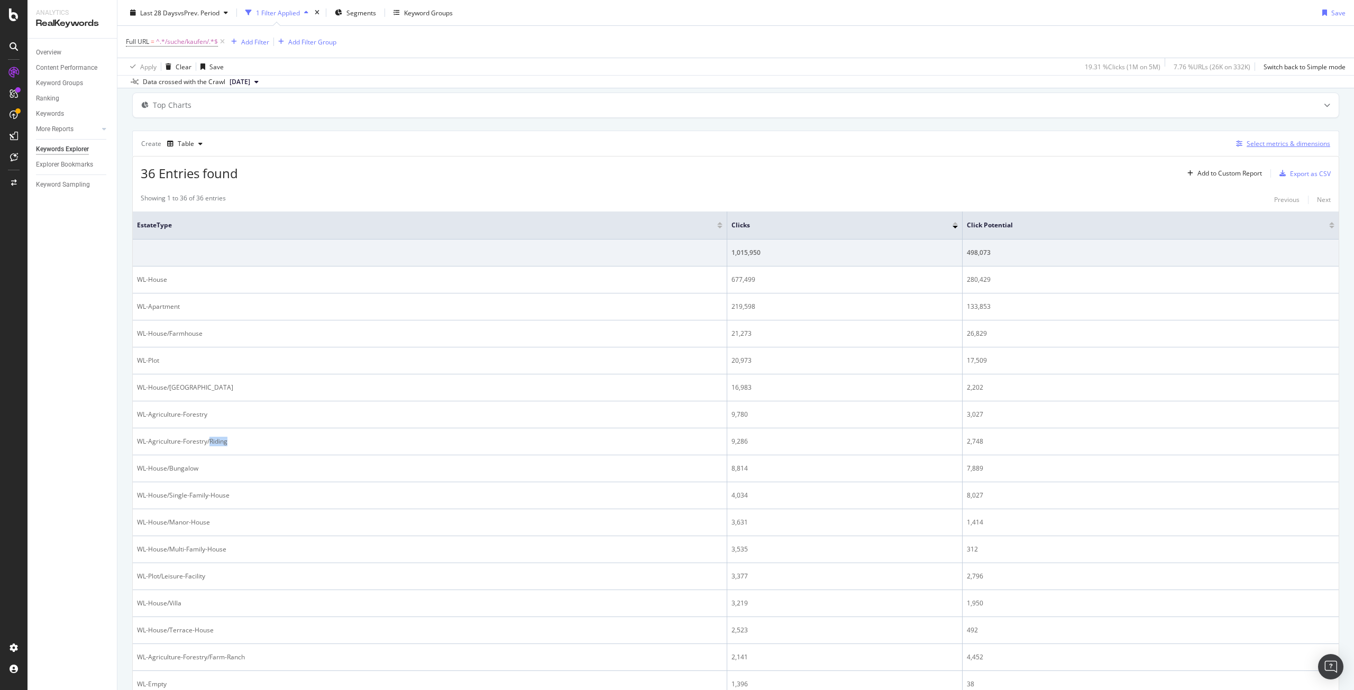
click at [1268, 145] on div "Select metrics & dimensions" at bounding box center [1289, 143] width 84 height 9
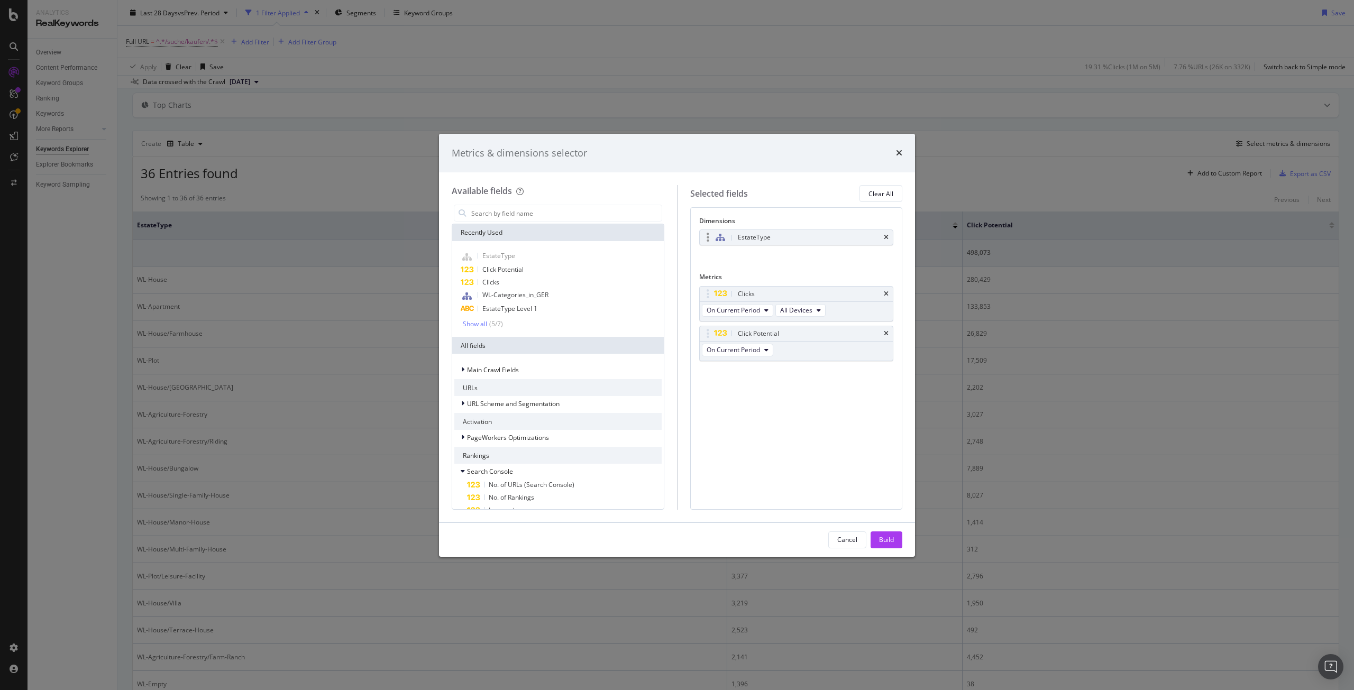
click at [804, 235] on div "EstateType" at bounding box center [809, 237] width 147 height 11
drag, startPoint x: 897, startPoint y: 151, endPoint x: 875, endPoint y: 143, distance: 23.8
click at [897, 151] on icon "times" at bounding box center [899, 153] width 6 height 8
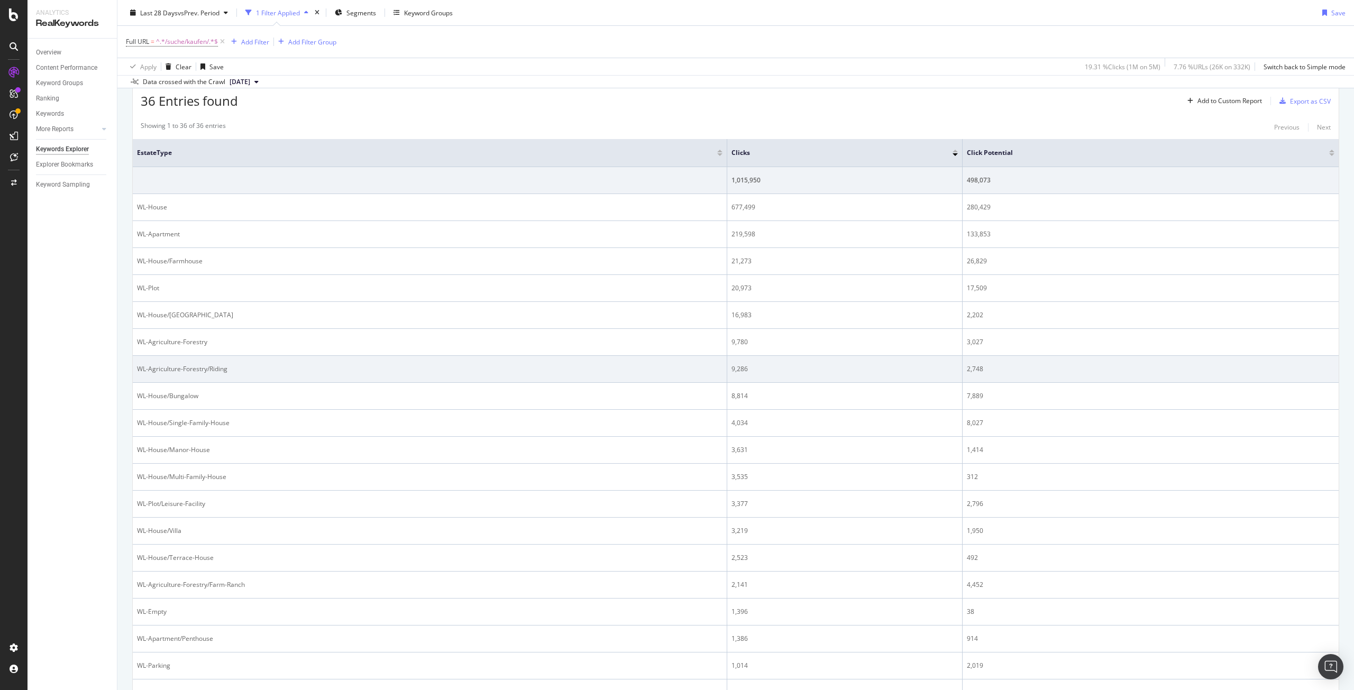
scroll to position [79, 0]
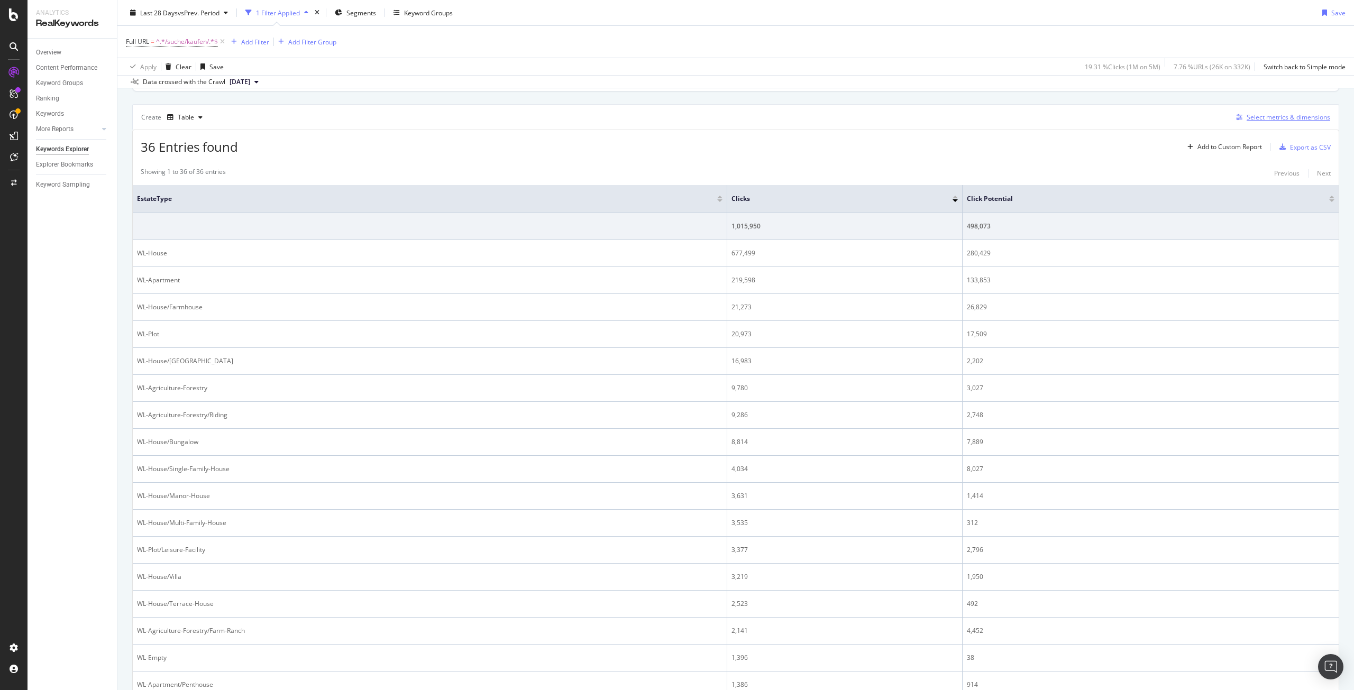
click at [1270, 115] on div "Select metrics & dimensions" at bounding box center [1289, 117] width 84 height 9
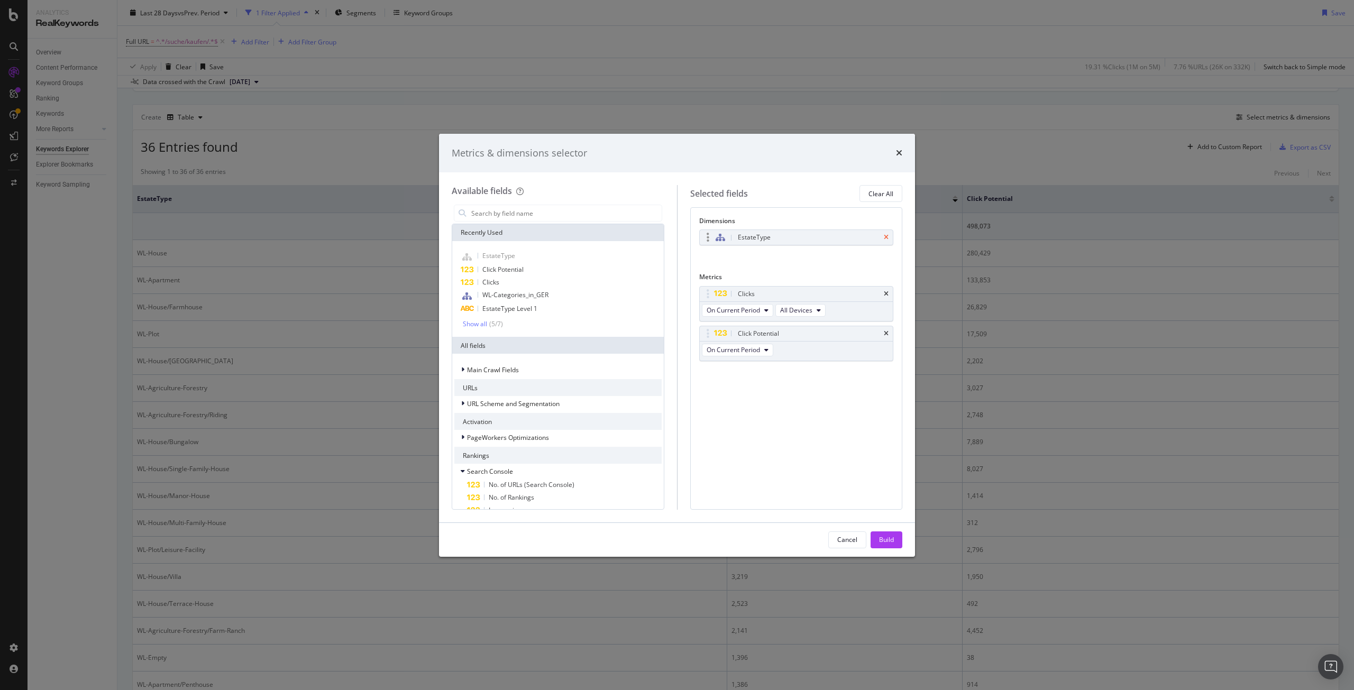
click at [887, 236] on icon "times" at bounding box center [886, 237] width 5 height 6
click at [523, 308] on span "EstateType Level 1" at bounding box center [510, 308] width 55 height 9
click at [724, 254] on span "Level 1" at bounding box center [717, 254] width 21 height 9
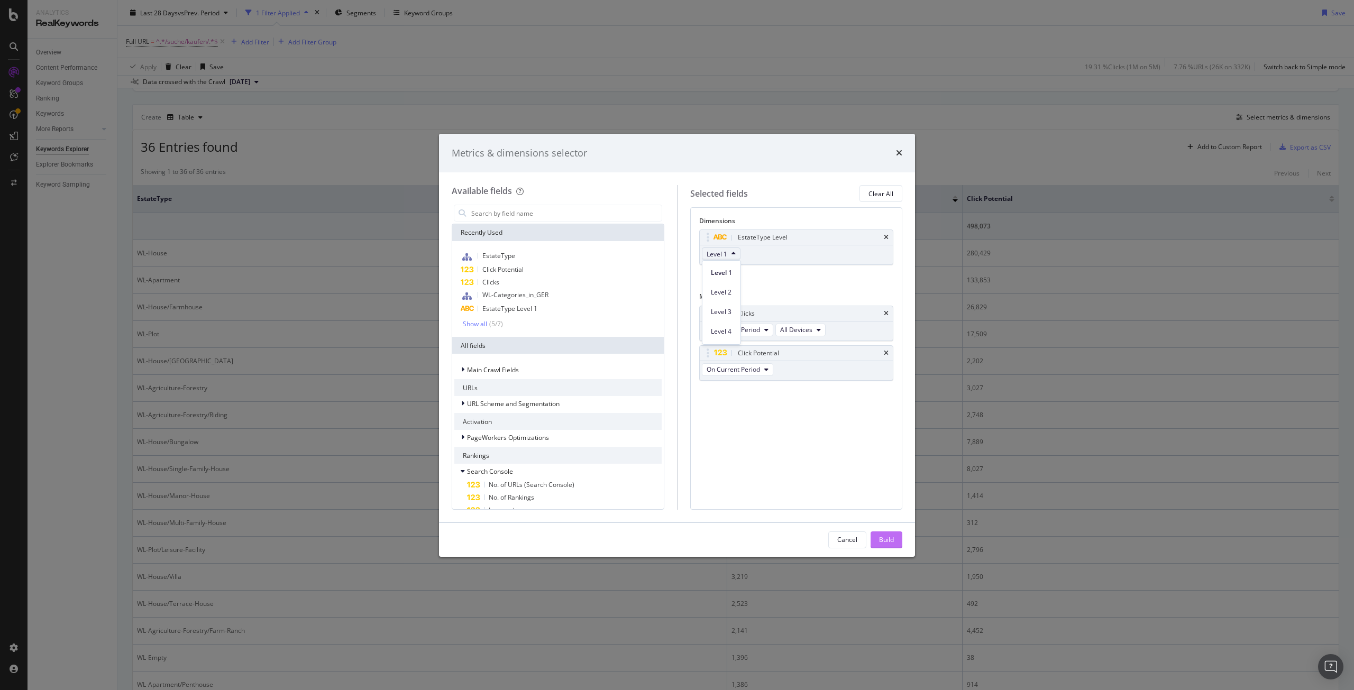
click at [887, 540] on div "Build" at bounding box center [886, 539] width 15 height 9
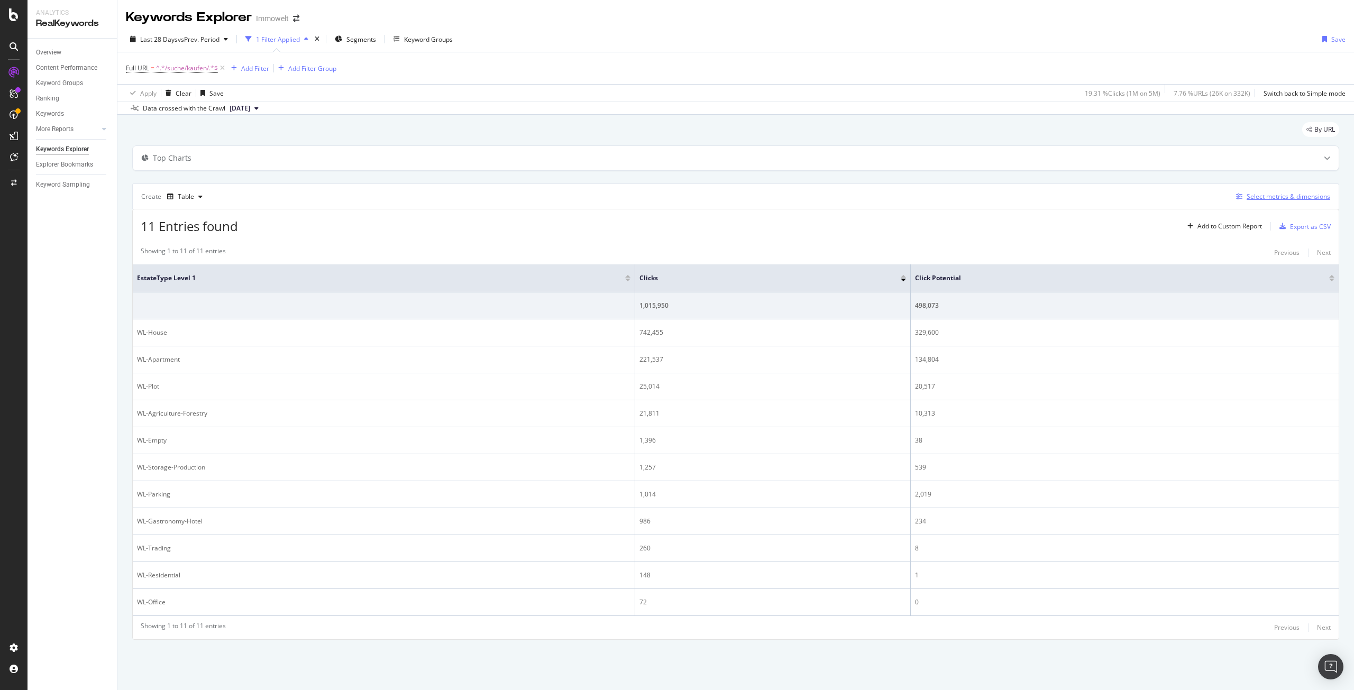
click at [1286, 195] on div "Select metrics & dimensions" at bounding box center [1289, 196] width 84 height 9
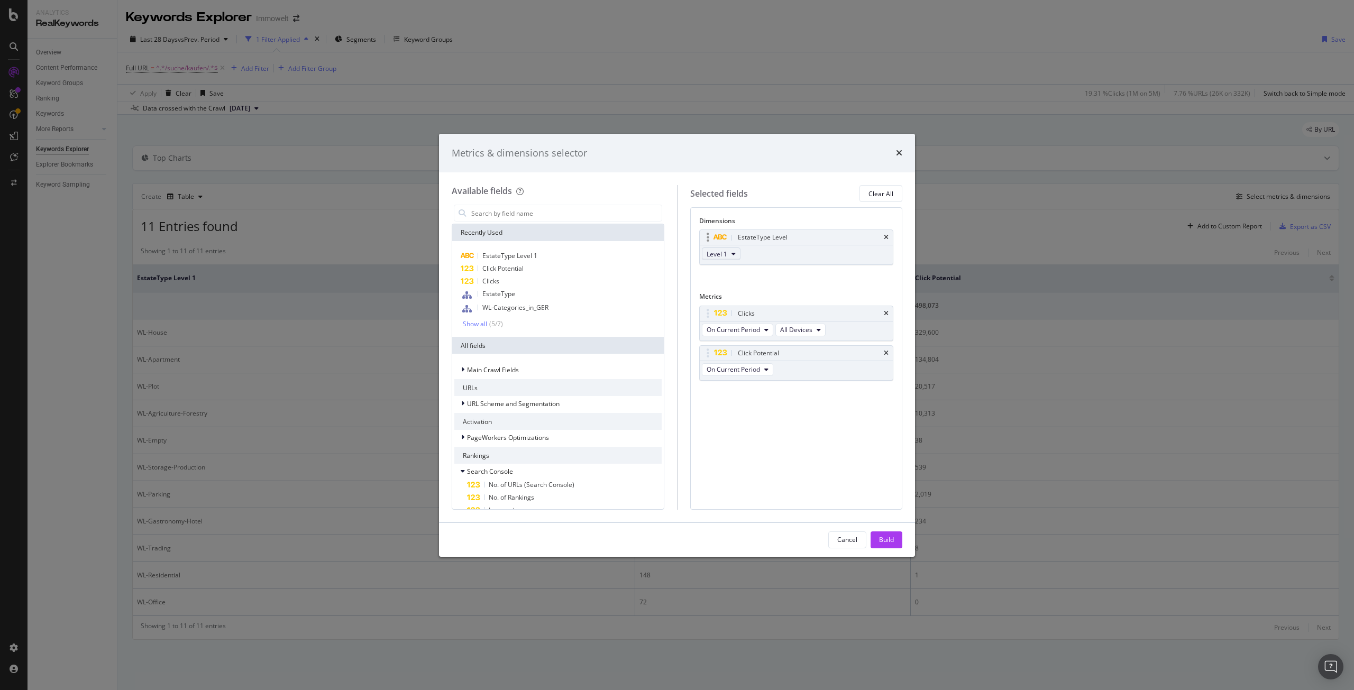
click at [734, 254] on icon "modal" at bounding box center [734, 254] width 4 height 6
click at [719, 294] on span "Level 2" at bounding box center [721, 293] width 21 height 10
click at [893, 543] on div "Build" at bounding box center [886, 539] width 15 height 9
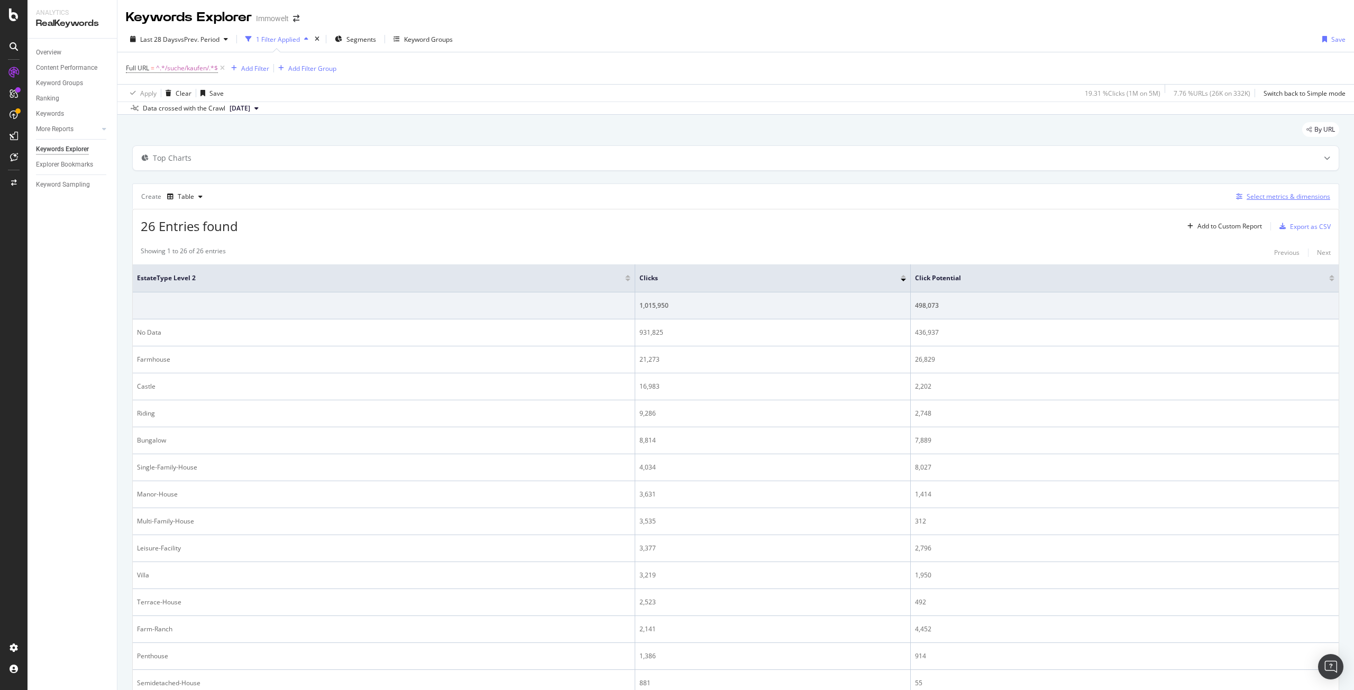
click at [1286, 197] on div "Select metrics & dimensions" at bounding box center [1289, 196] width 84 height 9
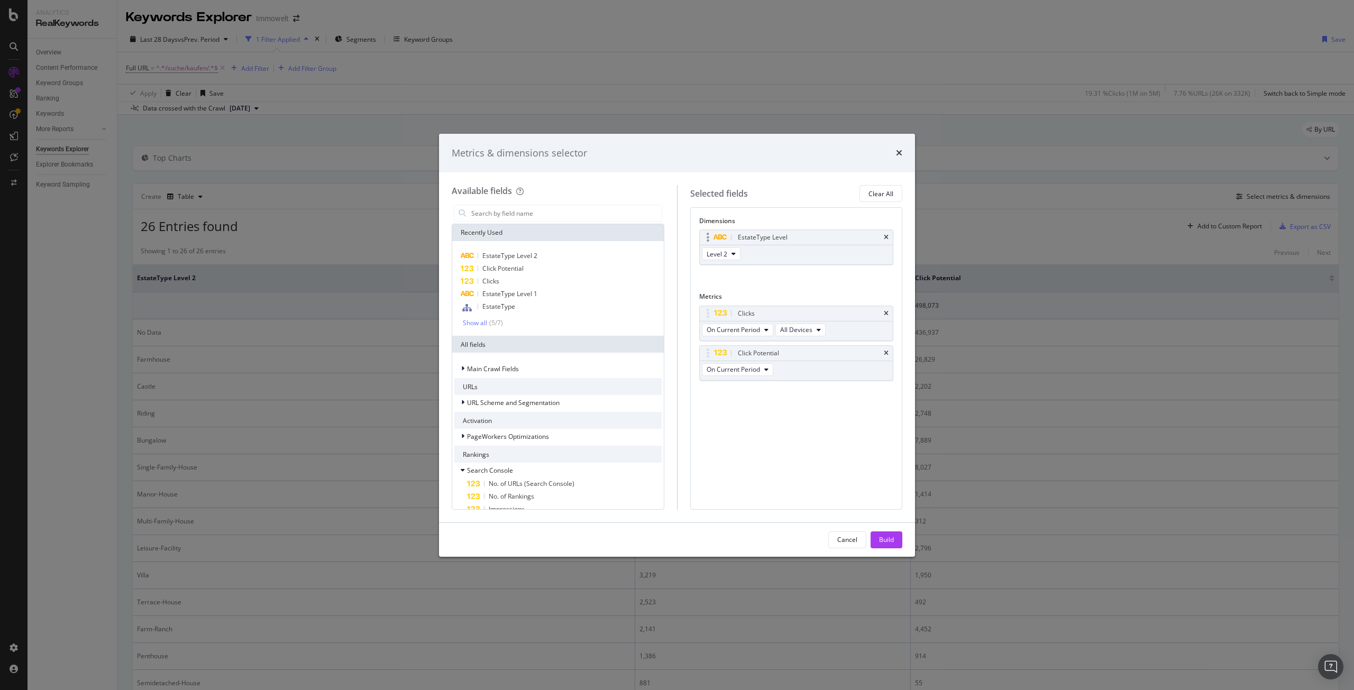
click at [886, 233] on div "EstateType Level" at bounding box center [797, 237] width 194 height 15
click at [520, 306] on div "EstateType" at bounding box center [557, 308] width 207 height 14
click at [890, 236] on div "EstateType Level" at bounding box center [797, 237] width 194 height 15
click at [887, 236] on icon "times" at bounding box center [886, 237] width 5 height 6
click at [881, 538] on div "Build" at bounding box center [886, 539] width 15 height 9
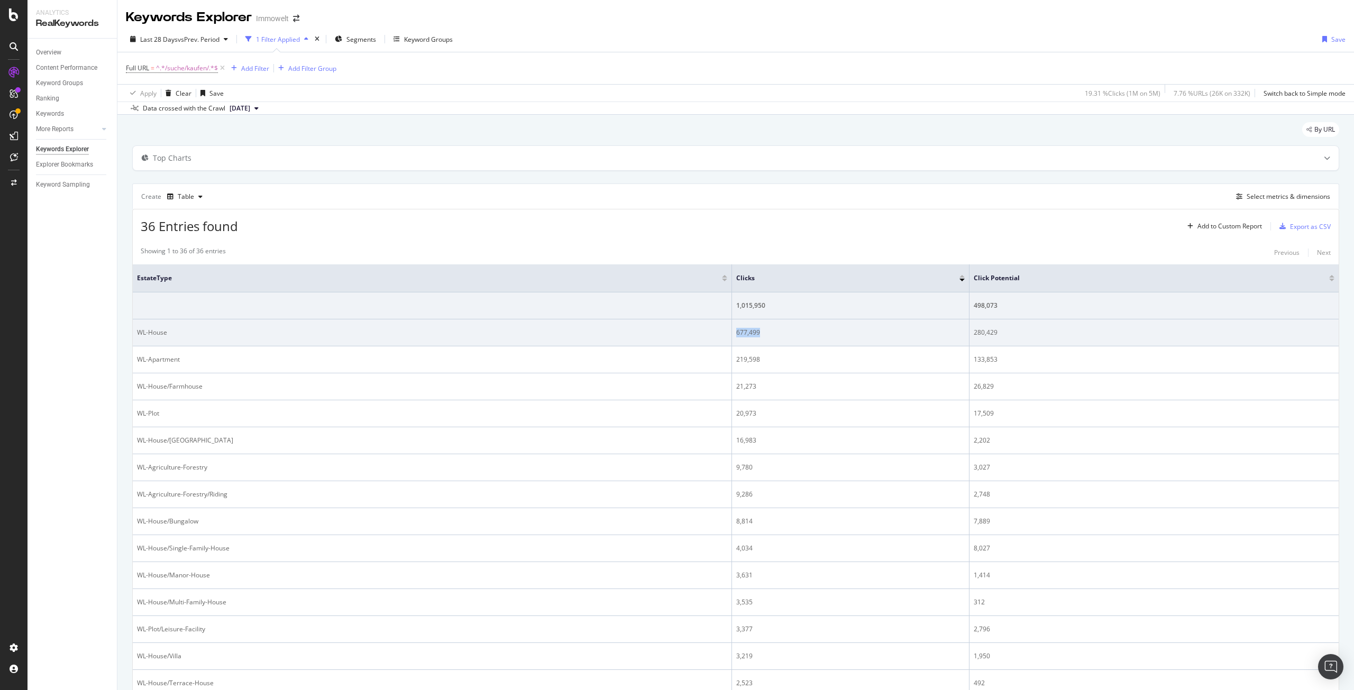
drag, startPoint x: 768, startPoint y: 335, endPoint x: 733, endPoint y: 332, distance: 35.1
click at [736, 332] on div "677,499" at bounding box center [850, 333] width 229 height 10
copy div "677,499"
drag, startPoint x: 970, startPoint y: 332, endPoint x: 987, endPoint y: 335, distance: 17.2
click at [987, 335] on div "280,429" at bounding box center [1154, 333] width 361 height 10
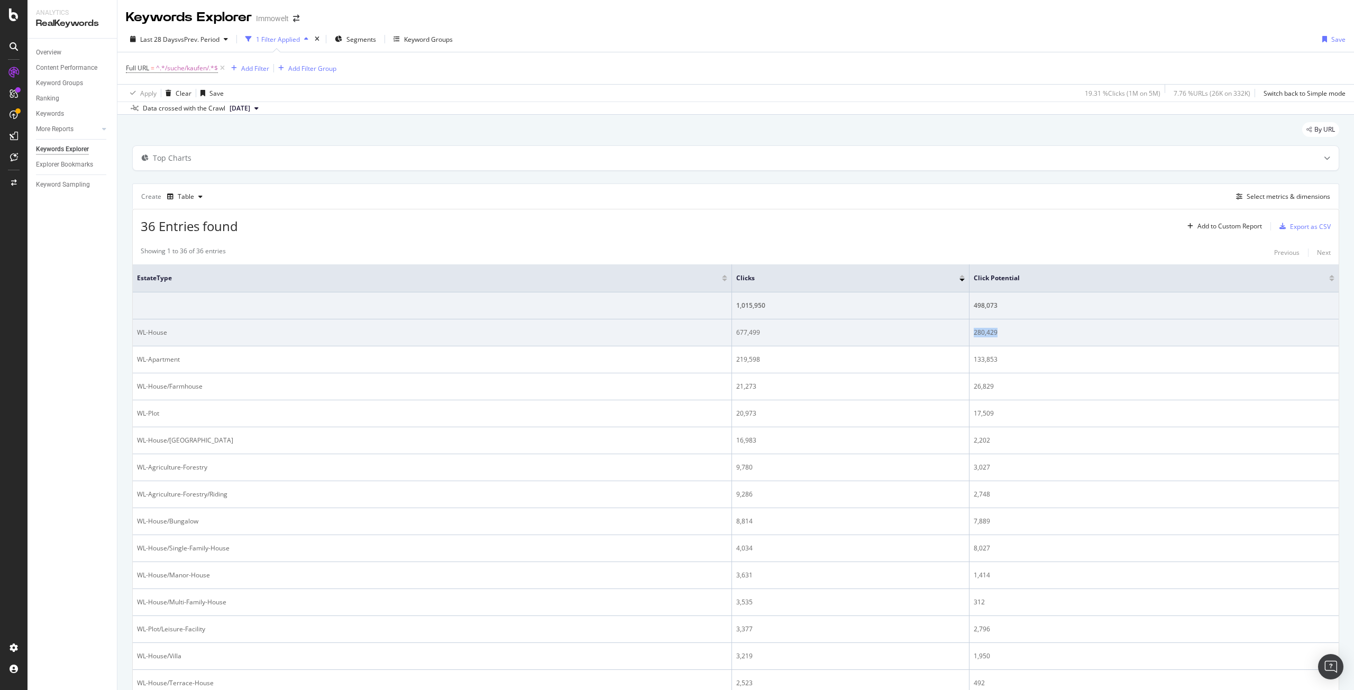
drag, startPoint x: 993, startPoint y: 334, endPoint x: 966, endPoint y: 332, distance: 27.0
click at [970, 332] on td "280,429" at bounding box center [1154, 333] width 369 height 27
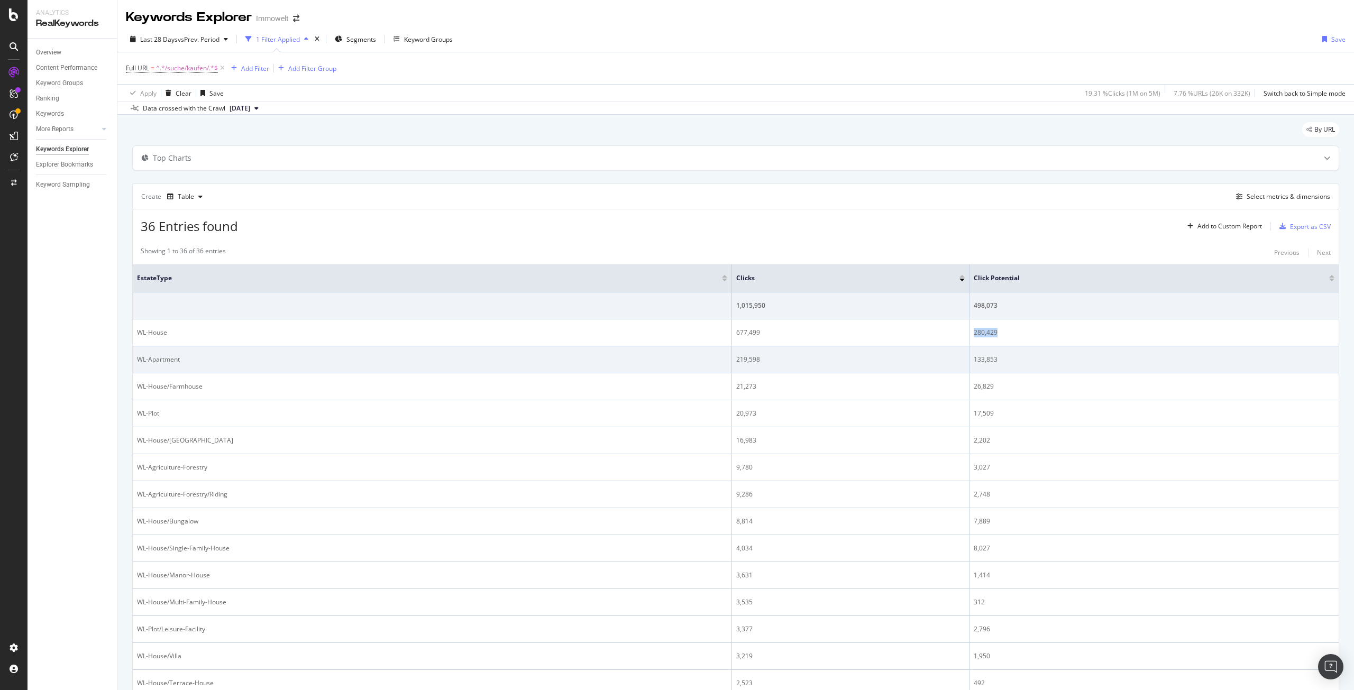
copy div "280,429"
drag, startPoint x: 764, startPoint y: 363, endPoint x: 733, endPoint y: 361, distance: 31.3
click at [736, 361] on div "219,598" at bounding box center [850, 360] width 229 height 10
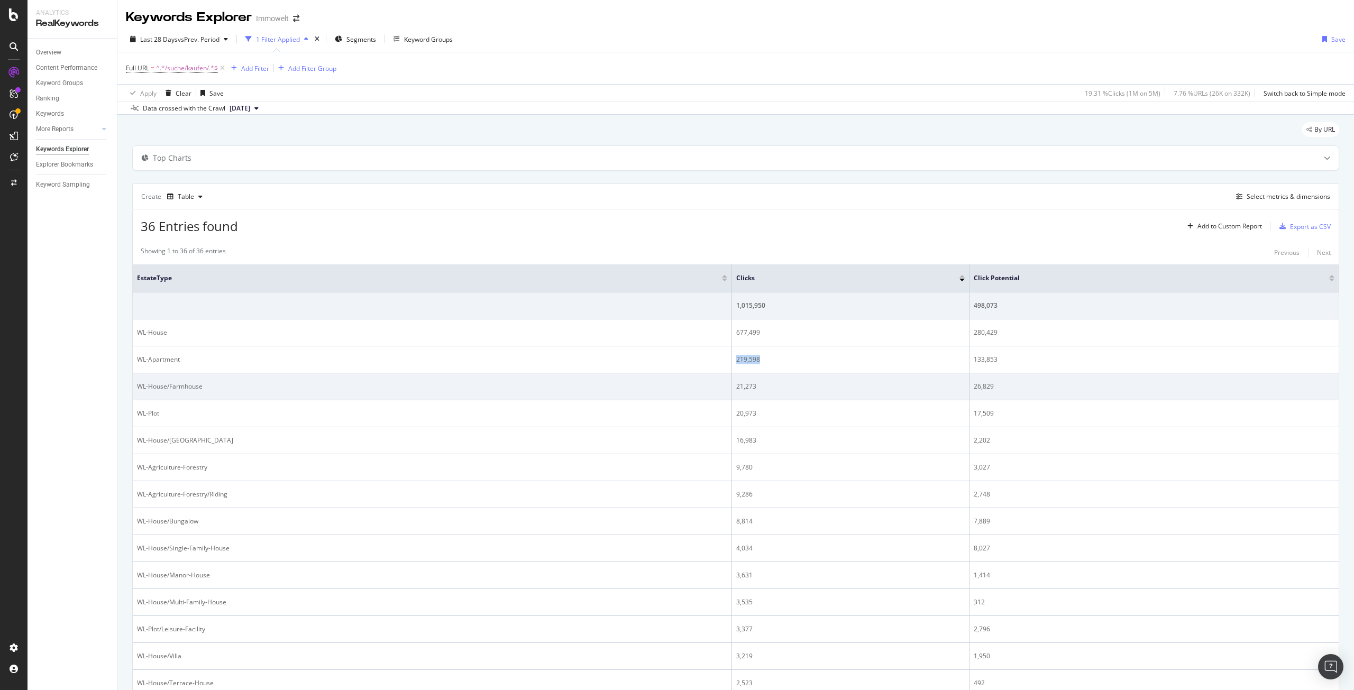
copy div "219,598"
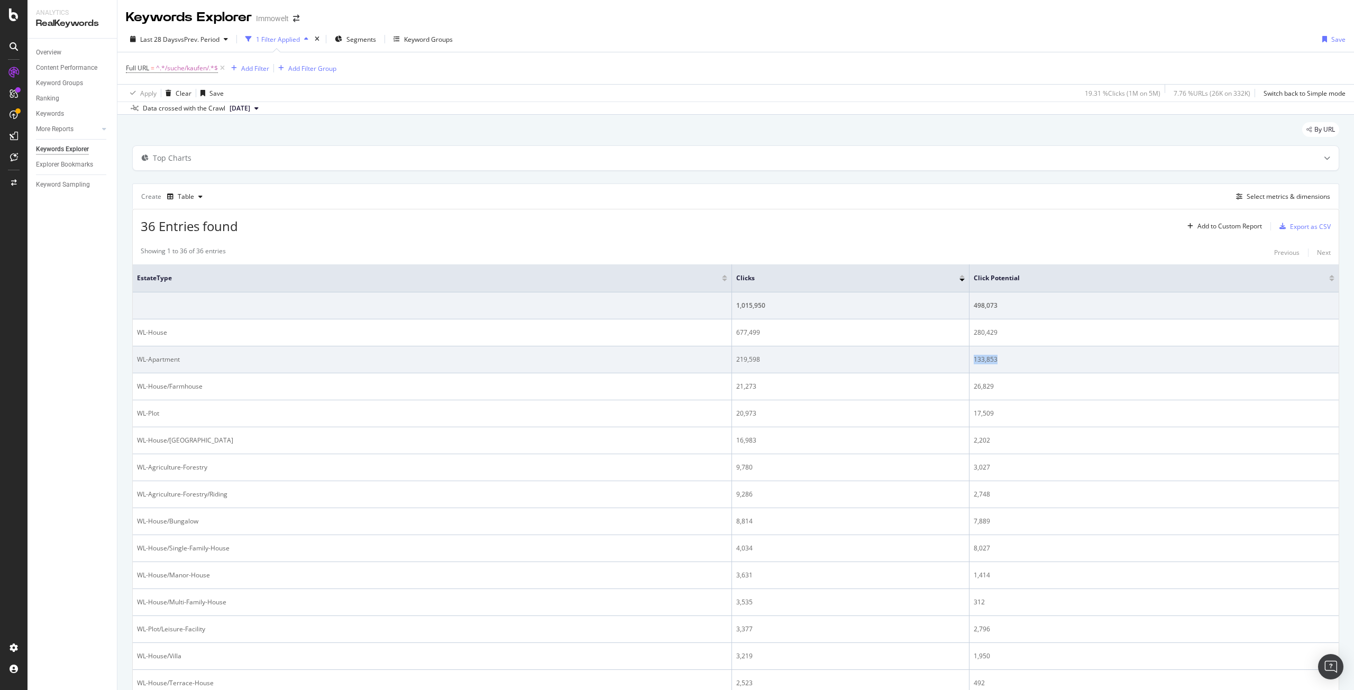
drag, startPoint x: 968, startPoint y: 361, endPoint x: 991, endPoint y: 361, distance: 23.3
click at [991, 361] on div "133,853" at bounding box center [1154, 360] width 361 height 10
copy div "133,853"
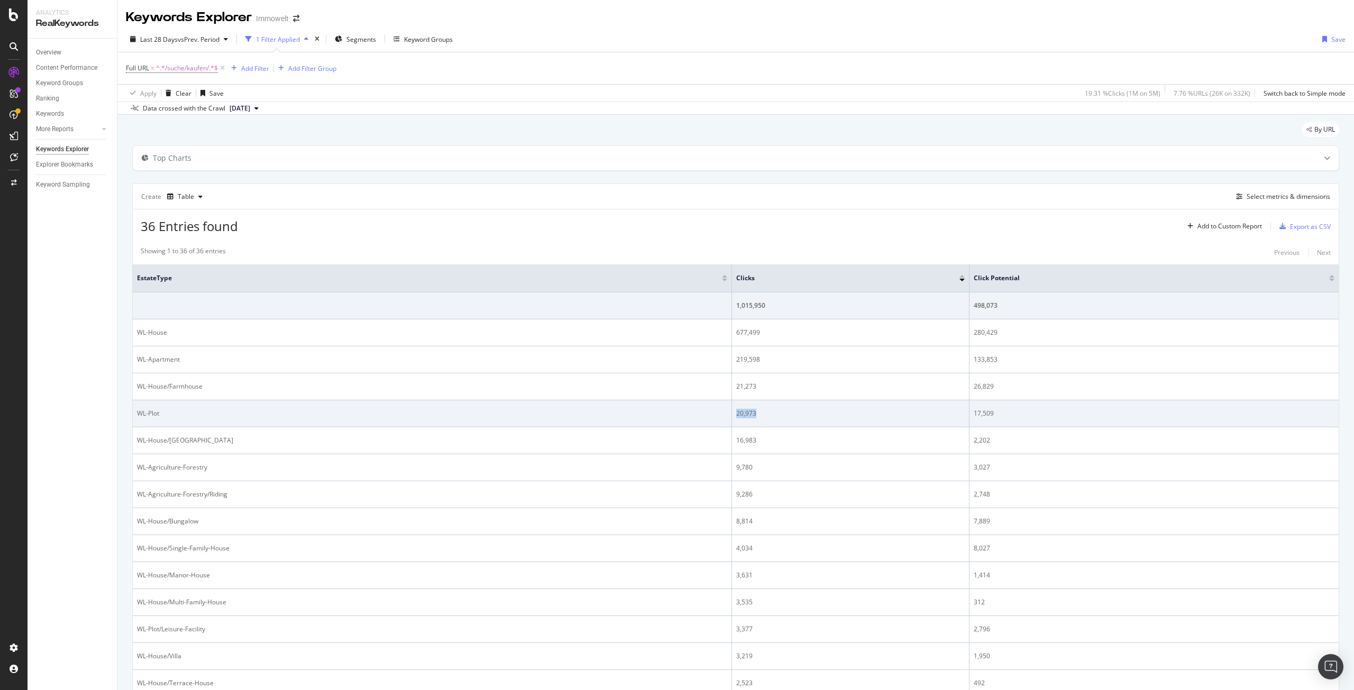
drag, startPoint x: 757, startPoint y: 416, endPoint x: 732, endPoint y: 414, distance: 25.0
click at [736, 414] on div "20,973" at bounding box center [850, 414] width 229 height 10
copy div "20,973"
drag, startPoint x: 969, startPoint y: 414, endPoint x: 990, endPoint y: 415, distance: 21.2
click at [990, 415] on div "17,509" at bounding box center [1154, 414] width 361 height 10
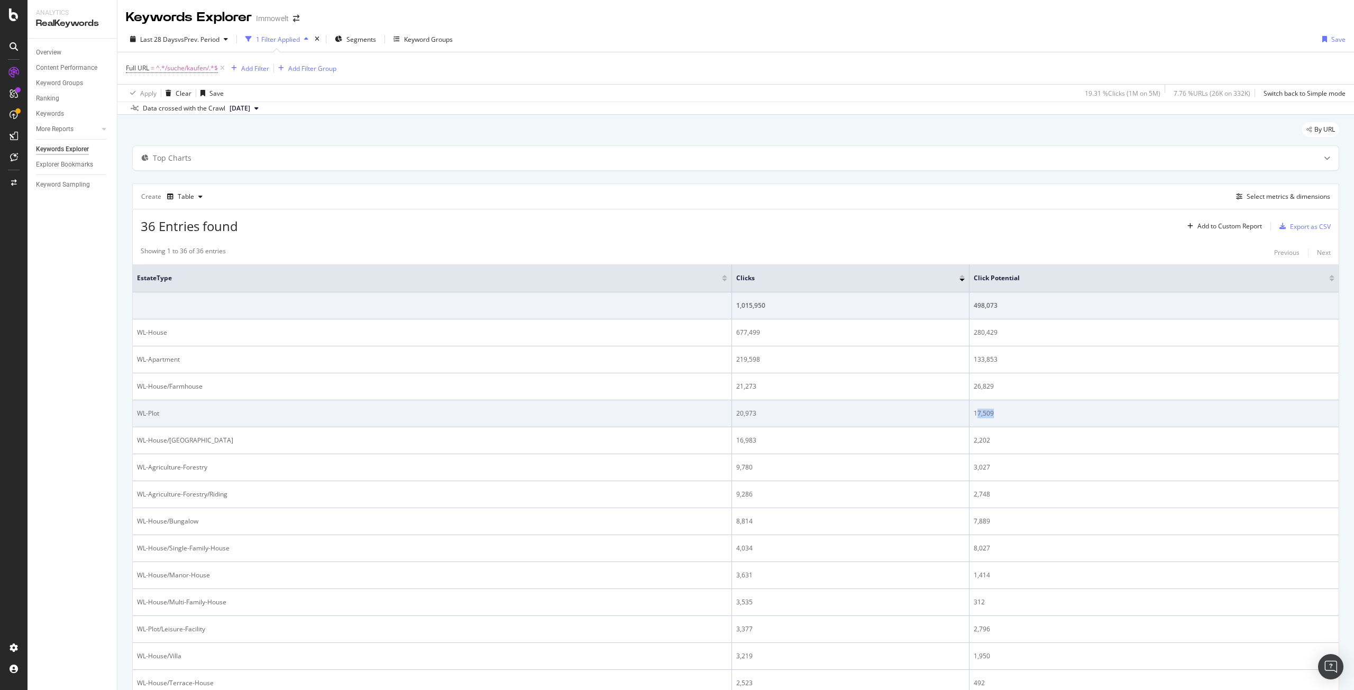
click at [992, 414] on div "17,509" at bounding box center [1154, 414] width 361 height 10
drag, startPoint x: 989, startPoint y: 414, endPoint x: 966, endPoint y: 413, distance: 23.3
click at [970, 413] on td "17,509" at bounding box center [1154, 414] width 369 height 27
copy div "17,509"
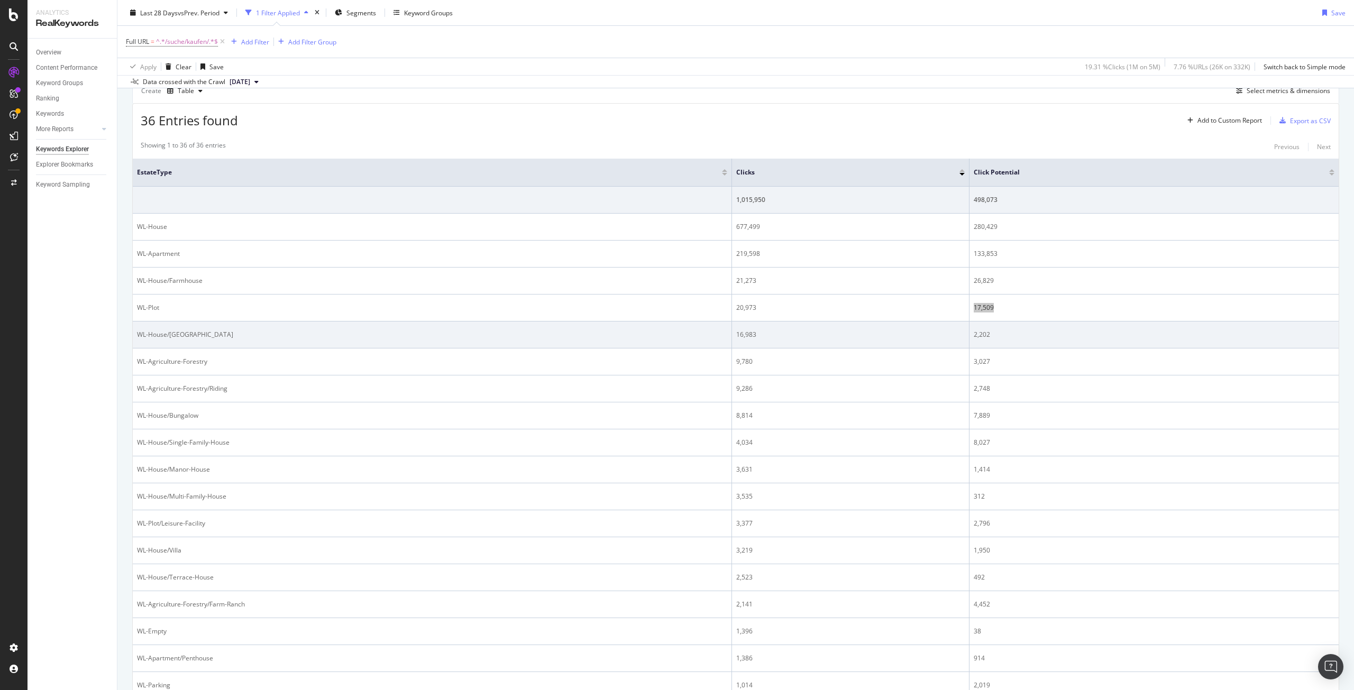
scroll to position [159, 0]
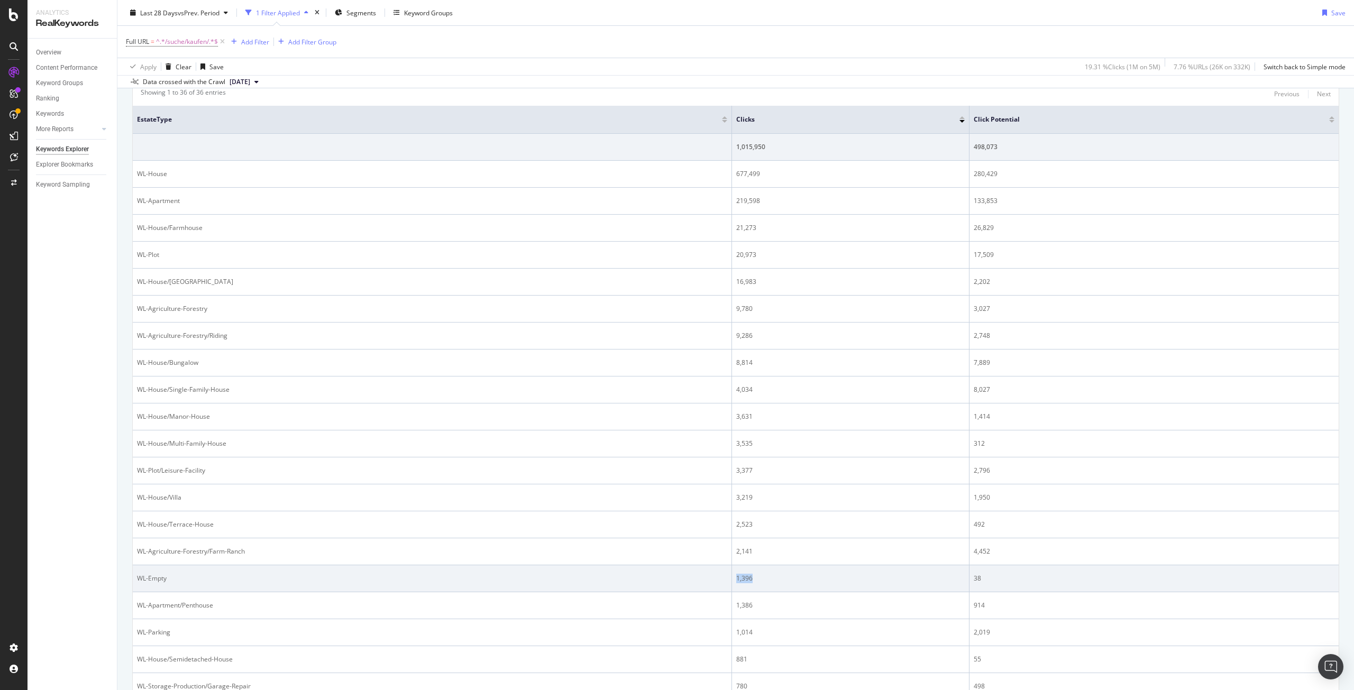
drag, startPoint x: 752, startPoint y: 582, endPoint x: 731, endPoint y: 580, distance: 20.7
click at [732, 580] on td "1,396" at bounding box center [851, 579] width 238 height 27
copy div "1,396"
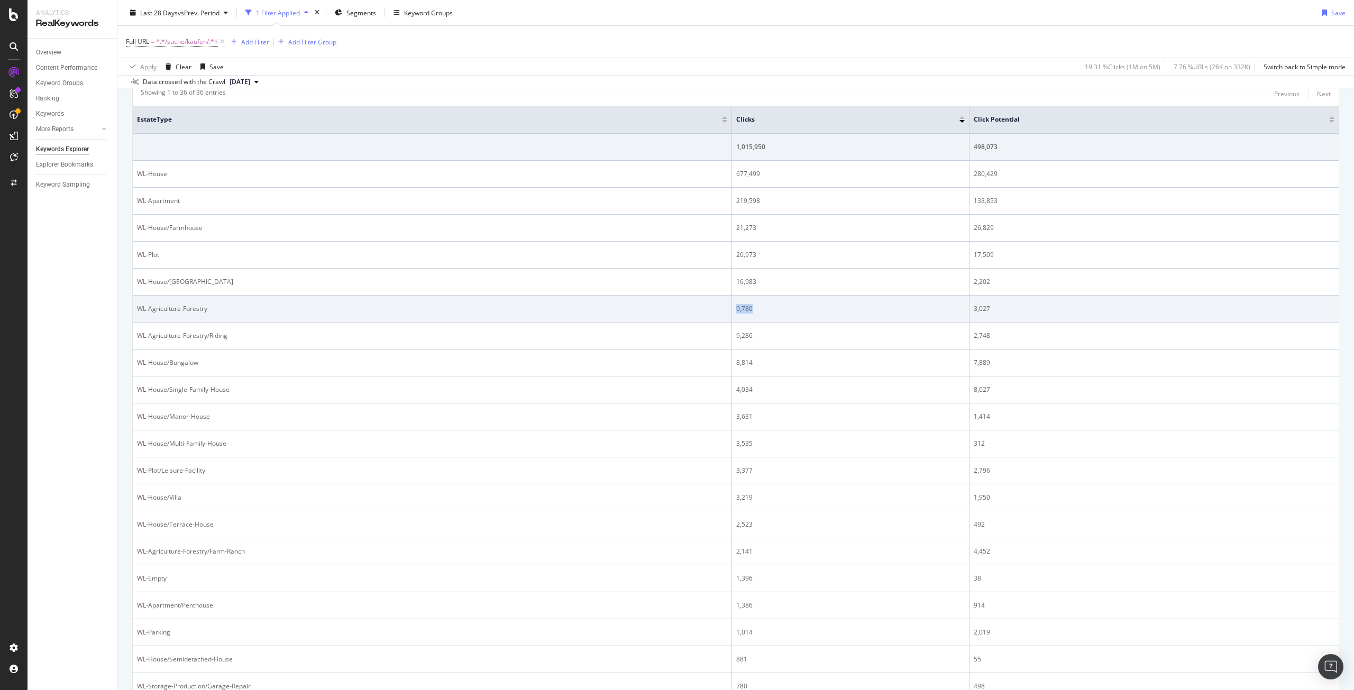
drag, startPoint x: 733, startPoint y: 310, endPoint x: 747, endPoint y: 310, distance: 13.8
click at [747, 310] on div "9,780" at bounding box center [850, 309] width 229 height 10
copy div "9,780"
drag, startPoint x: 991, startPoint y: 307, endPoint x: 966, endPoint y: 309, distance: 25.4
click at [970, 309] on td "3,027" at bounding box center [1154, 309] width 369 height 27
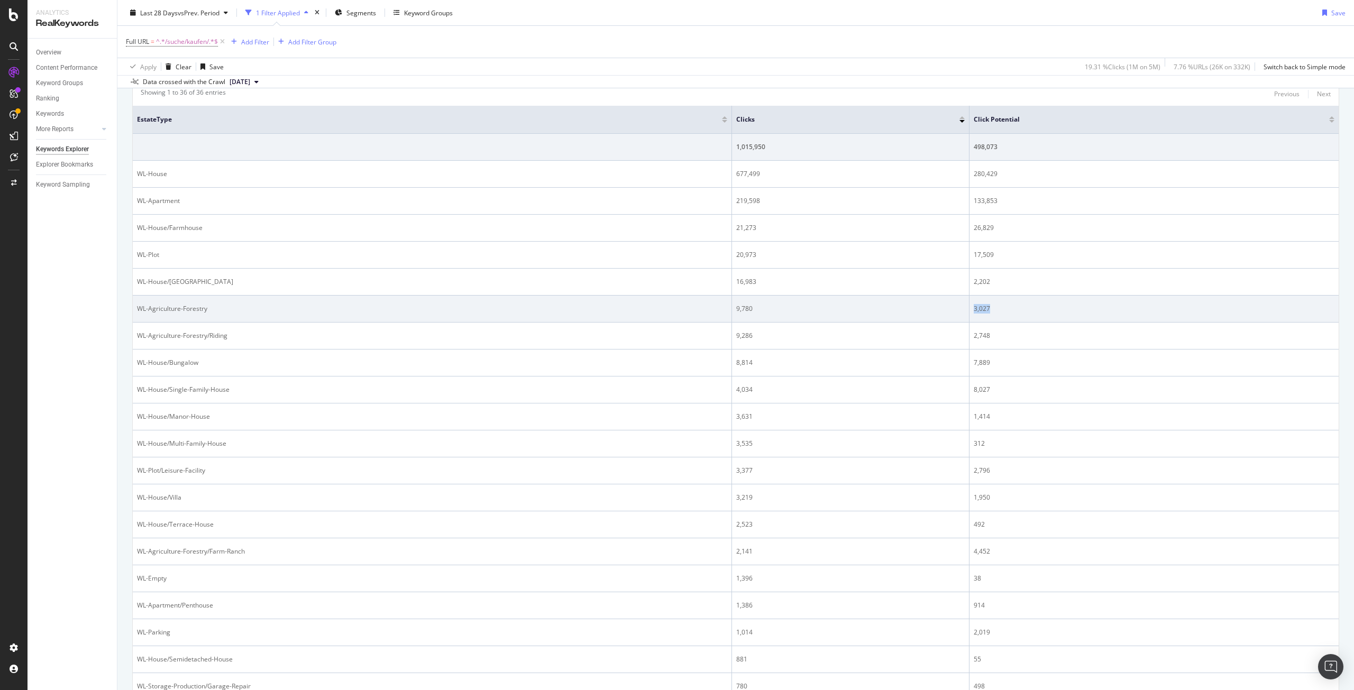
copy div "3,027"
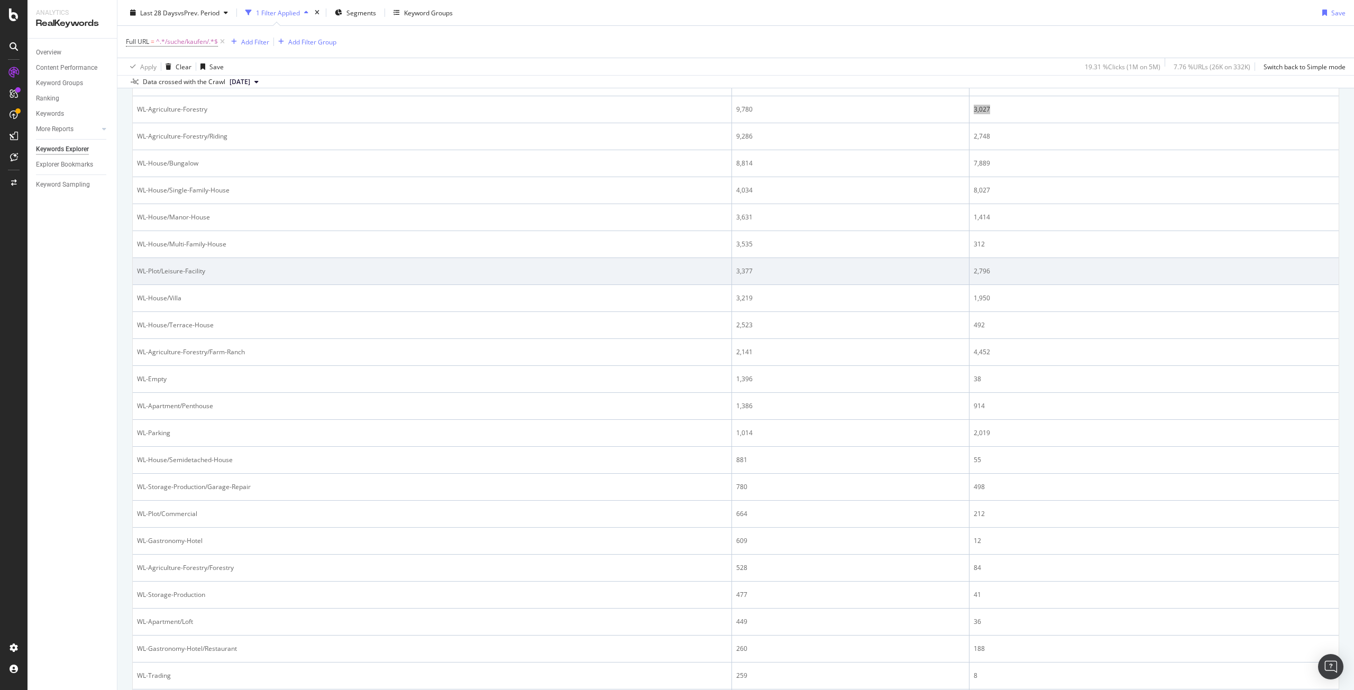
scroll to position [370, 0]
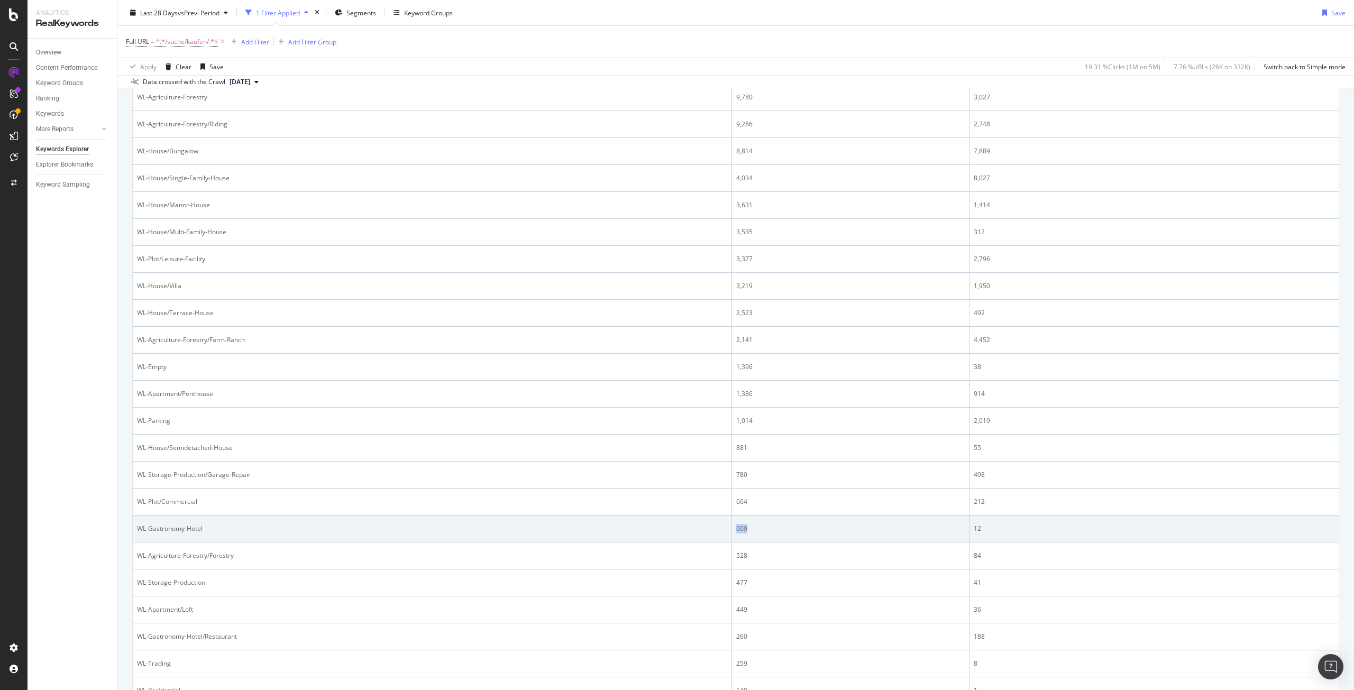
drag, startPoint x: 747, startPoint y: 527, endPoint x: 733, endPoint y: 529, distance: 14.4
click at [736, 529] on div "609" at bounding box center [850, 529] width 229 height 10
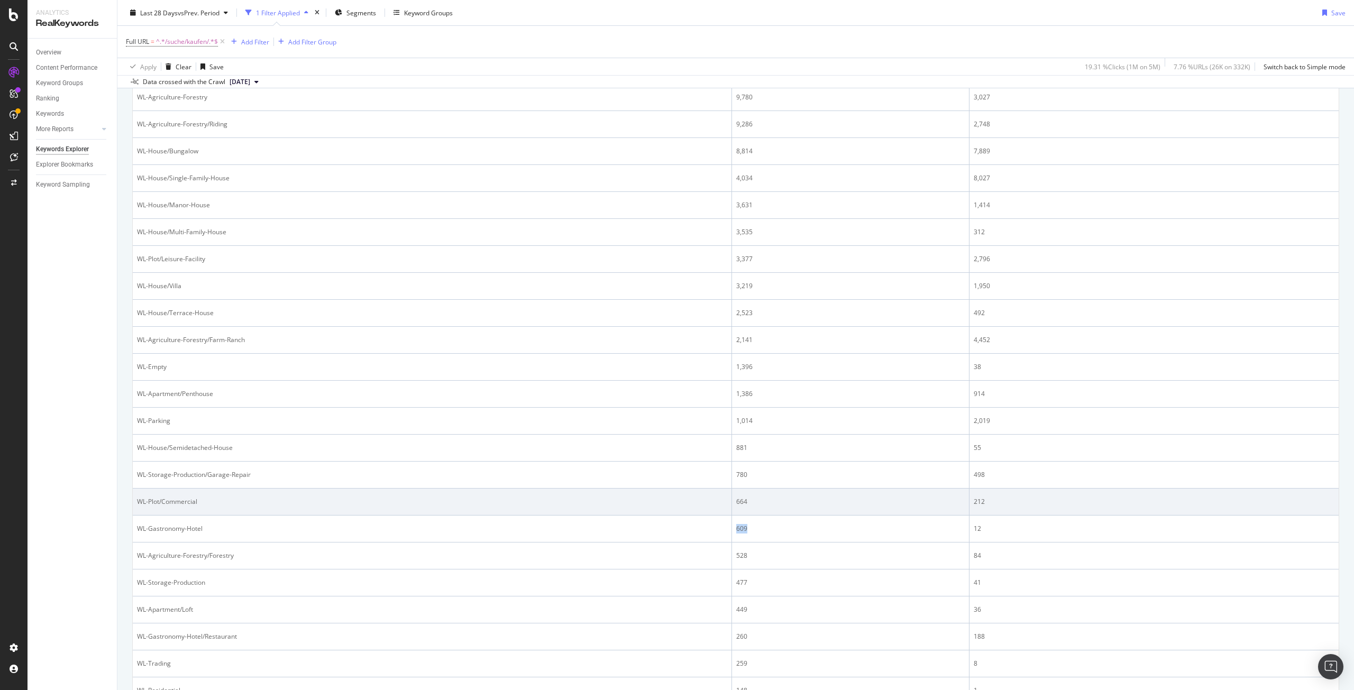
copy div "609"
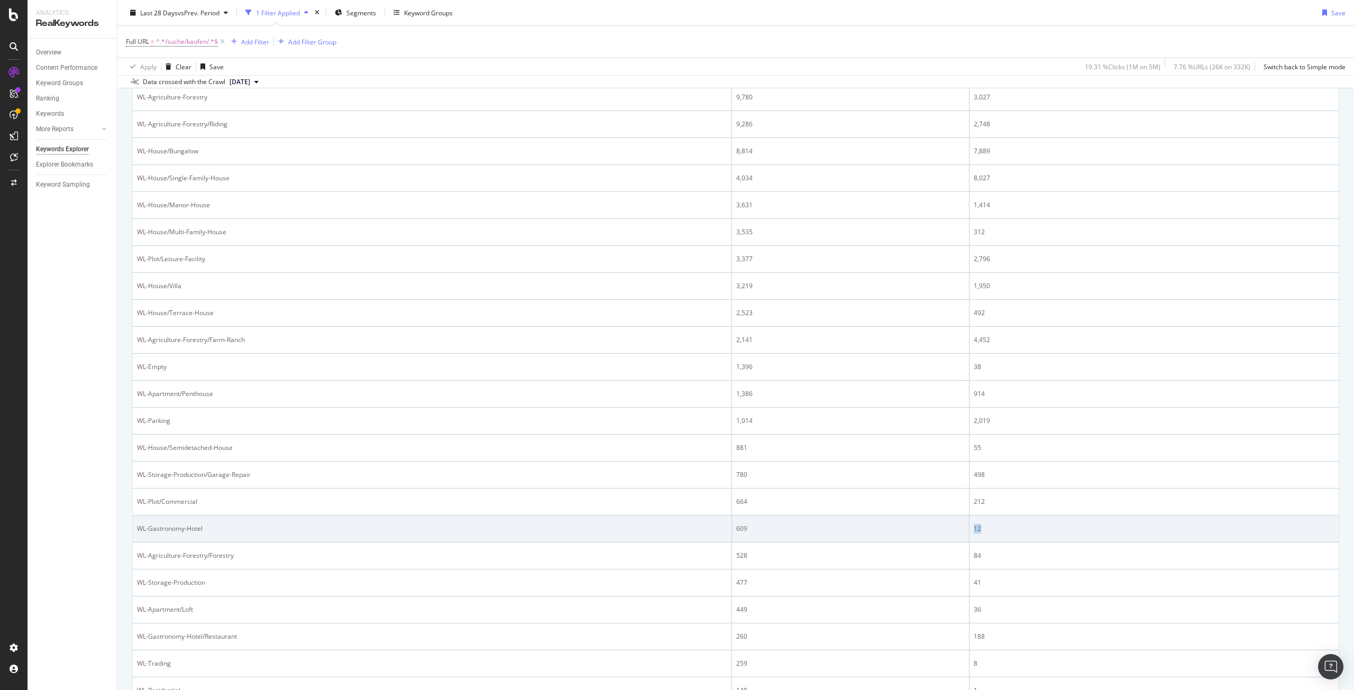
drag, startPoint x: 1000, startPoint y: 527, endPoint x: 967, endPoint y: 526, distance: 33.3
click at [974, 526] on div "12" at bounding box center [1154, 529] width 361 height 10
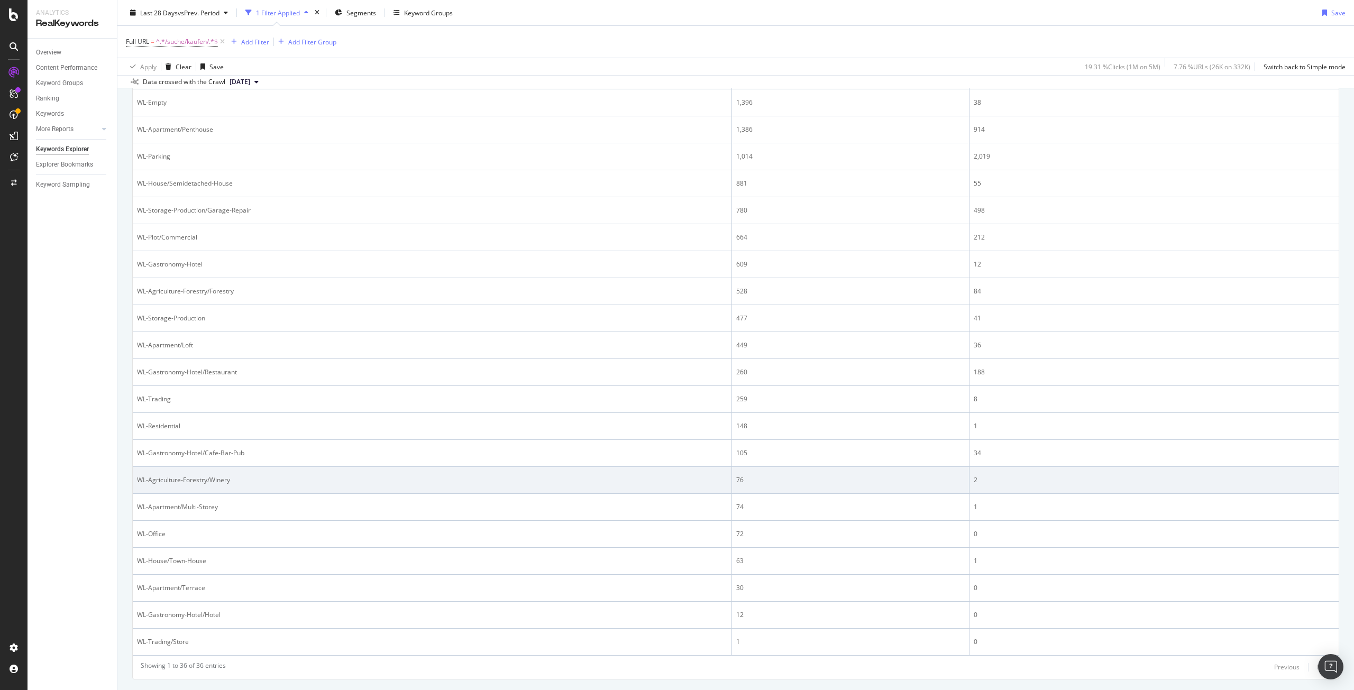
scroll to position [661, 0]
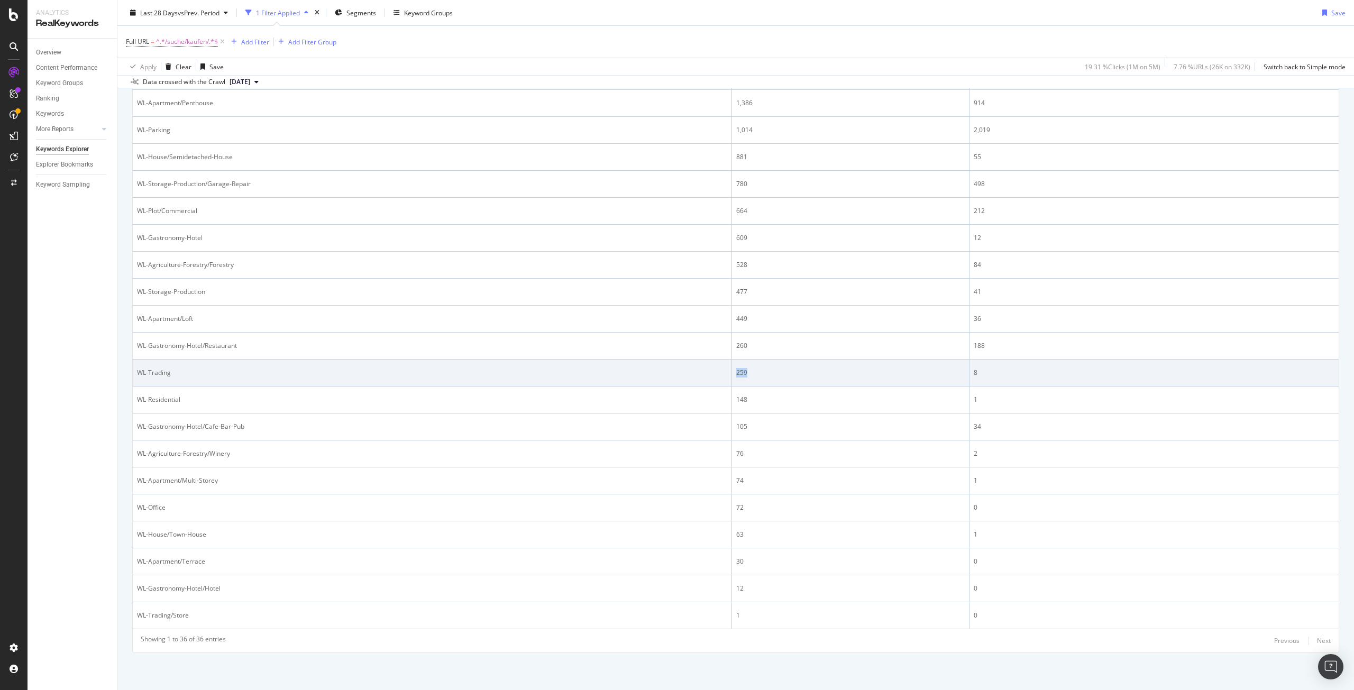
drag, startPoint x: 730, startPoint y: 375, endPoint x: 744, endPoint y: 374, distance: 14.8
click at [744, 374] on td "259" at bounding box center [851, 373] width 238 height 27
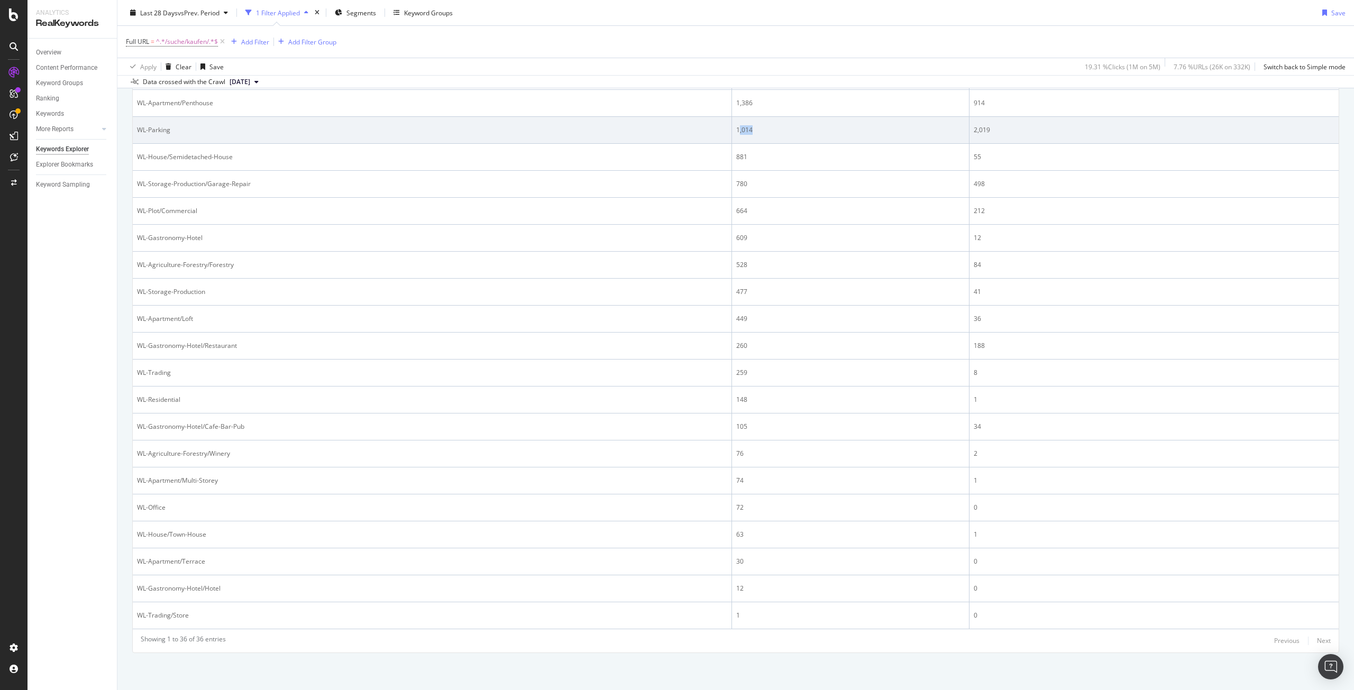
drag, startPoint x: 735, startPoint y: 129, endPoint x: 750, endPoint y: 130, distance: 14.3
click at [750, 130] on div "1,014" at bounding box center [850, 130] width 229 height 10
click at [747, 131] on div "1,014" at bounding box center [850, 130] width 229 height 10
drag, startPoint x: 732, startPoint y: 130, endPoint x: 754, endPoint y: 134, distance: 22.7
click at [754, 134] on div "1,014" at bounding box center [850, 130] width 229 height 10
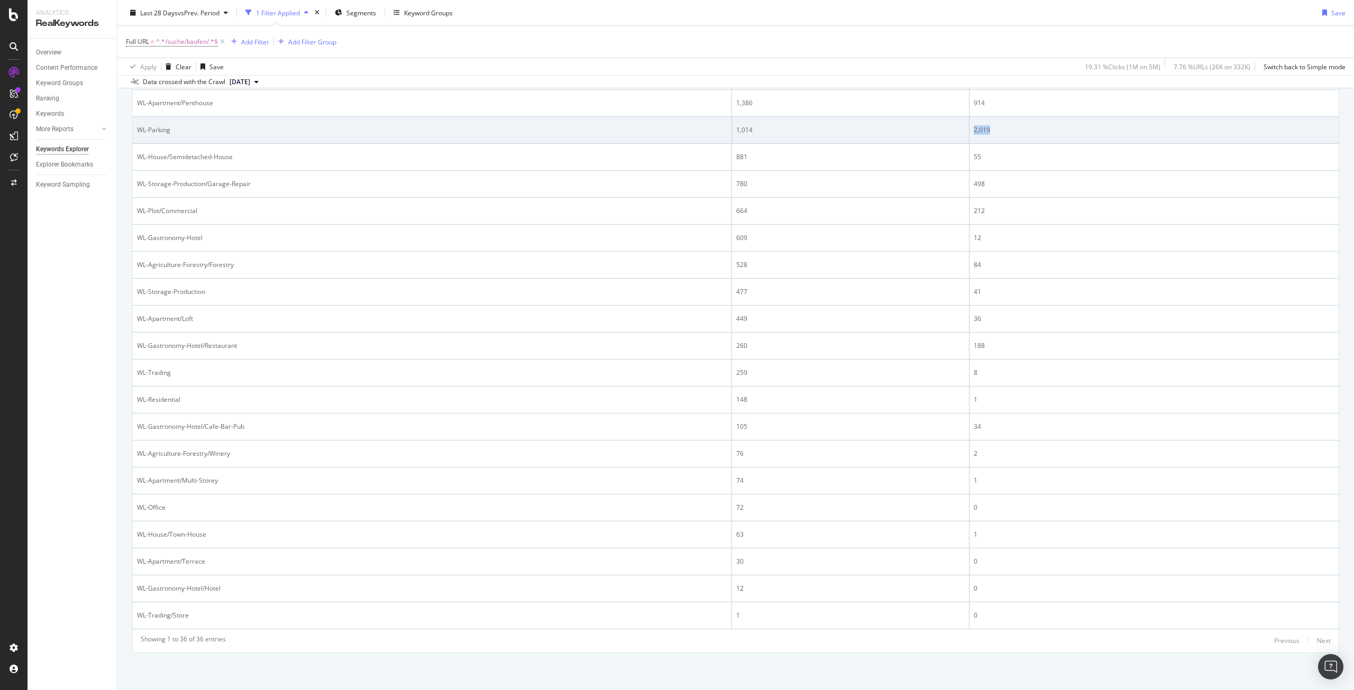
drag, startPoint x: 991, startPoint y: 134, endPoint x: 968, endPoint y: 131, distance: 23.5
click at [974, 131] on div "2,019" at bounding box center [1154, 130] width 361 height 10
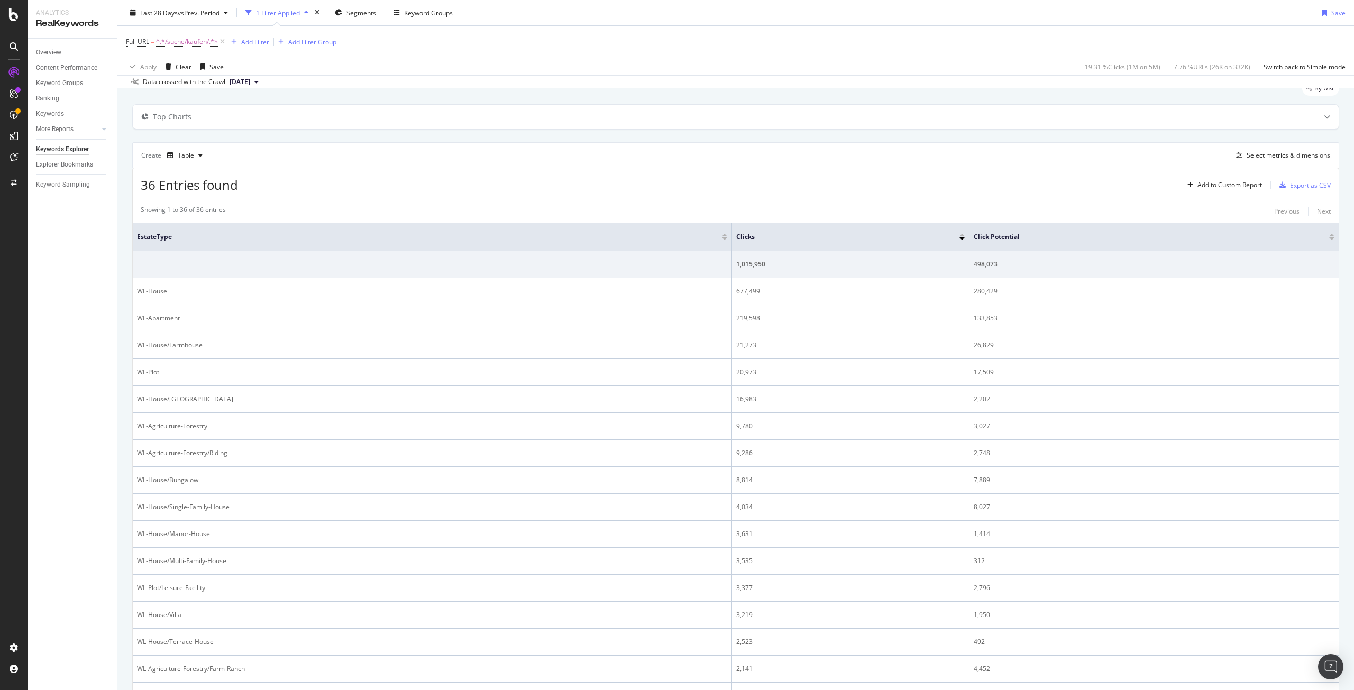
scroll to position [26, 0]
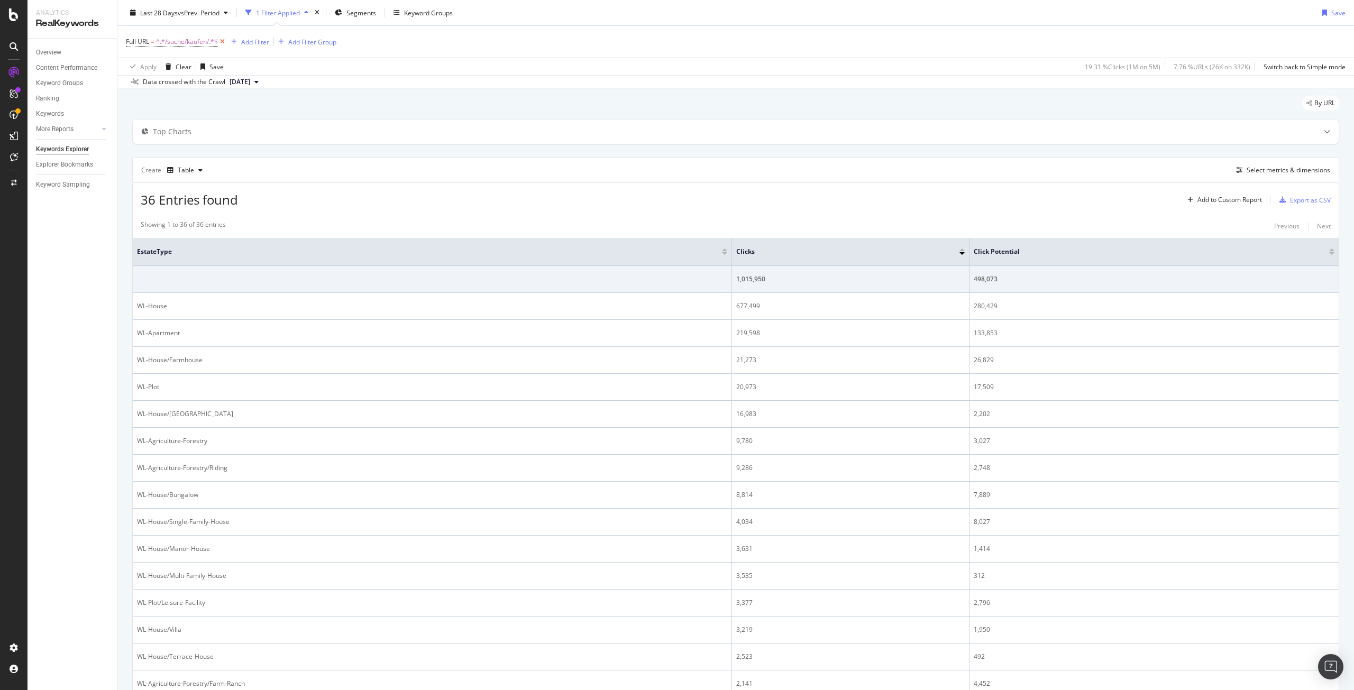
click at [225, 41] on icon at bounding box center [222, 42] width 9 height 11
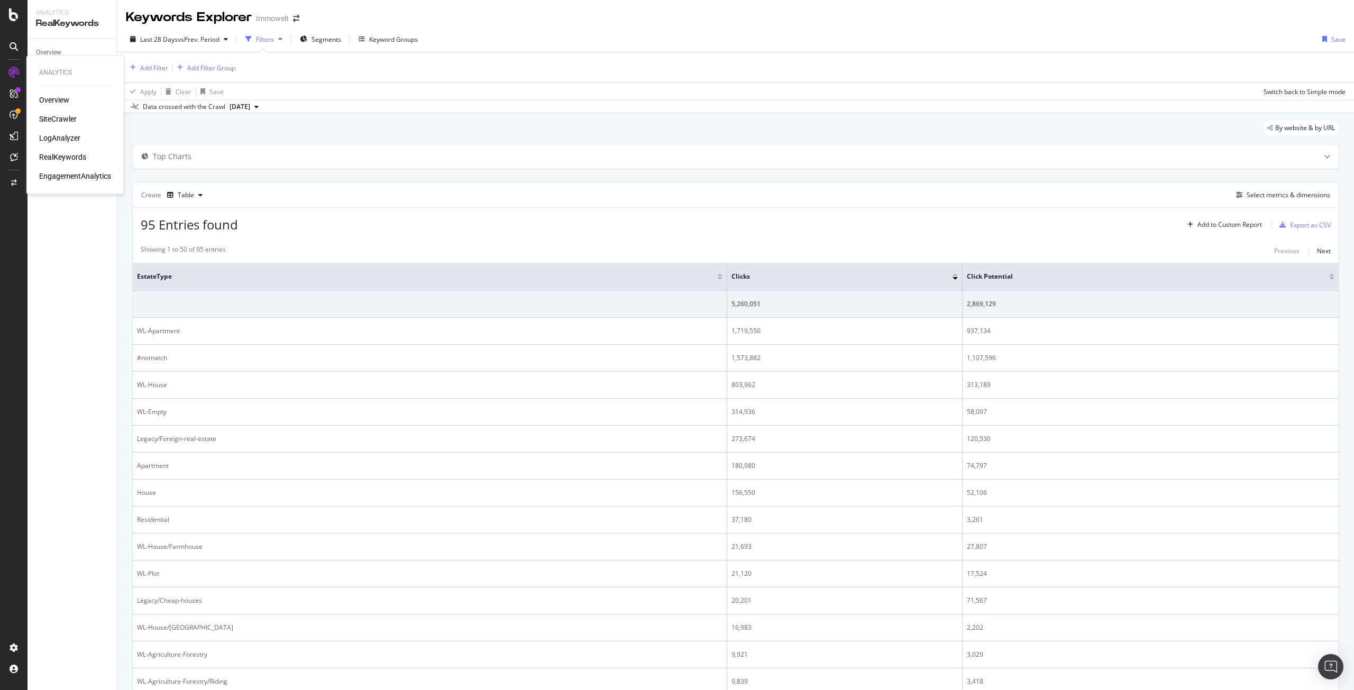
click at [51, 119] on div "SiteCrawler" at bounding box center [58, 119] width 38 height 11
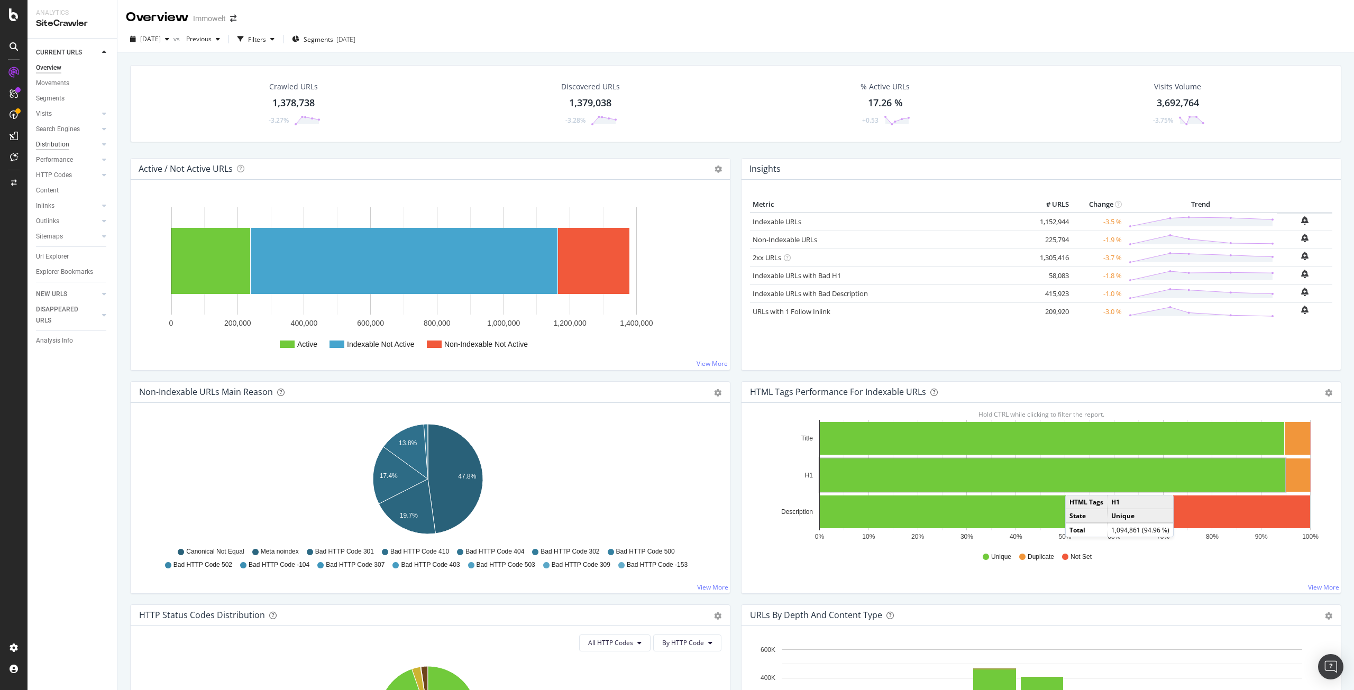
click at [58, 143] on div "Distribution" at bounding box center [52, 144] width 33 height 11
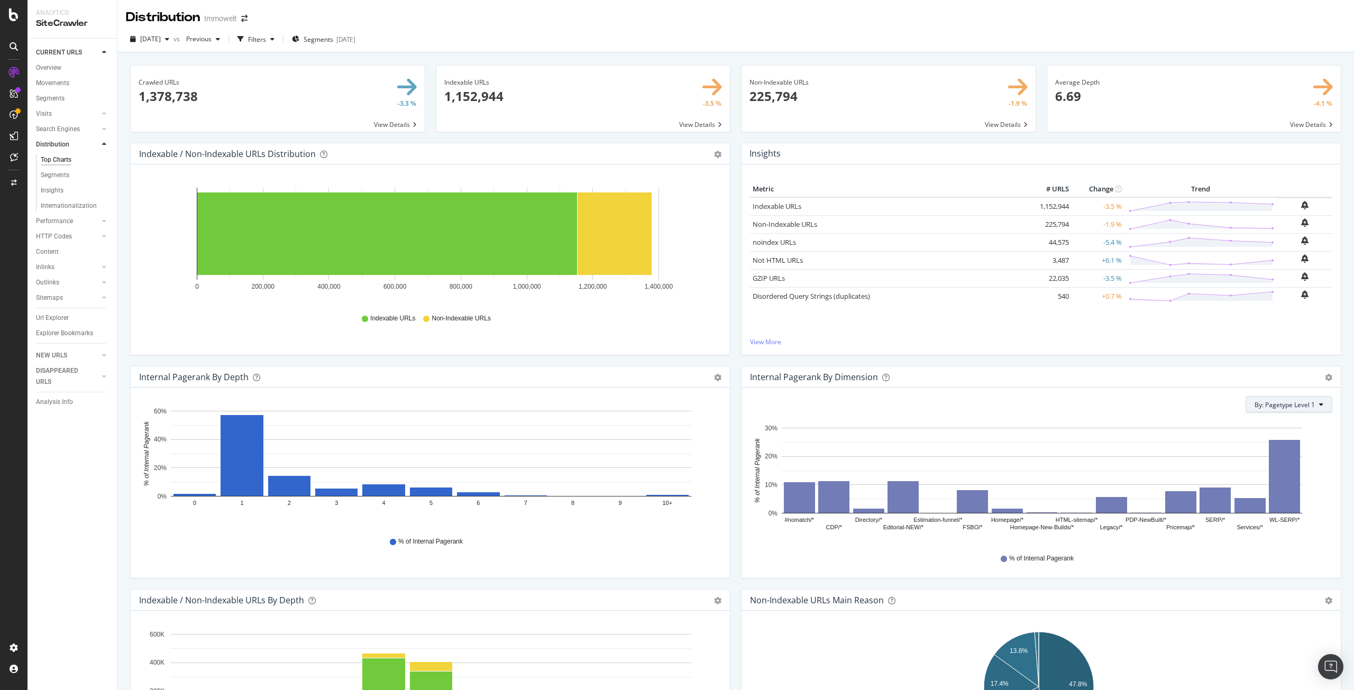
click at [1291, 405] on span "By: Pagetype Level 1" at bounding box center [1285, 405] width 60 height 9
click at [1229, 514] on span "All Dimensions" at bounding box center [1222, 517] width 44 height 9
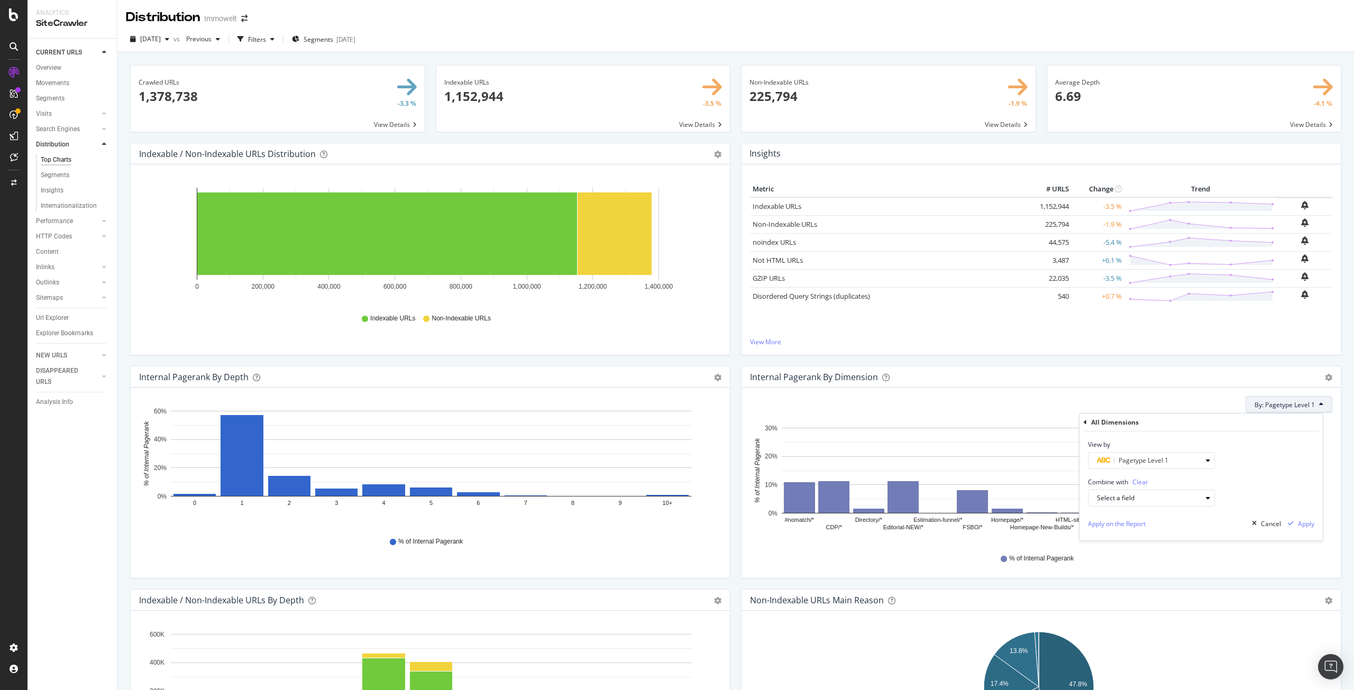
click at [1126, 424] on div "All Dimensions" at bounding box center [1115, 422] width 48 height 9
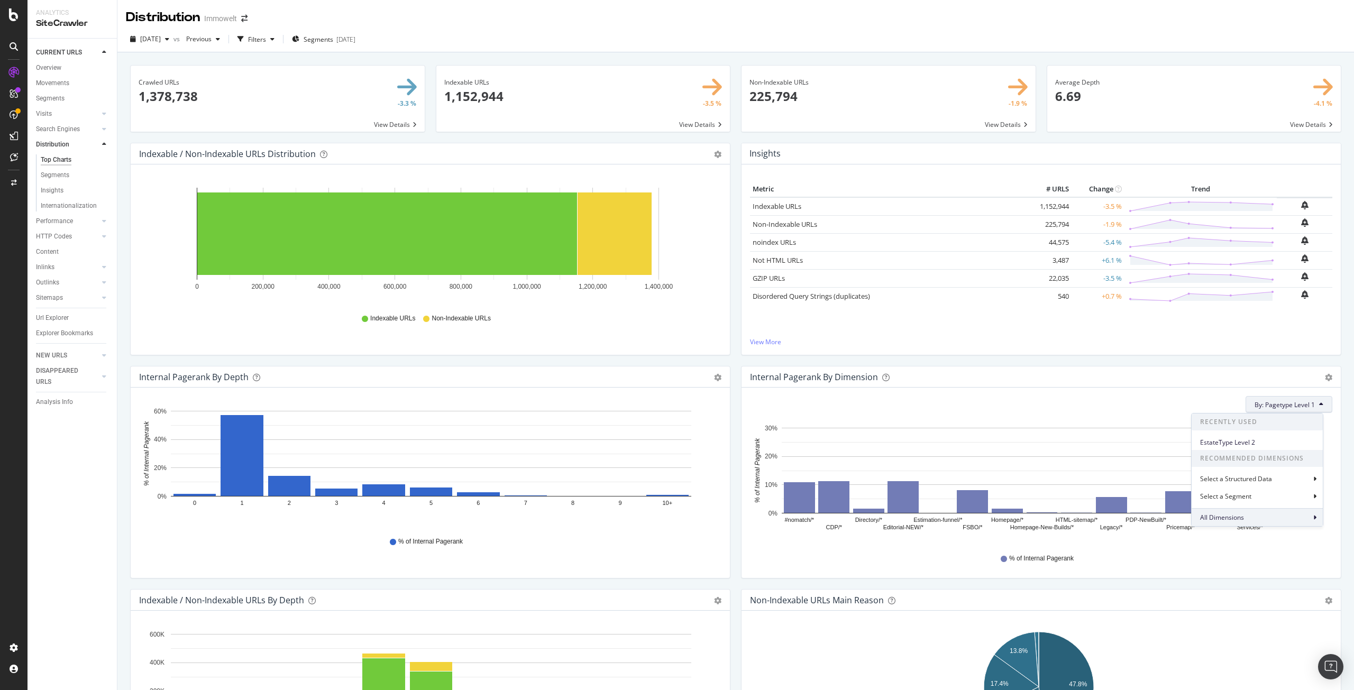
click at [1219, 515] on span "All Dimensions" at bounding box center [1222, 517] width 44 height 9
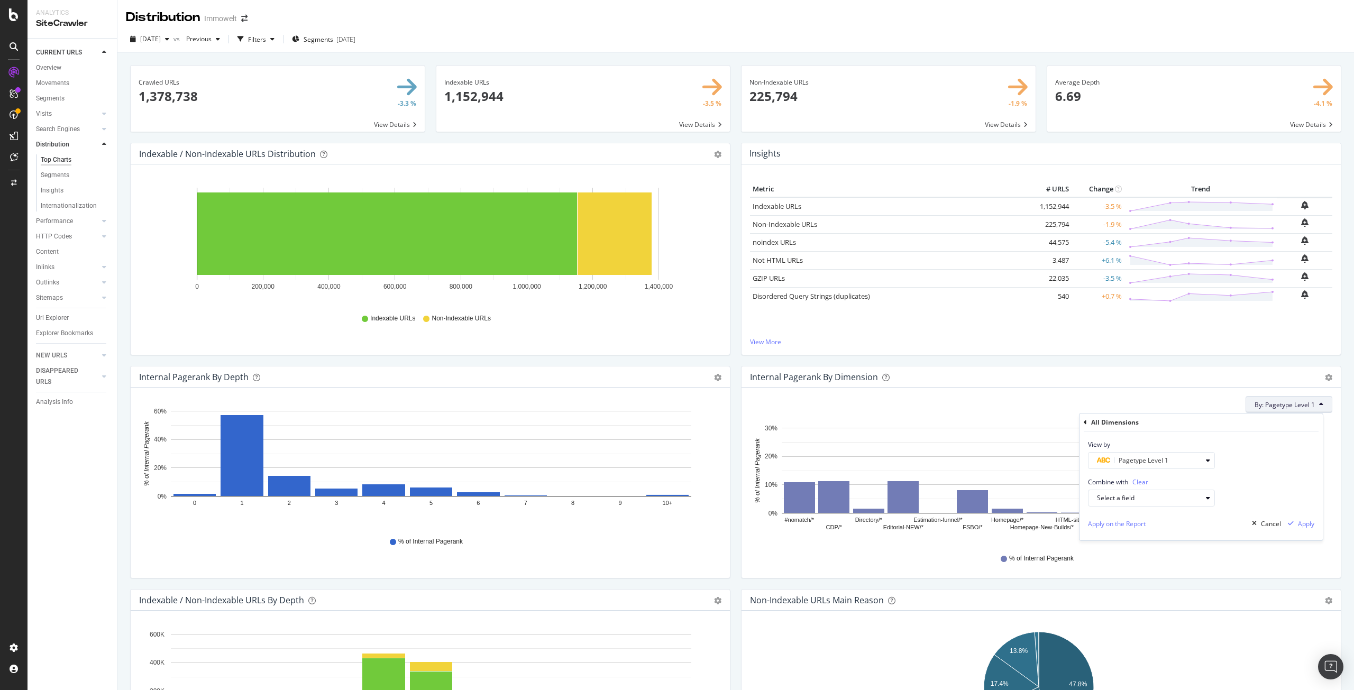
click at [1086, 422] on icon at bounding box center [1085, 423] width 3 height 6
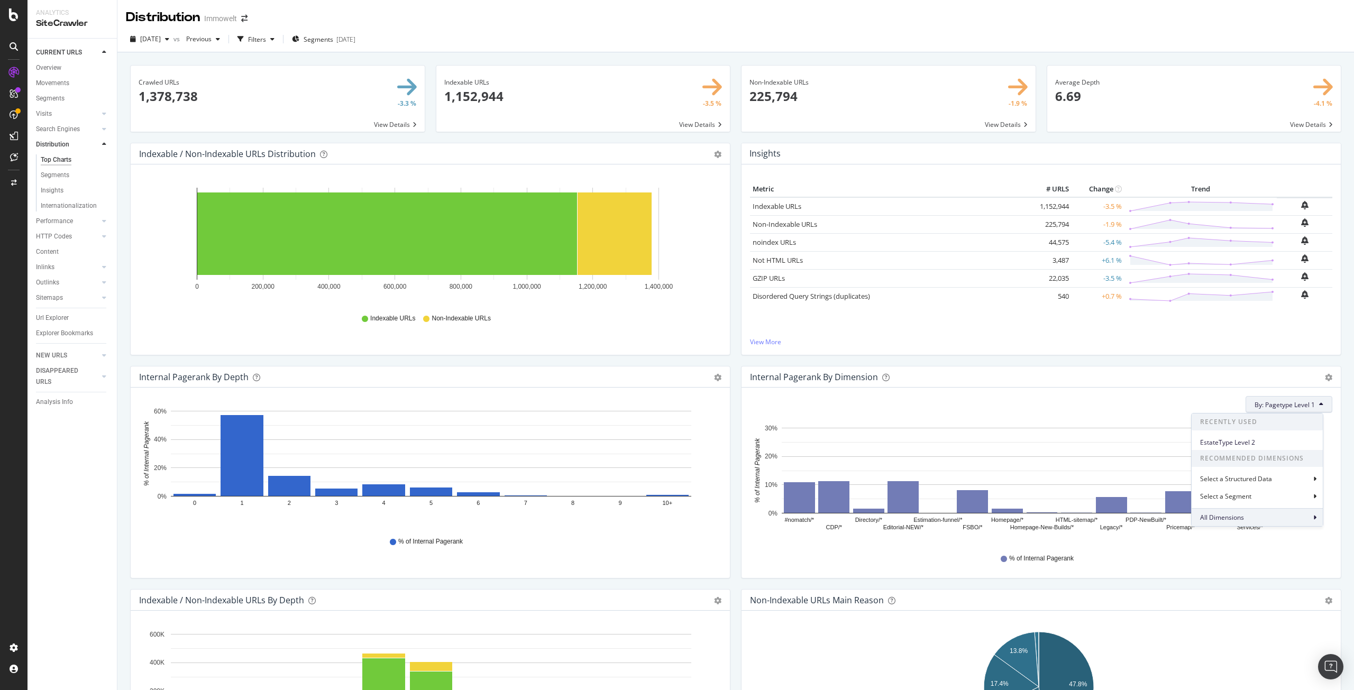
click at [1276, 520] on div "All Dimensions" at bounding box center [1257, 517] width 131 height 18
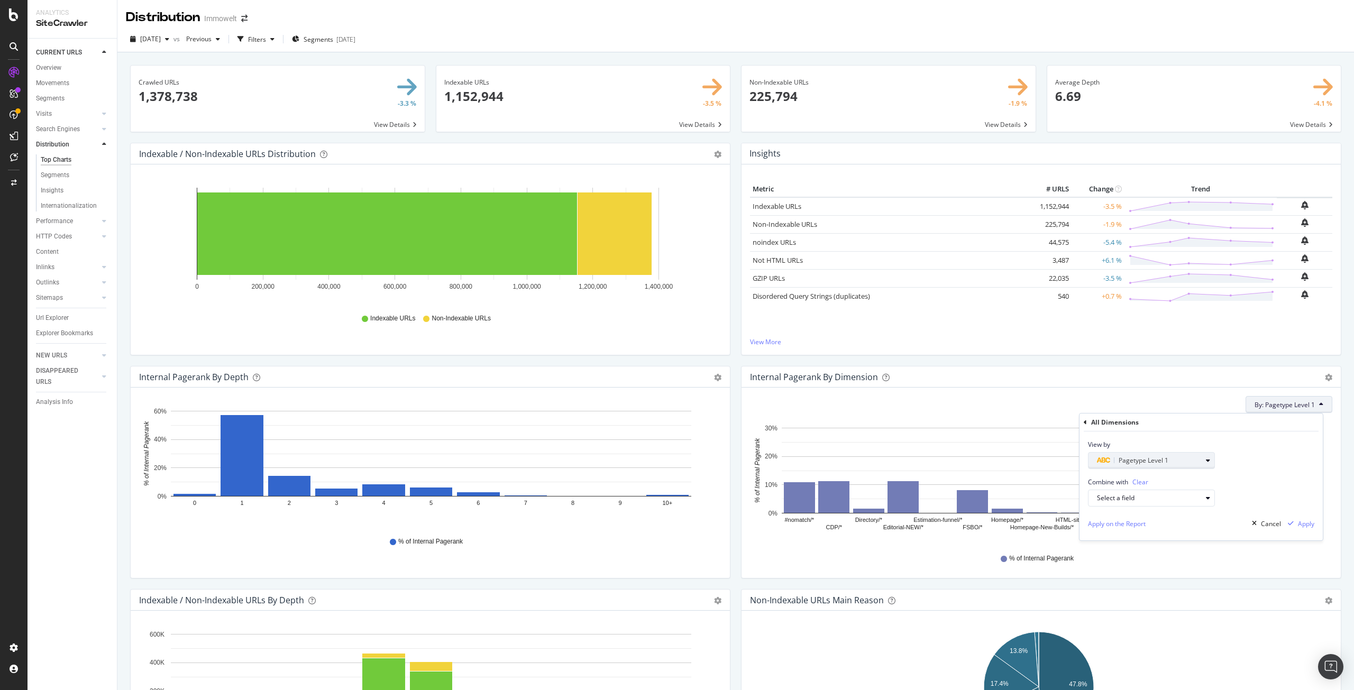
click at [1209, 464] on icon "button" at bounding box center [1208, 461] width 4 height 6
click at [1094, 480] on icon at bounding box center [1094, 479] width 3 height 6
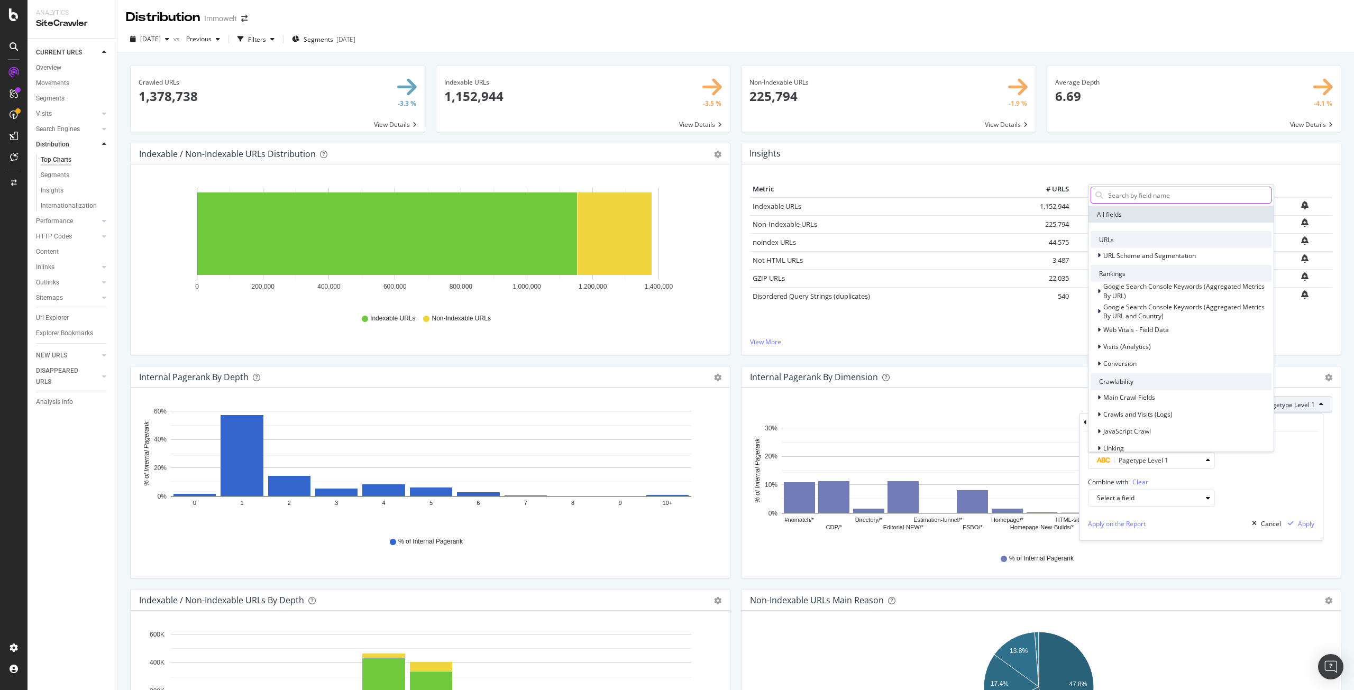
click at [1151, 199] on input "text" at bounding box center [1189, 195] width 164 height 16
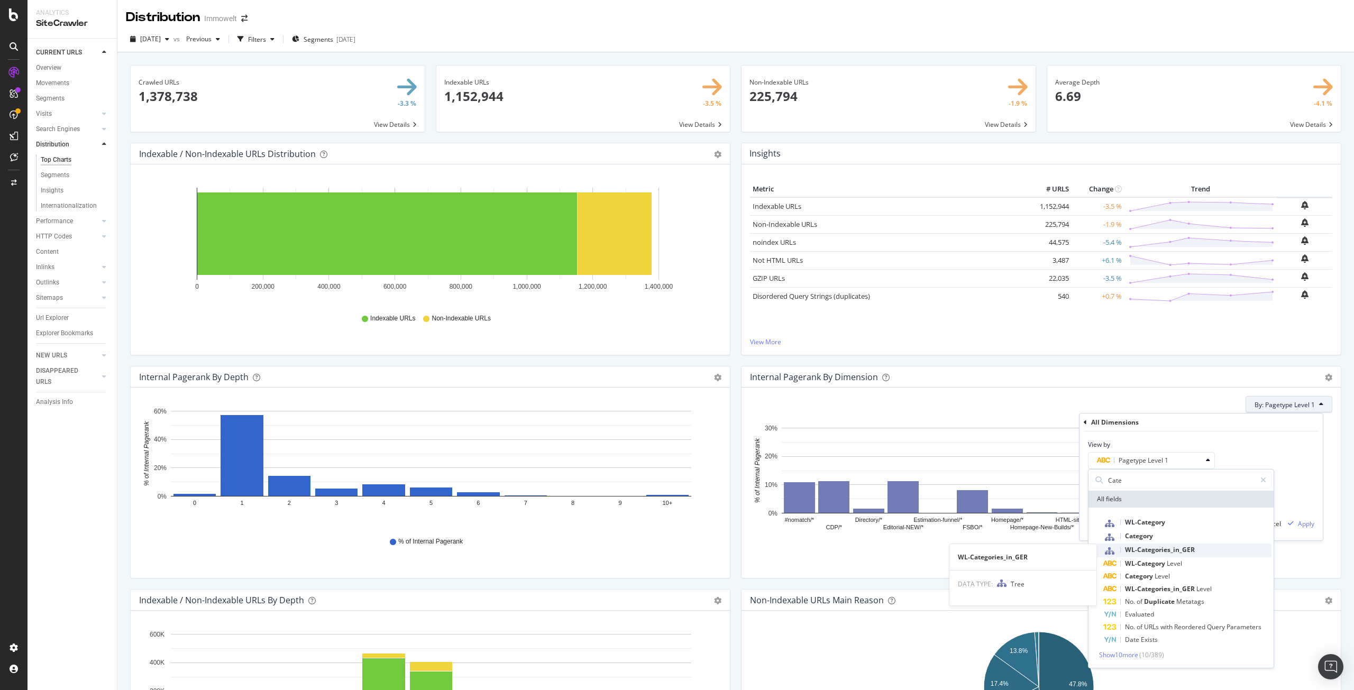
type input "Cate"
click at [1188, 551] on span "WL-Categories_in_GER" at bounding box center [1160, 549] width 70 height 9
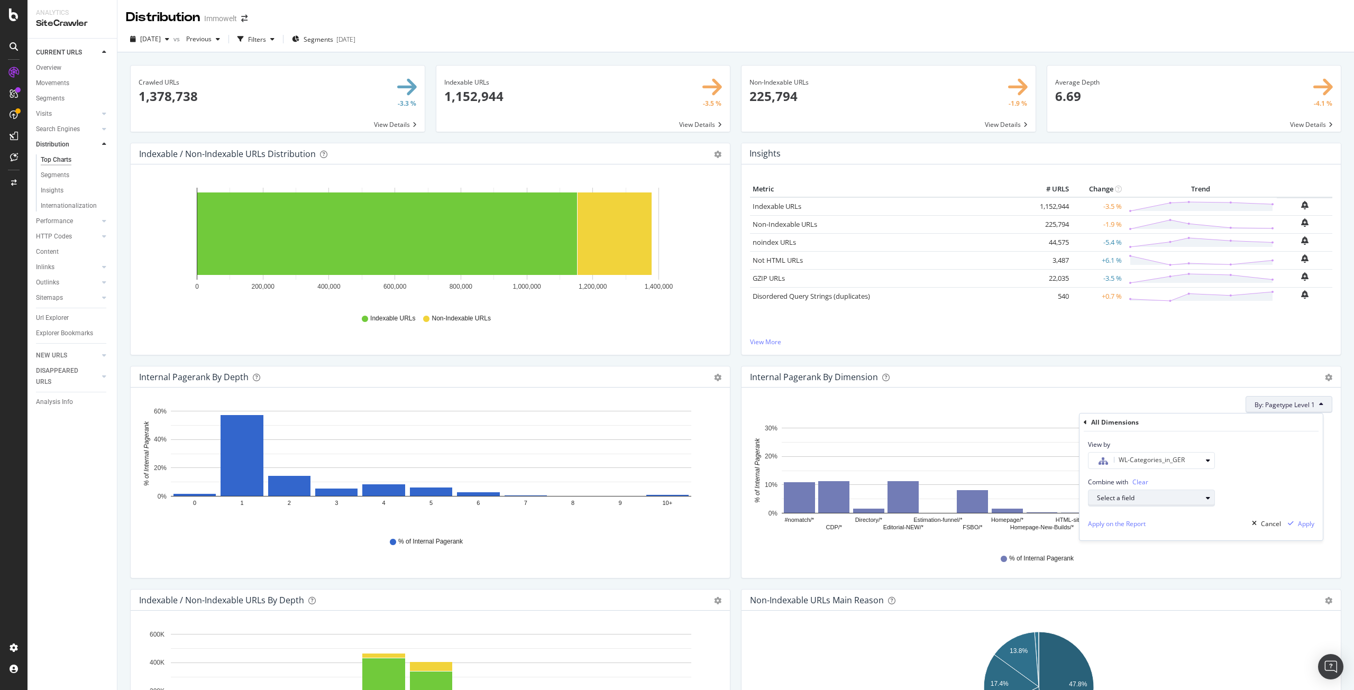
click at [1166, 496] on div "Select a field" at bounding box center [1149, 498] width 105 height 6
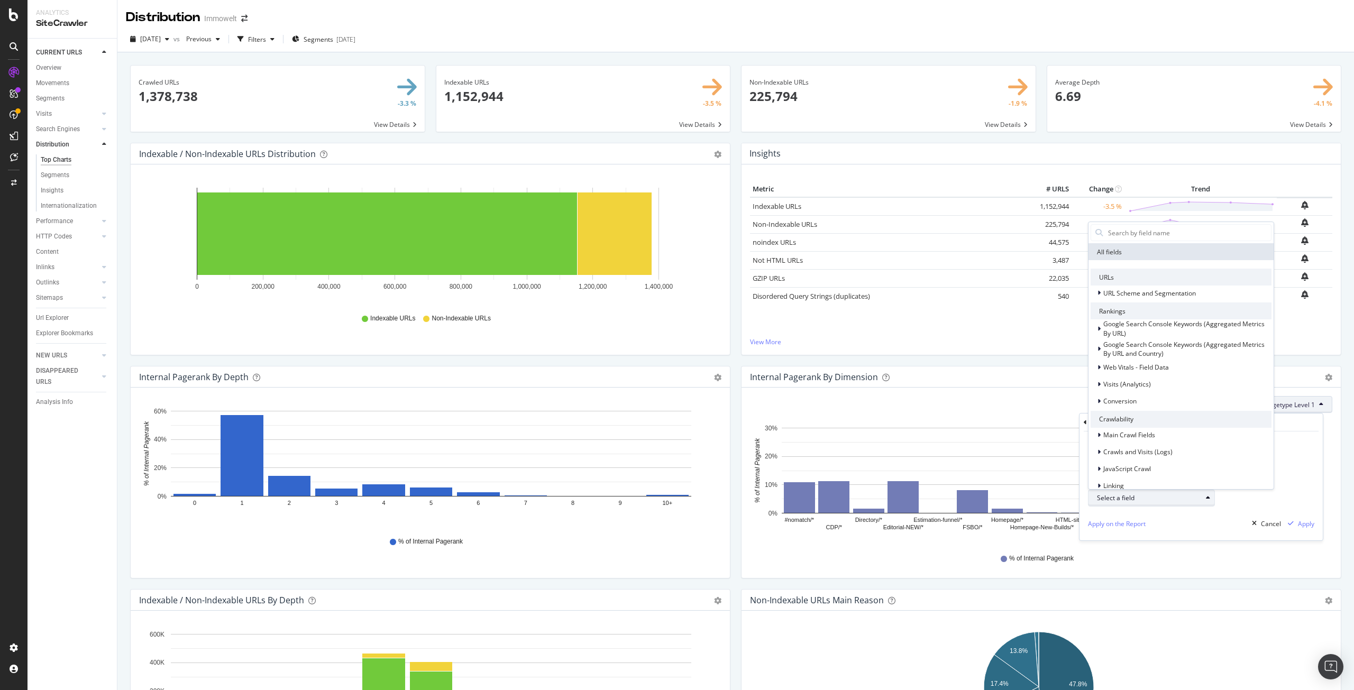
click at [1166, 496] on div "Select a field" at bounding box center [1149, 498] width 105 height 6
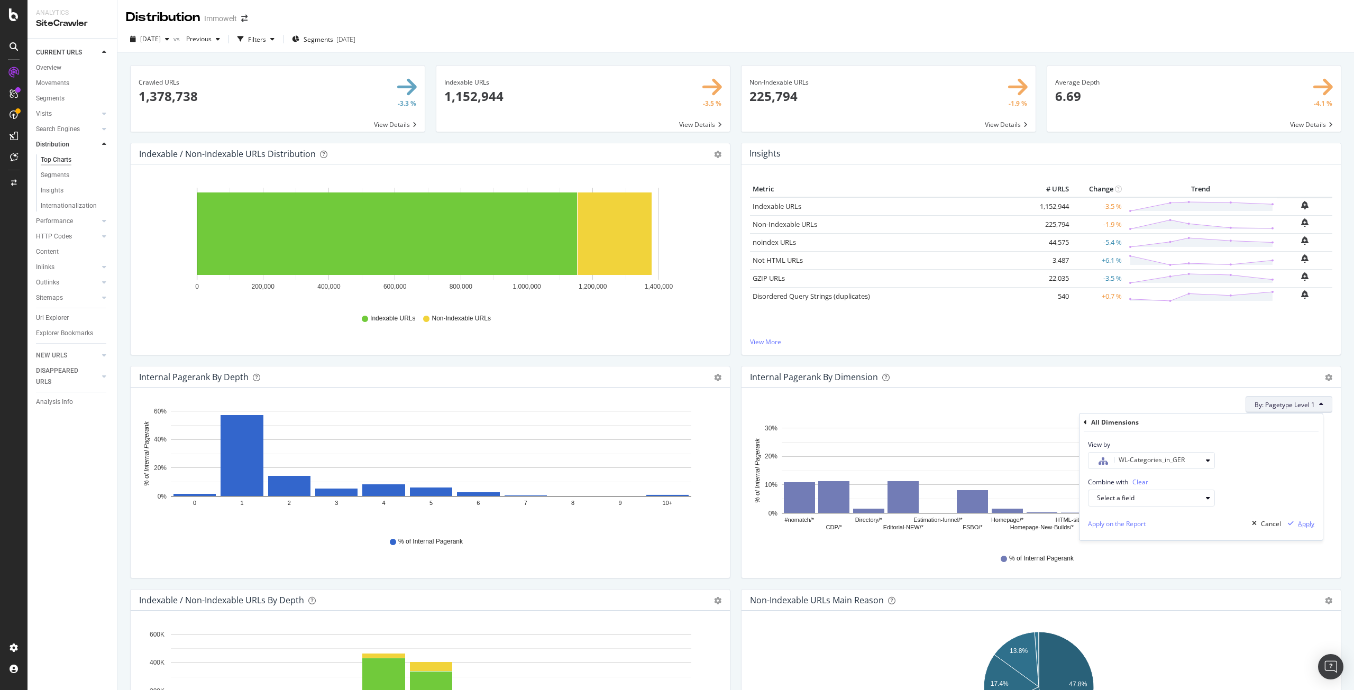
click at [1311, 523] on div "Apply" at bounding box center [1306, 524] width 16 height 9
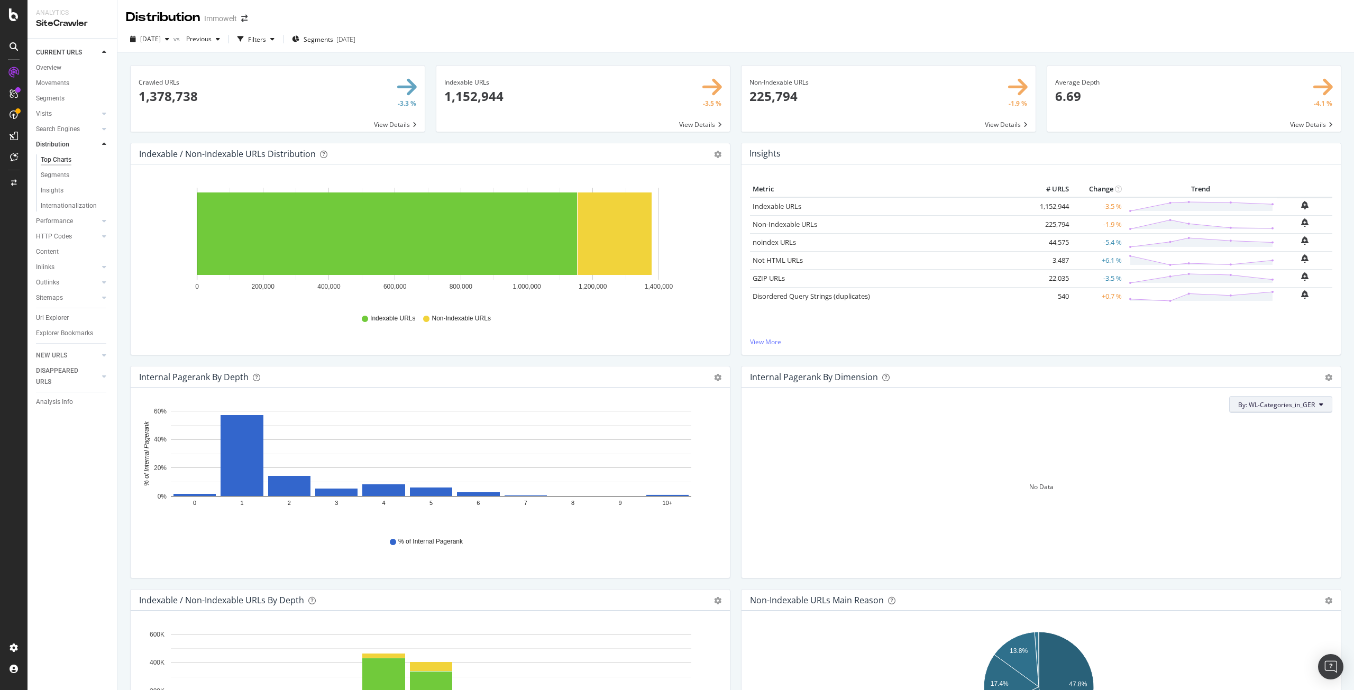
click at [1260, 402] on span "By: WL-Categories_in_GER" at bounding box center [1277, 405] width 77 height 9
click at [333, 39] on span "Segments" at bounding box center [319, 39] width 30 height 9
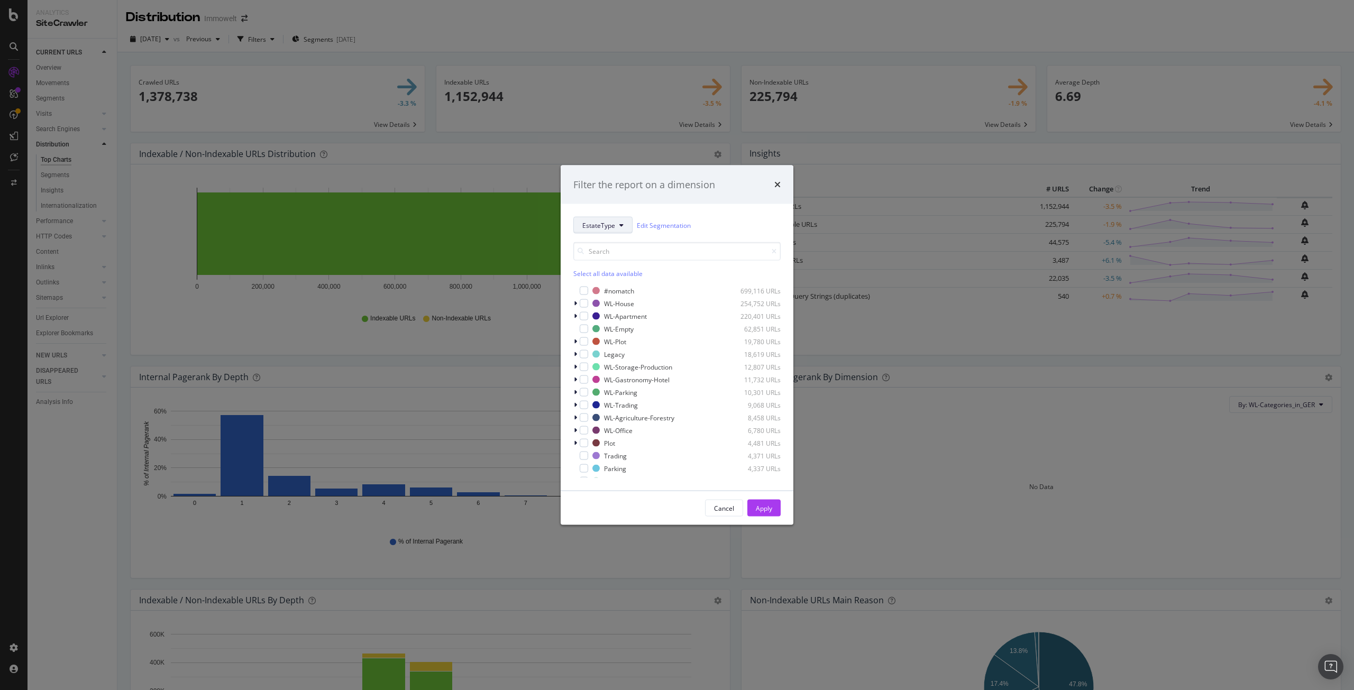
click at [606, 224] on span "EstateType" at bounding box center [598, 225] width 33 height 9
click at [615, 371] on span "WL-Categories_in_GER" at bounding box center [616, 374] width 68 height 10
click at [618, 269] on div "Select all data available" at bounding box center [677, 273] width 207 height 9
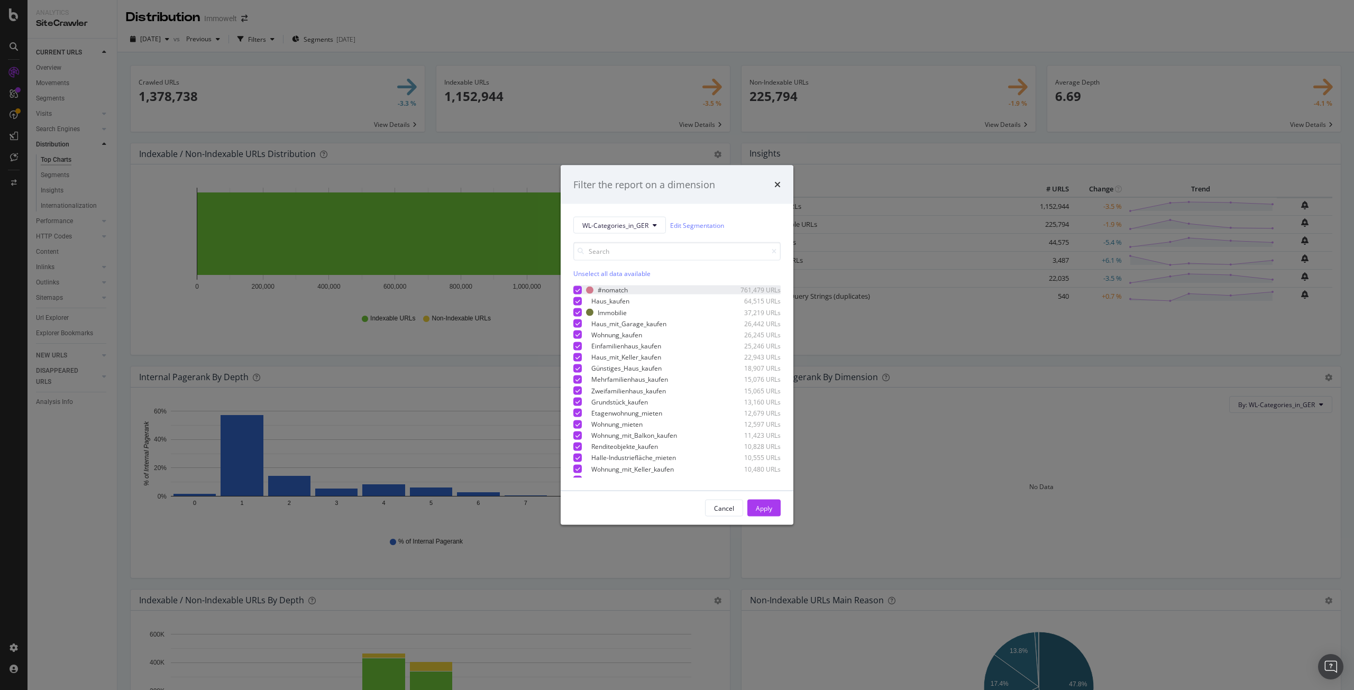
click at [579, 287] on icon "modal" at bounding box center [578, 289] width 5 height 5
click at [767, 516] on div "Apply" at bounding box center [764, 508] width 16 height 16
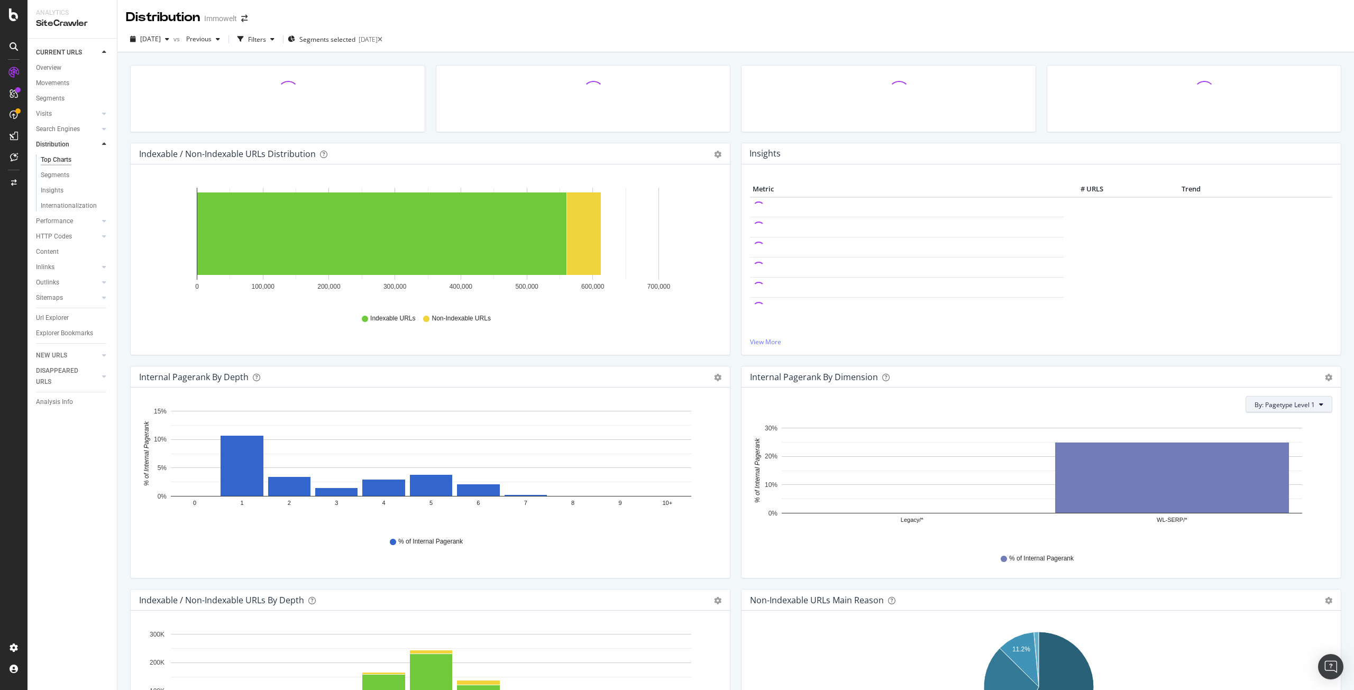
click at [1283, 408] on span "By: Pagetype Level 1" at bounding box center [1285, 405] width 60 height 9
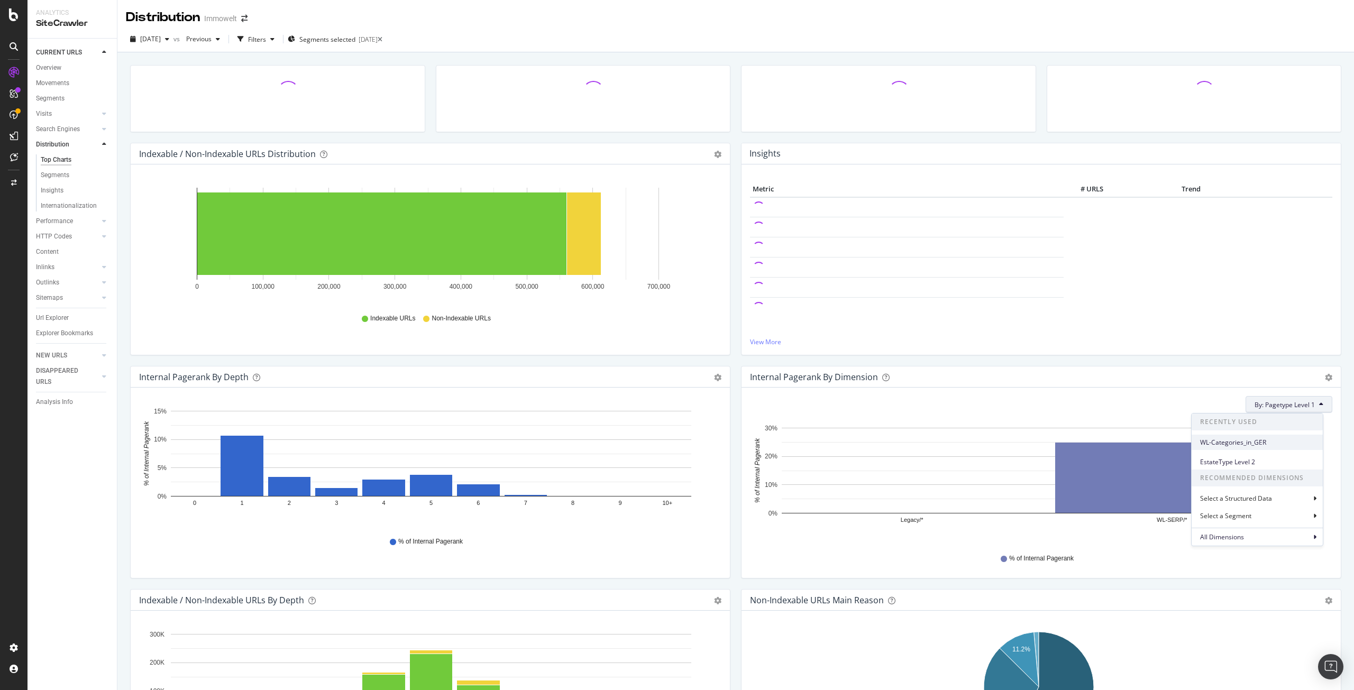
click at [1242, 444] on span "WL-Categories_in_GER" at bounding box center [1257, 443] width 114 height 10
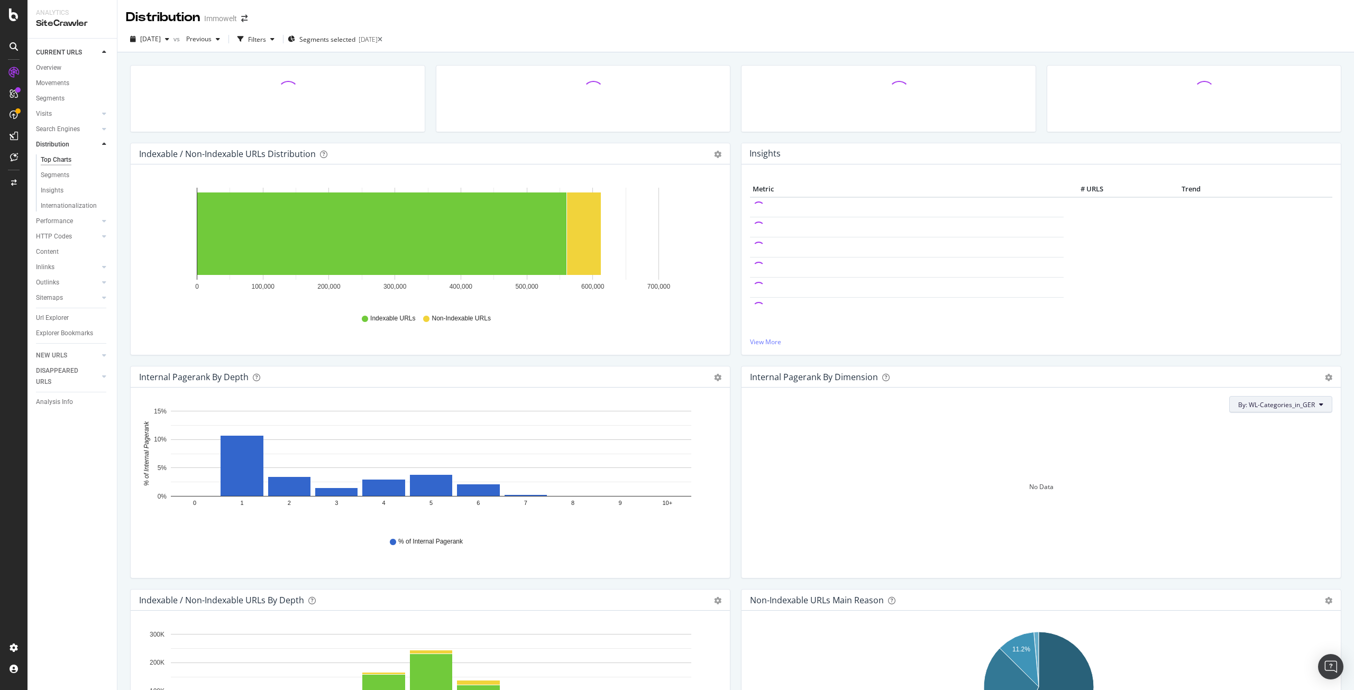
click at [1280, 406] on span "By: WL-Categories_in_GER" at bounding box center [1277, 405] width 77 height 9
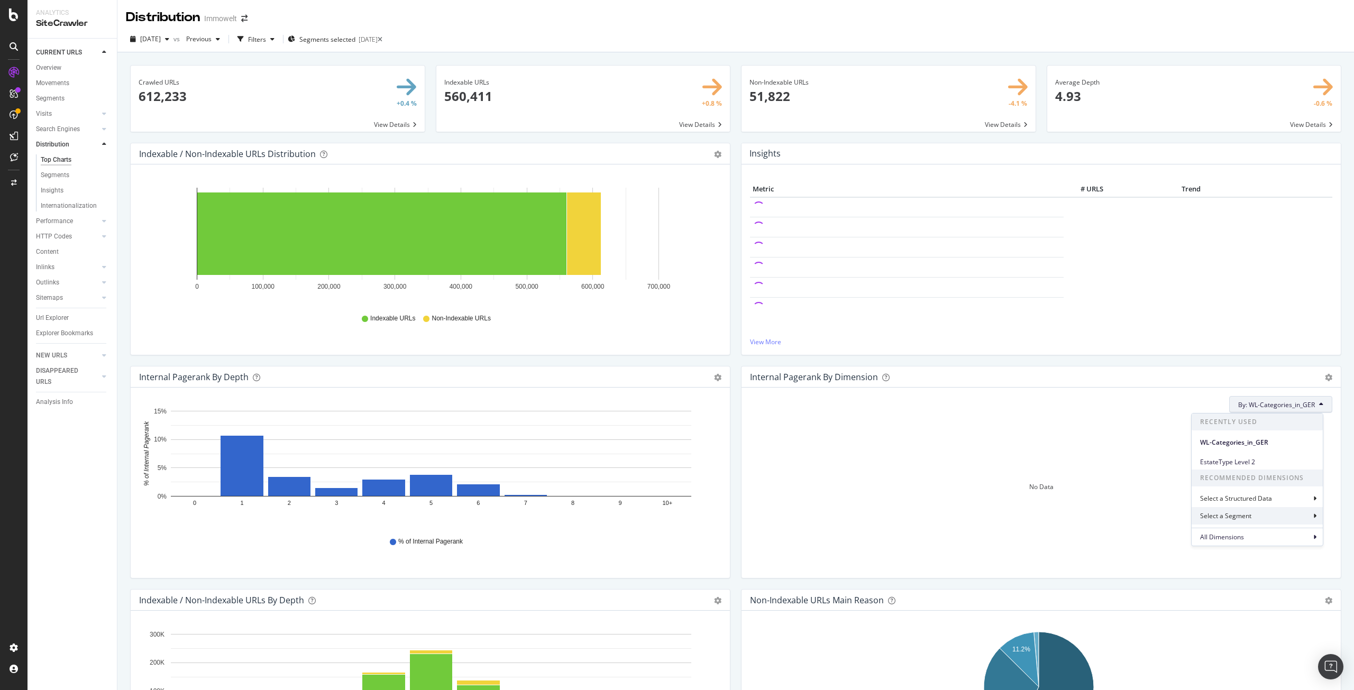
click at [1272, 521] on div "Select a Segment" at bounding box center [1257, 515] width 131 height 17
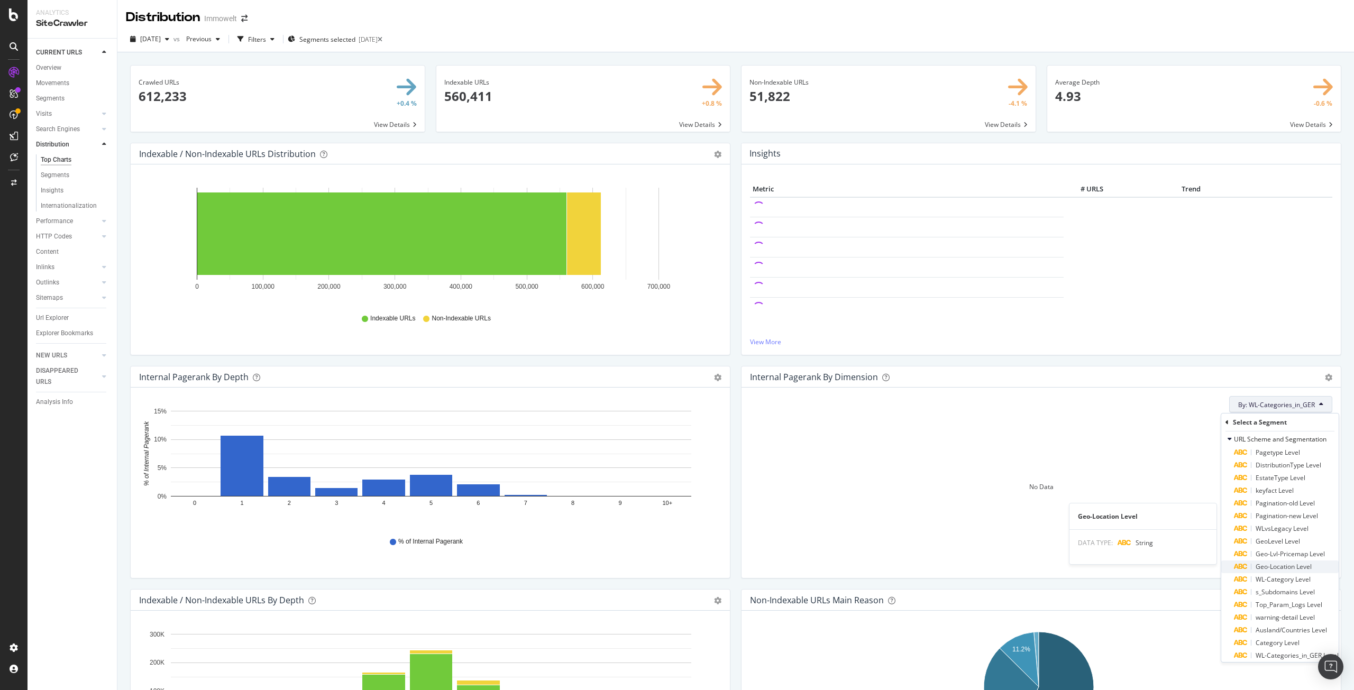
scroll to position [78, 0]
click at [1296, 651] on span "WL-Categories_in_GER Level" at bounding box center [1297, 655] width 83 height 9
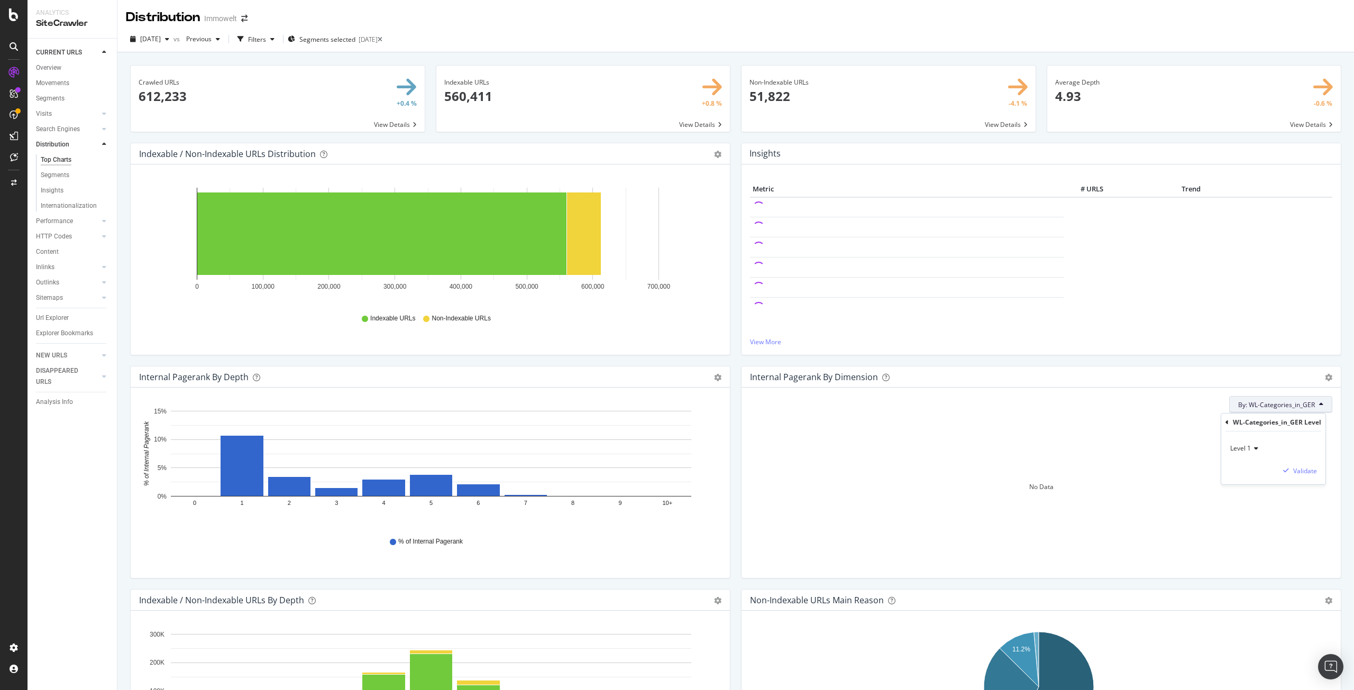
click at [1255, 447] on icon at bounding box center [1254, 448] width 7 height 6
click at [1257, 487] on div "Level 2" at bounding box center [1289, 484] width 113 height 14
click at [1317, 473] on div "Validate" at bounding box center [1306, 471] width 24 height 9
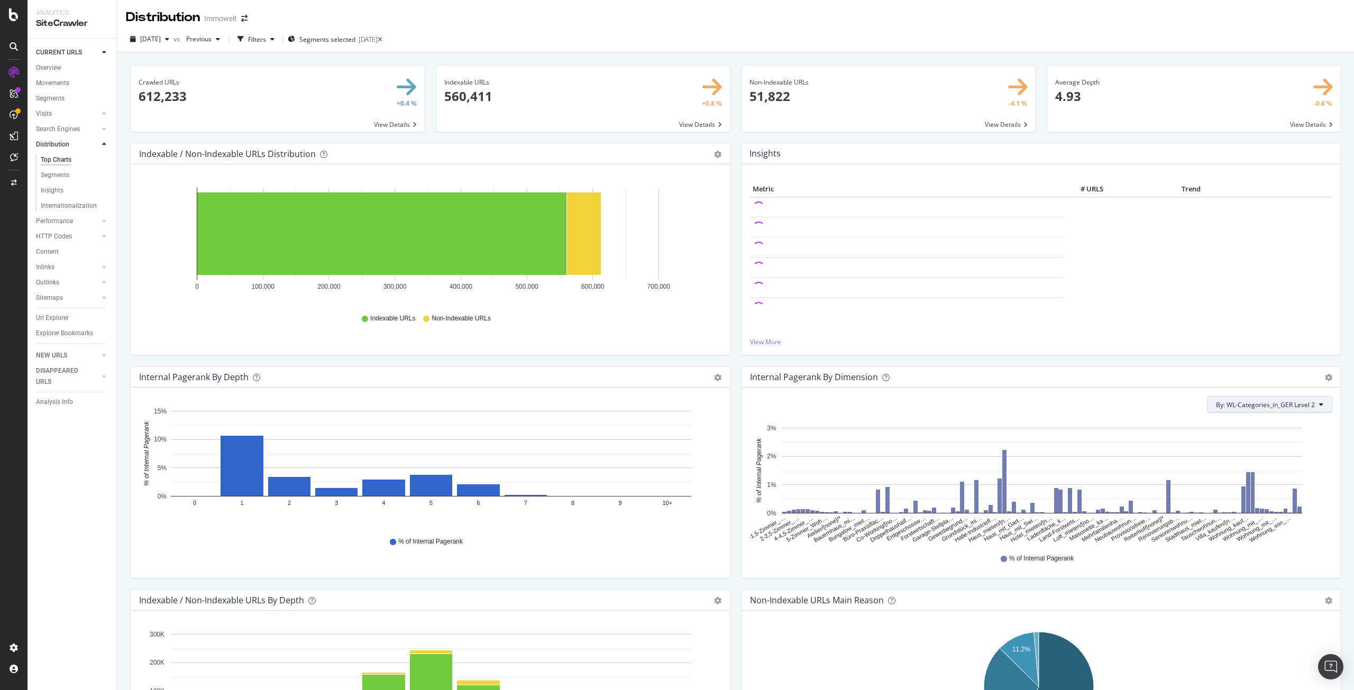
click at [1269, 406] on span "By: WL-Categories_in_GER Level 2" at bounding box center [1265, 405] width 99 height 9
click at [1319, 406] on icon at bounding box center [1321, 405] width 4 height 6
click at [1307, 404] on button "By: WL-Categories_in_GER Level 2" at bounding box center [1269, 404] width 125 height 17
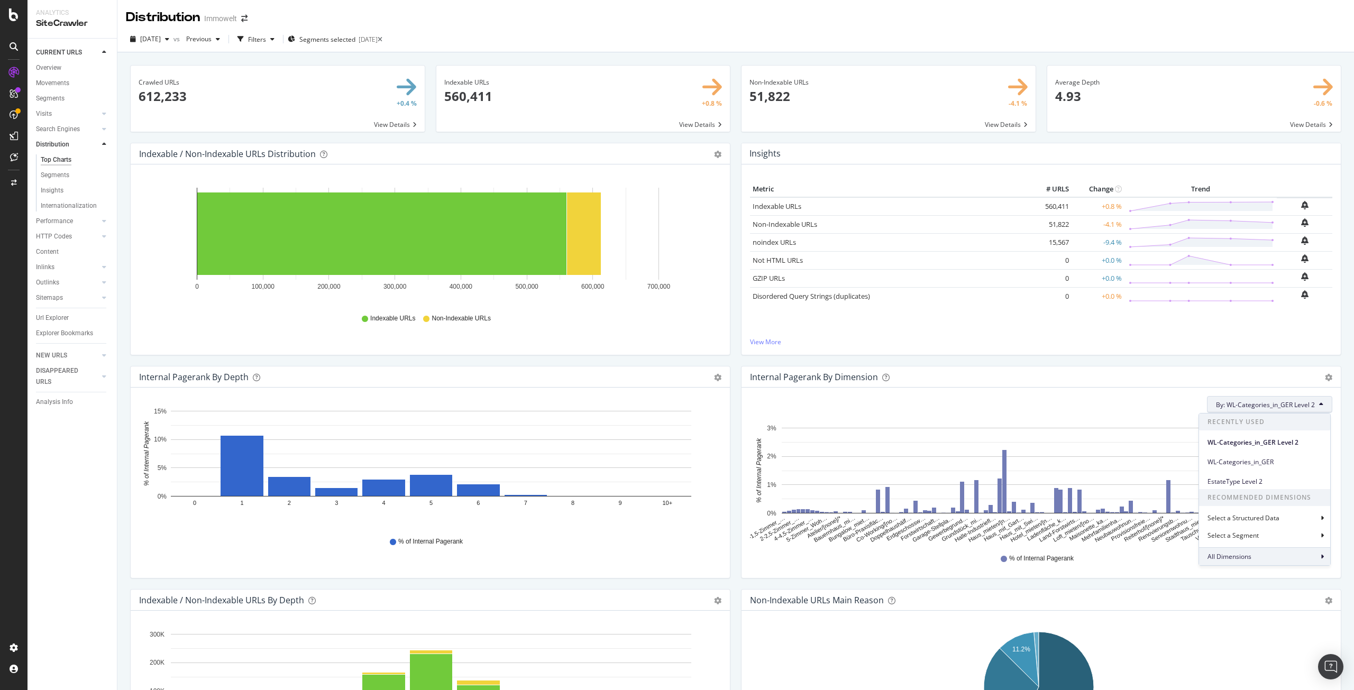
click at [1232, 559] on span "All Dimensions" at bounding box center [1230, 556] width 44 height 9
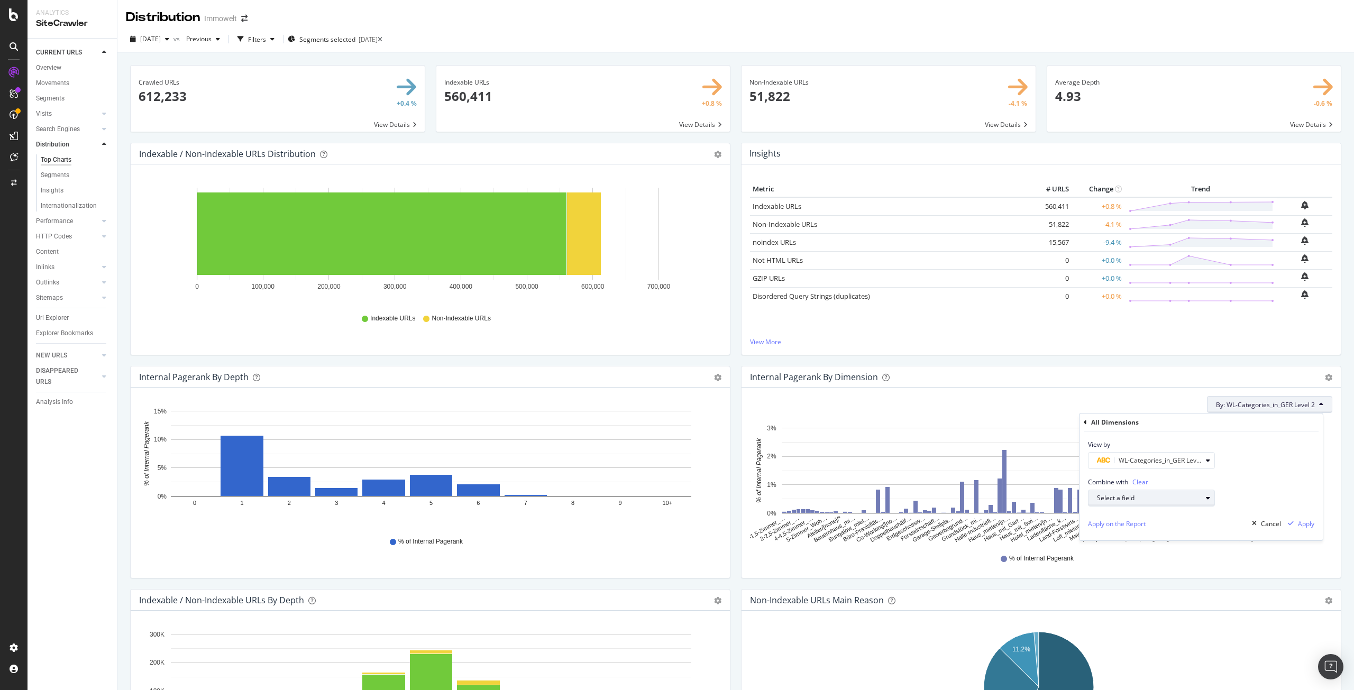
click at [1179, 498] on div "Select a field" at bounding box center [1149, 498] width 105 height 6
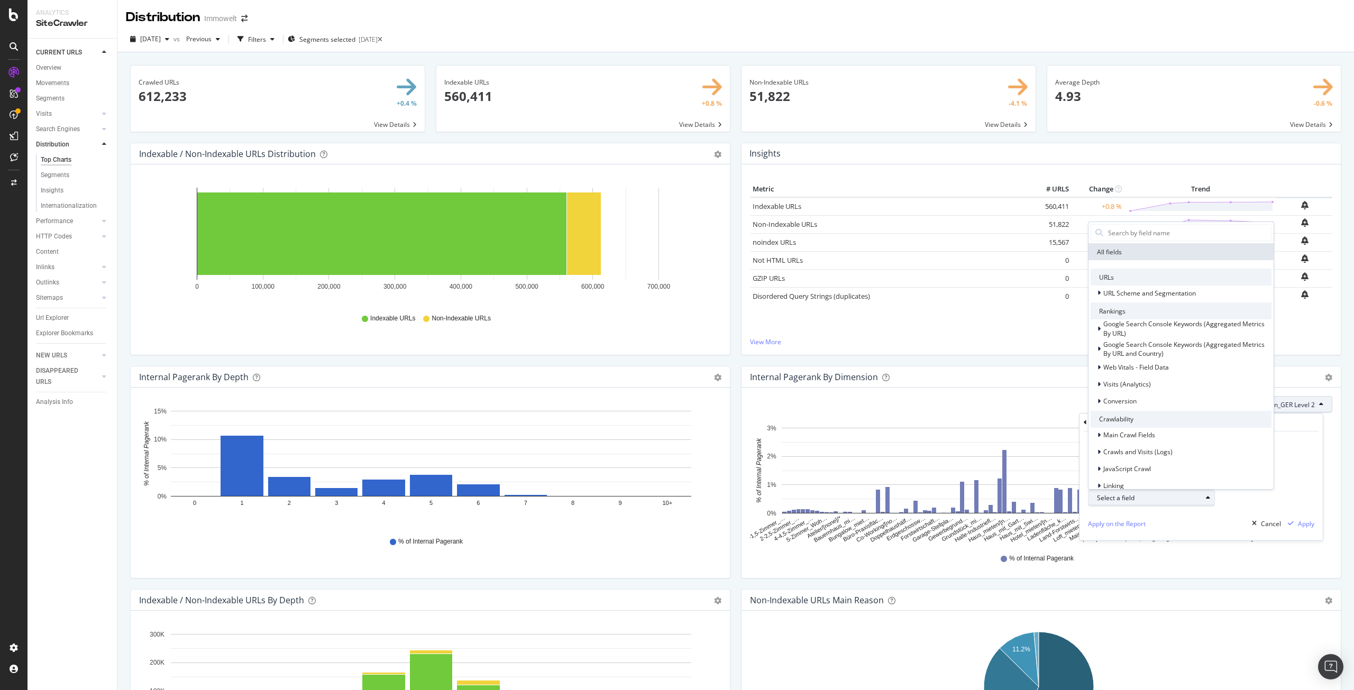
click at [1179, 498] on div "Select a field" at bounding box center [1149, 498] width 105 height 6
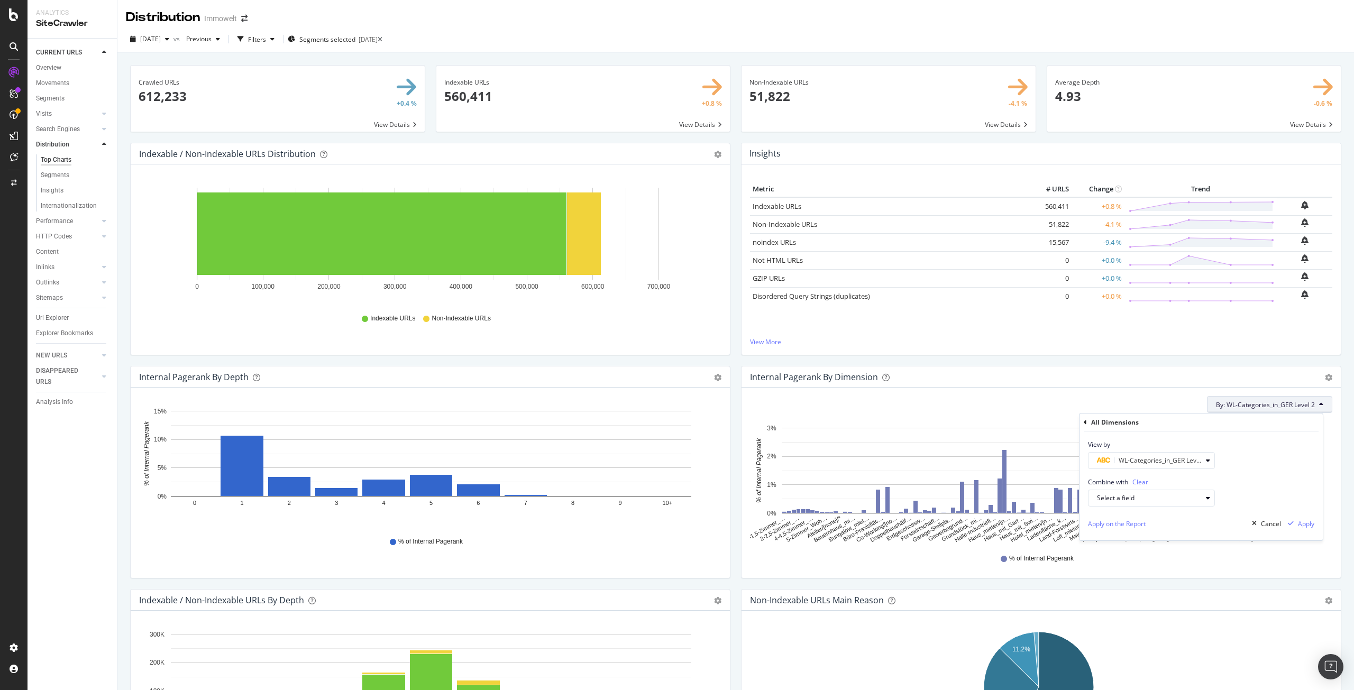
click at [1123, 422] on div "All Dimensions" at bounding box center [1115, 422] width 48 height 9
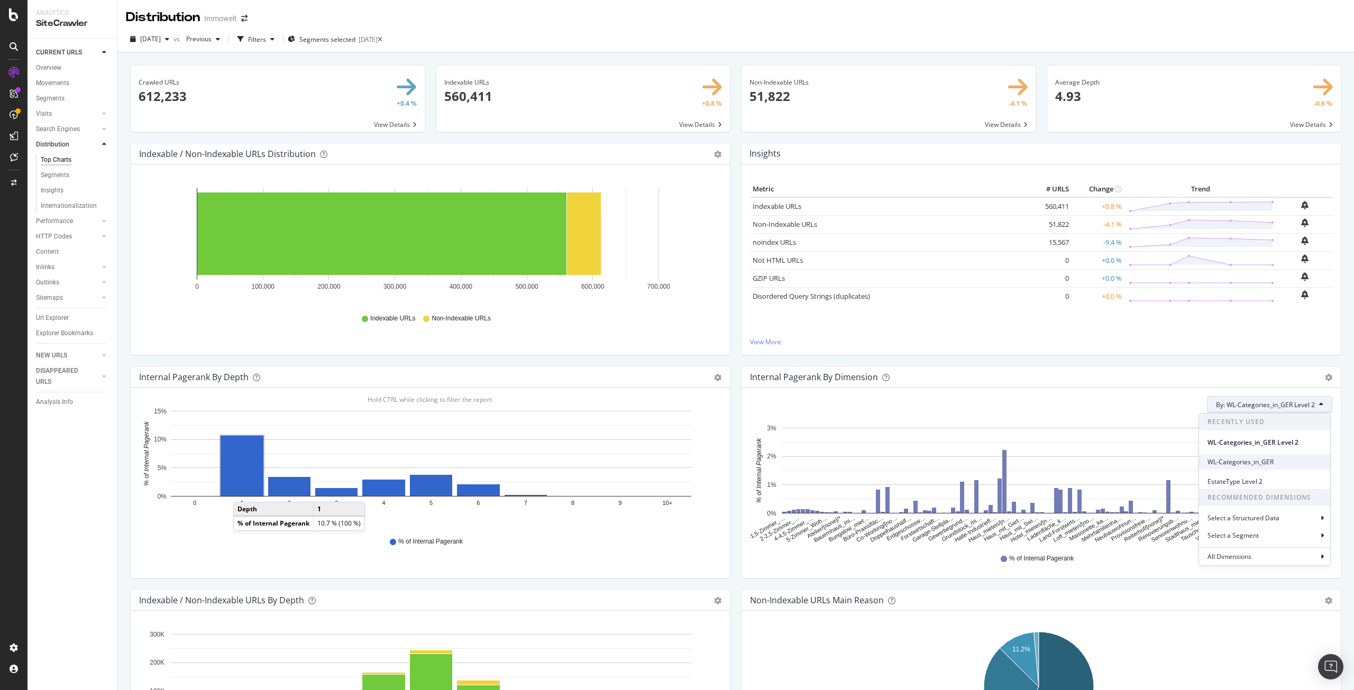
click at [1263, 457] on div "WL-Categories_in_GER" at bounding box center [1264, 461] width 131 height 15
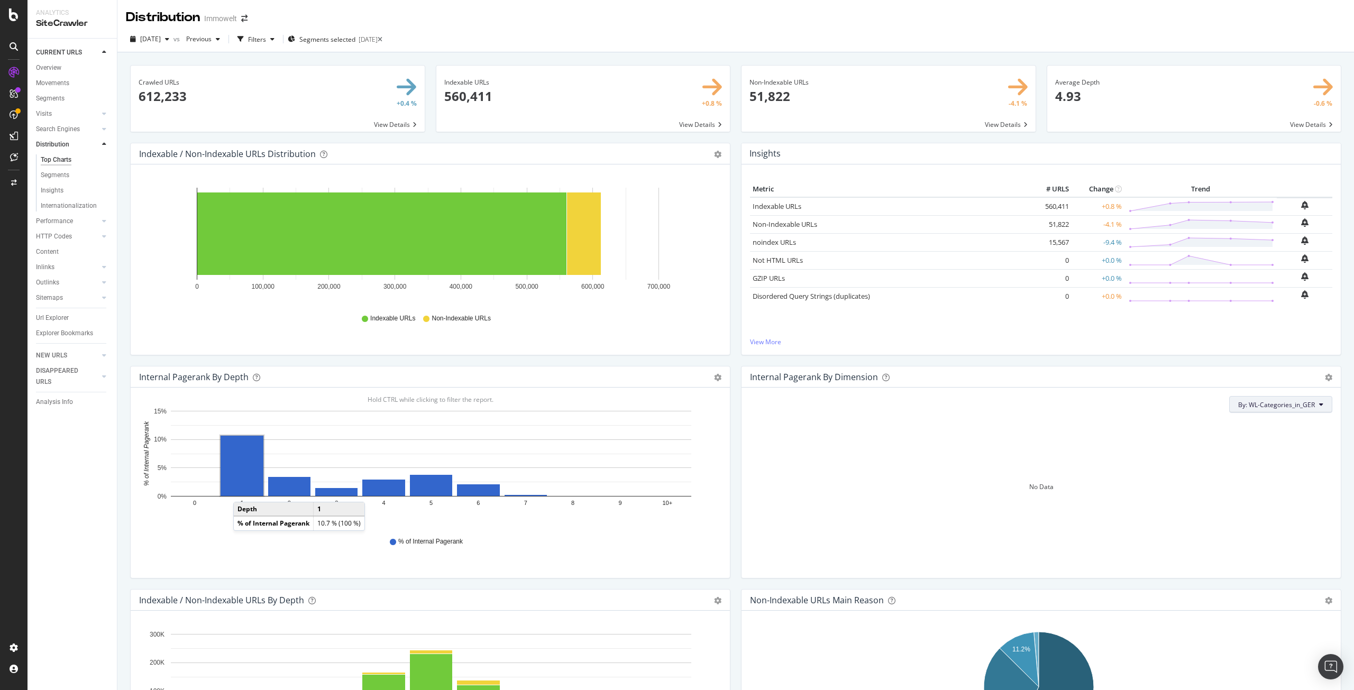
click at [1257, 407] on span "By: WL-Categories_in_GER" at bounding box center [1277, 405] width 77 height 9
click at [1275, 461] on span "WL-Categories_in_GER Level 2" at bounding box center [1257, 463] width 114 height 10
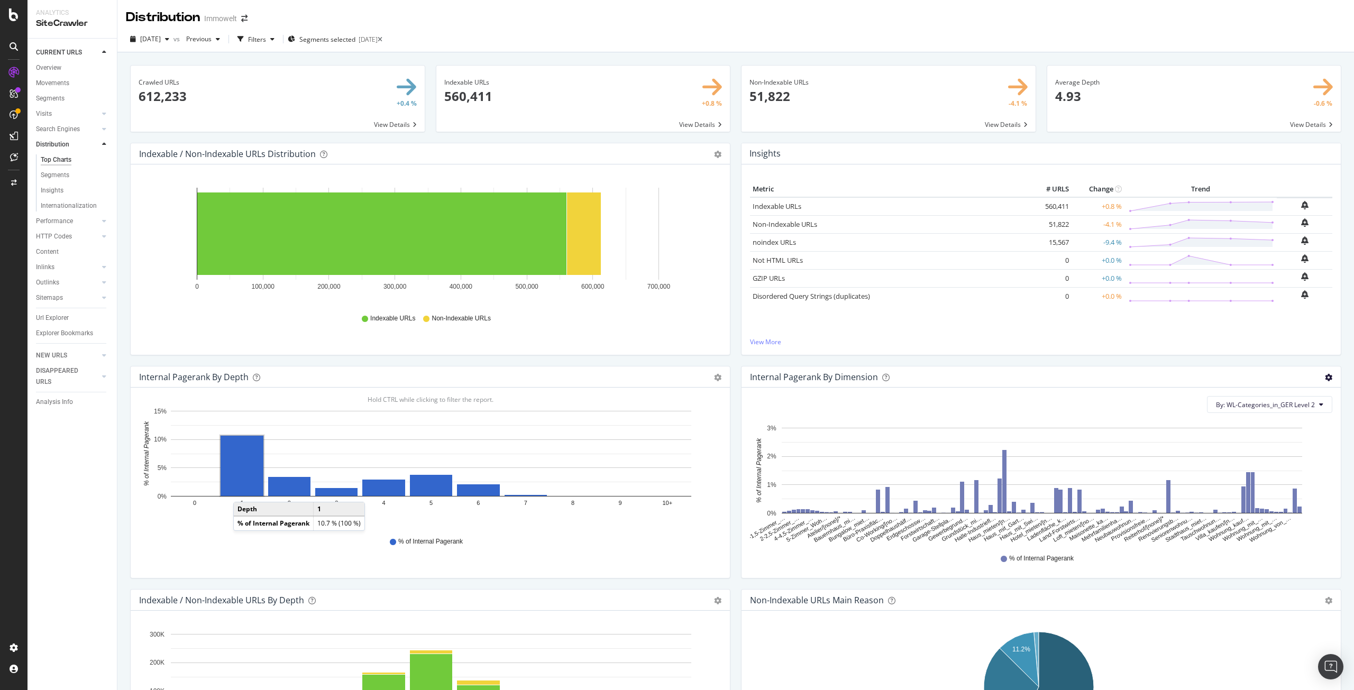
click at [1325, 375] on icon "gear" at bounding box center [1328, 377] width 7 height 7
click at [1292, 456] on span "Export as CSV" at bounding box center [1292, 457] width 96 height 14
click at [49, 315] on div "Url Explorer" at bounding box center [52, 318] width 33 height 11
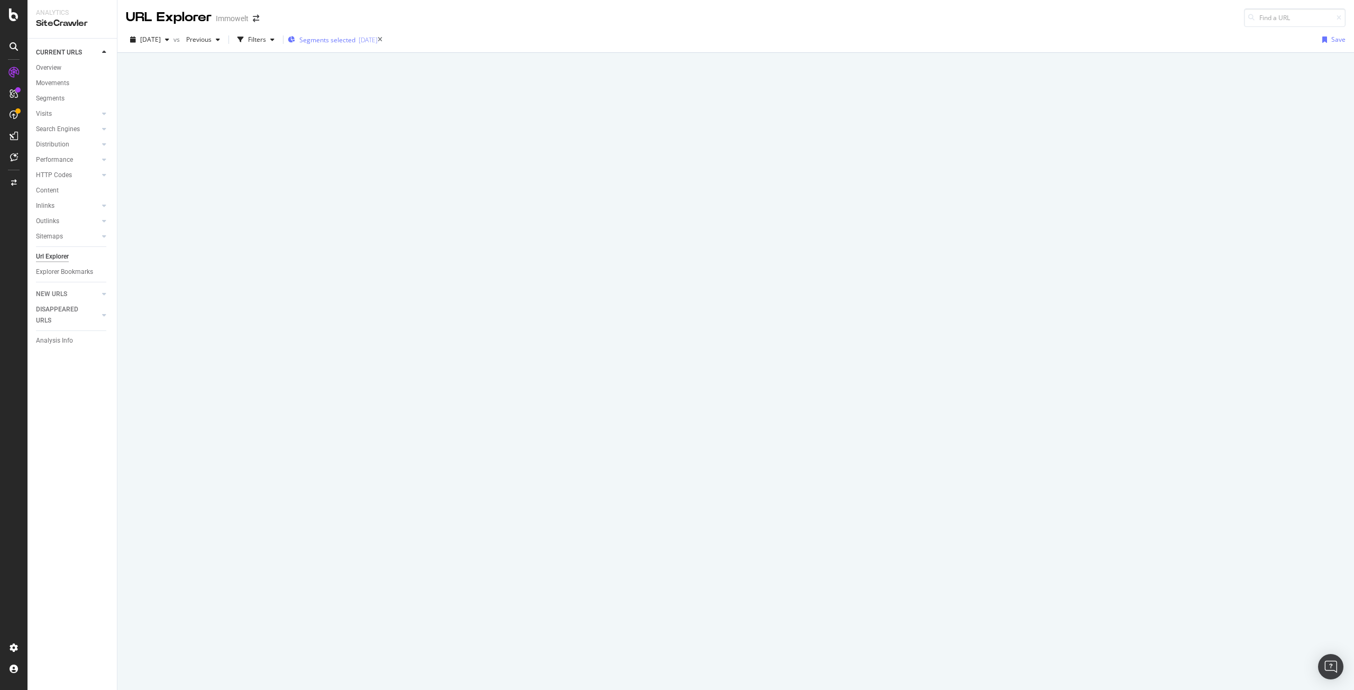
click at [356, 40] on span "Segments selected" at bounding box center [327, 39] width 56 height 9
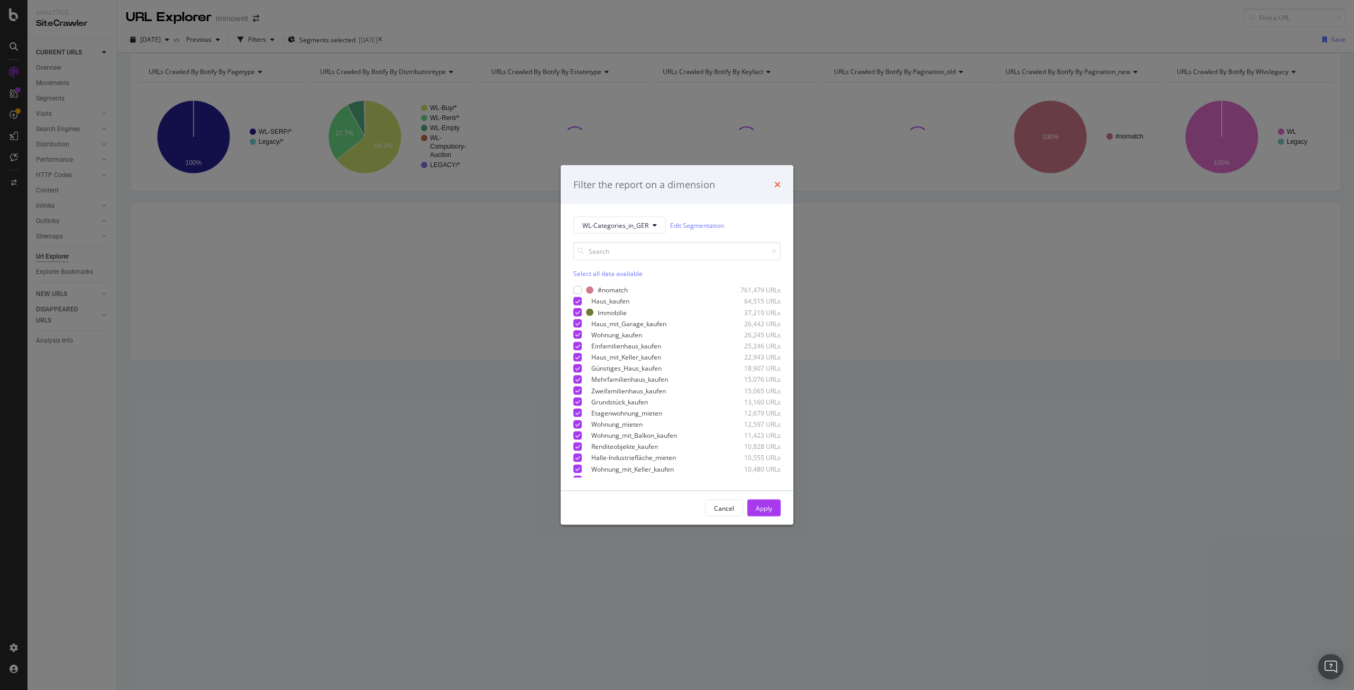
click at [777, 181] on icon "times" at bounding box center [778, 184] width 6 height 8
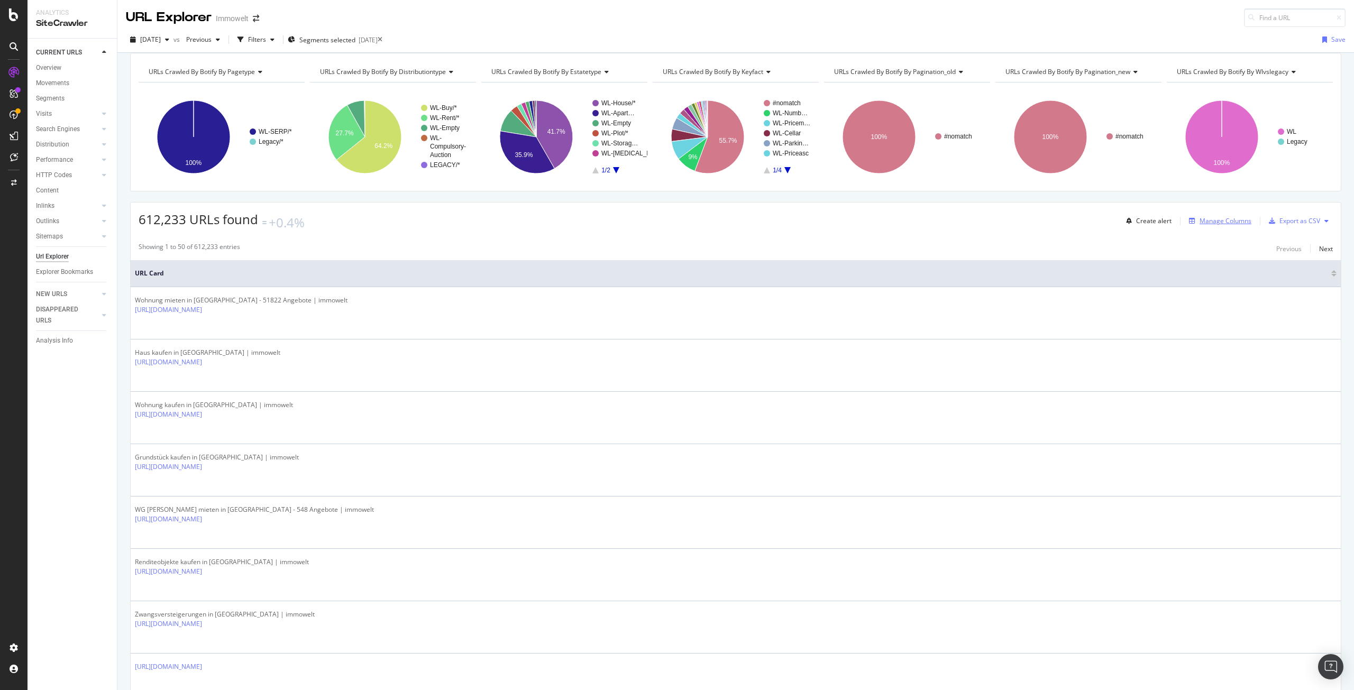
click at [1209, 225] on div "Manage Columns" at bounding box center [1226, 220] width 52 height 9
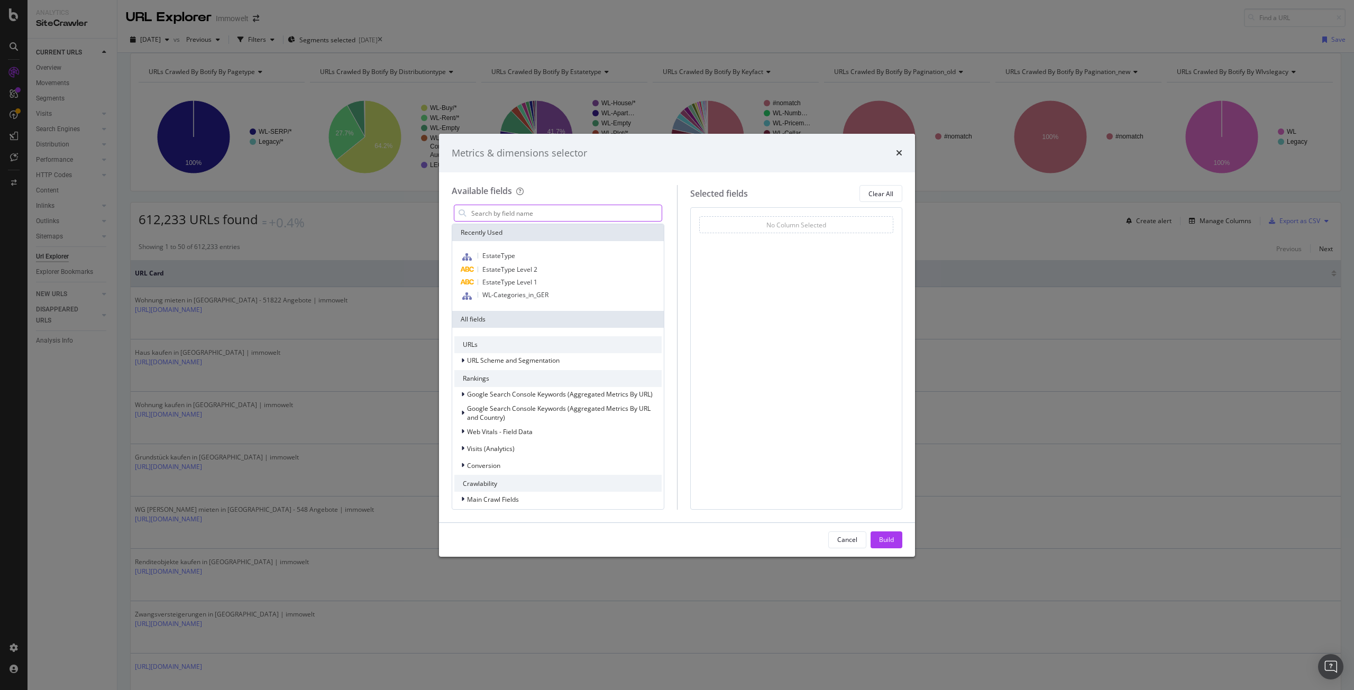
click at [533, 212] on input "modal" at bounding box center [566, 213] width 192 height 16
click at [538, 215] on input "modal" at bounding box center [566, 213] width 192 height 16
click at [545, 295] on span "WL-Categories_in_GER" at bounding box center [516, 294] width 66 height 9
click at [550, 218] on input "modal" at bounding box center [566, 213] width 192 height 16
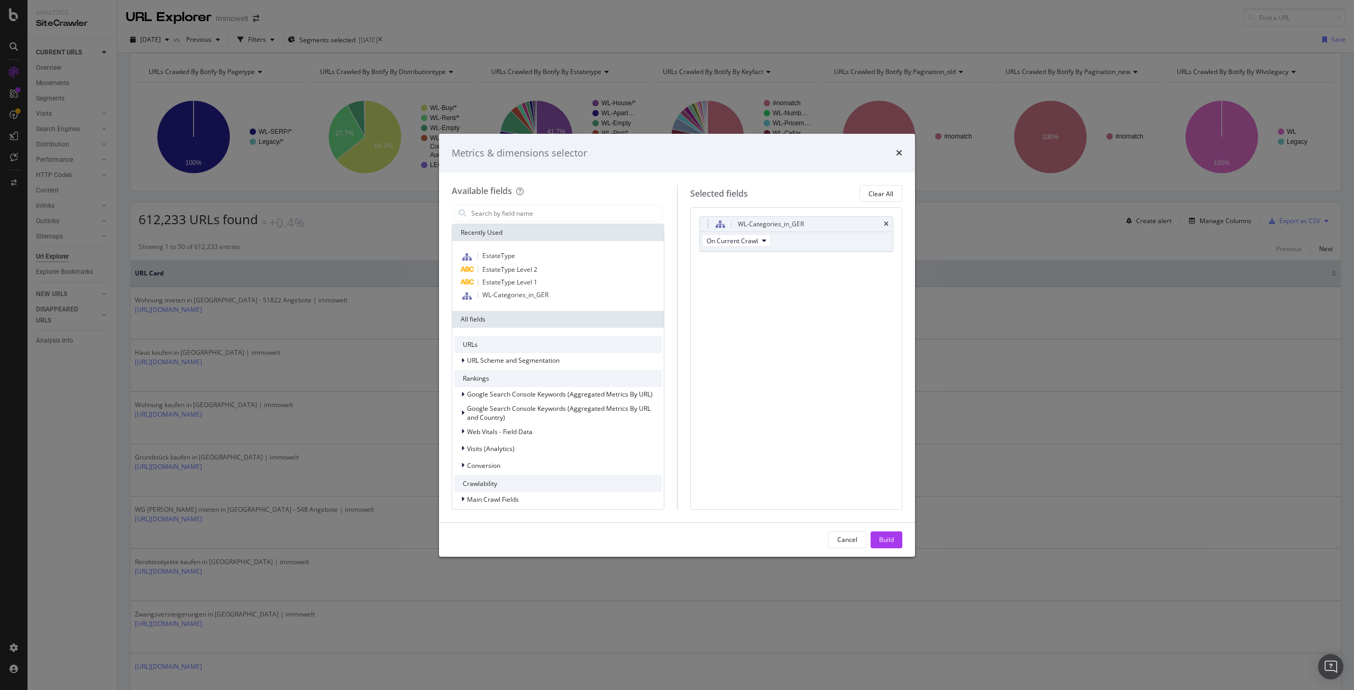
click at [541, 202] on div "Available fields Recently Used EstateType EstateType Level 2 EstateType Level 1…" at bounding box center [564, 347] width 225 height 324
click at [536, 219] on input "modal" at bounding box center [566, 213] width 192 height 16
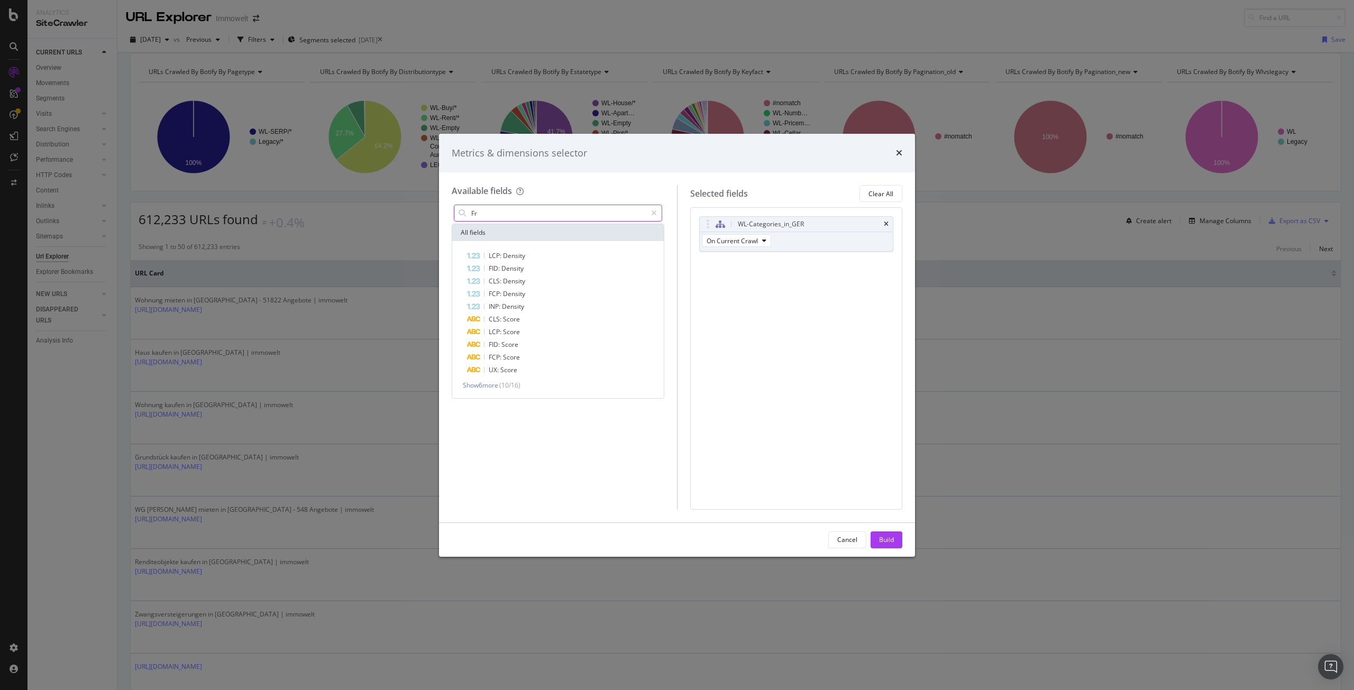
type input "F"
type input "I"
type input "G"
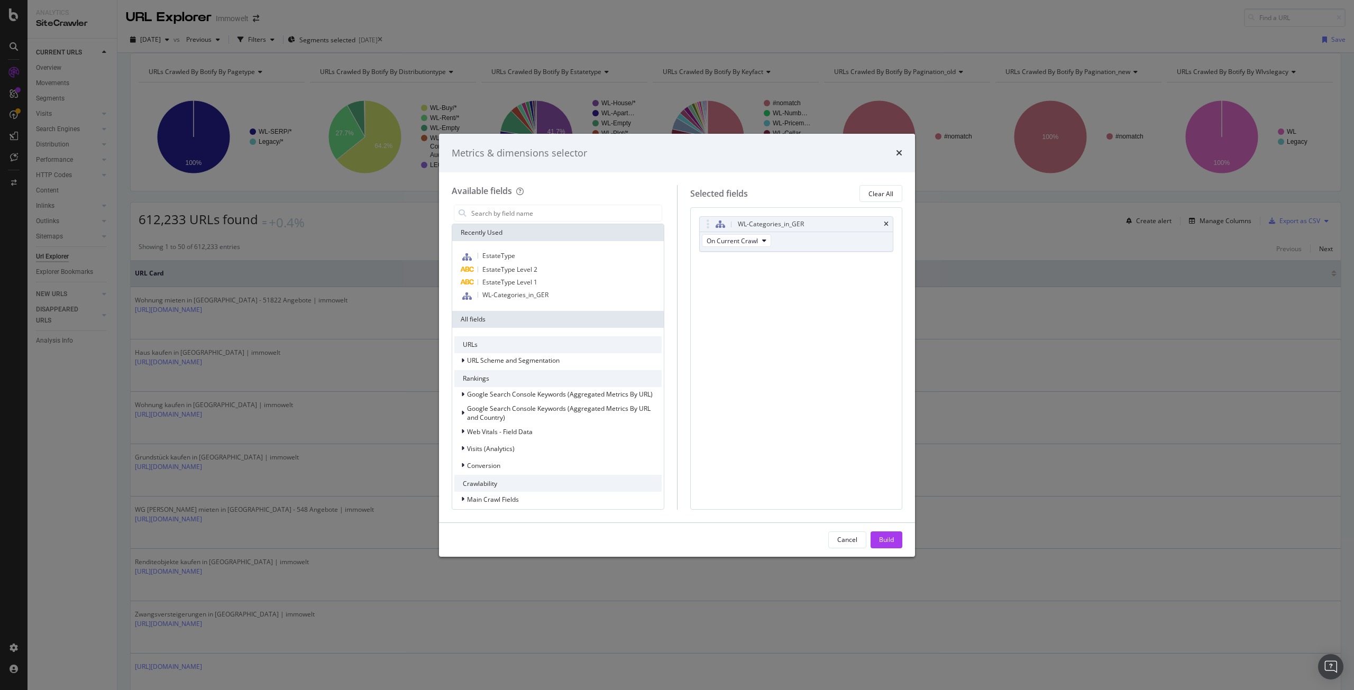
click at [788, 354] on div "WL-Categories_in_GER On Current Crawl You can use this field as a To pick up a …" at bounding box center [796, 358] width 213 height 302
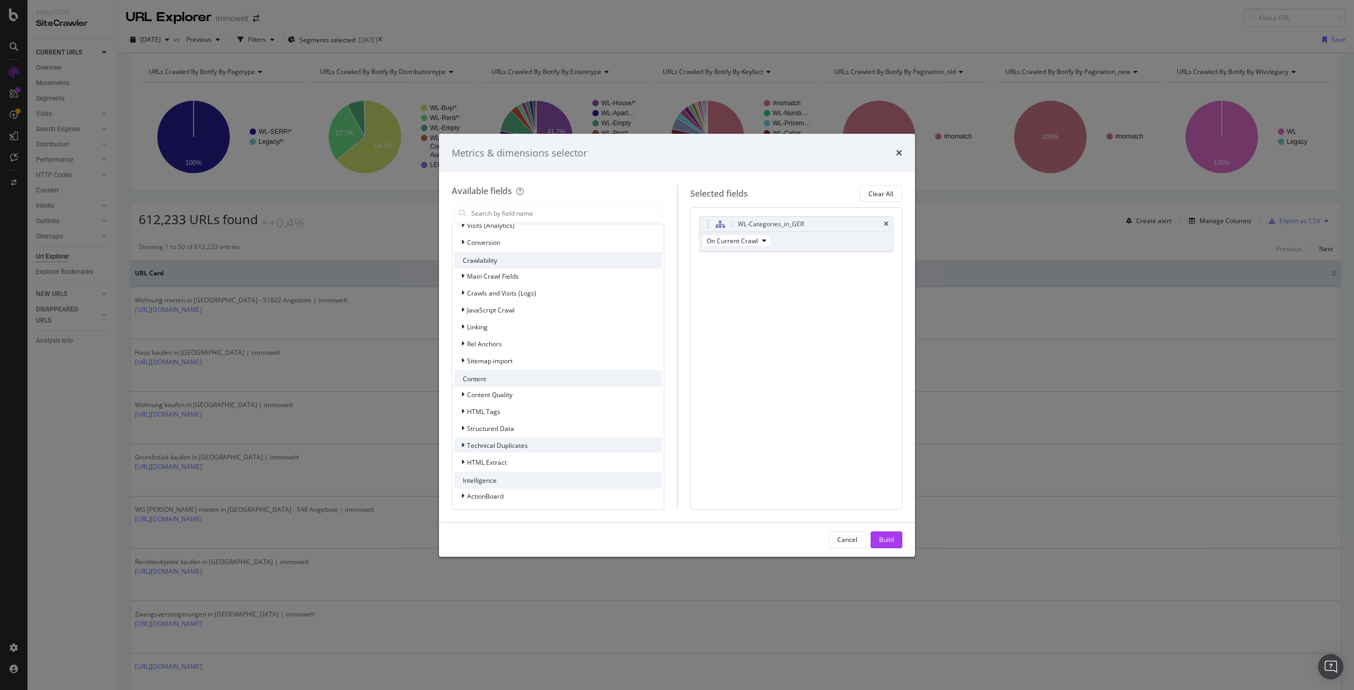
scroll to position [226, 0]
click at [549, 212] on input "modal" at bounding box center [566, 213] width 192 height 16
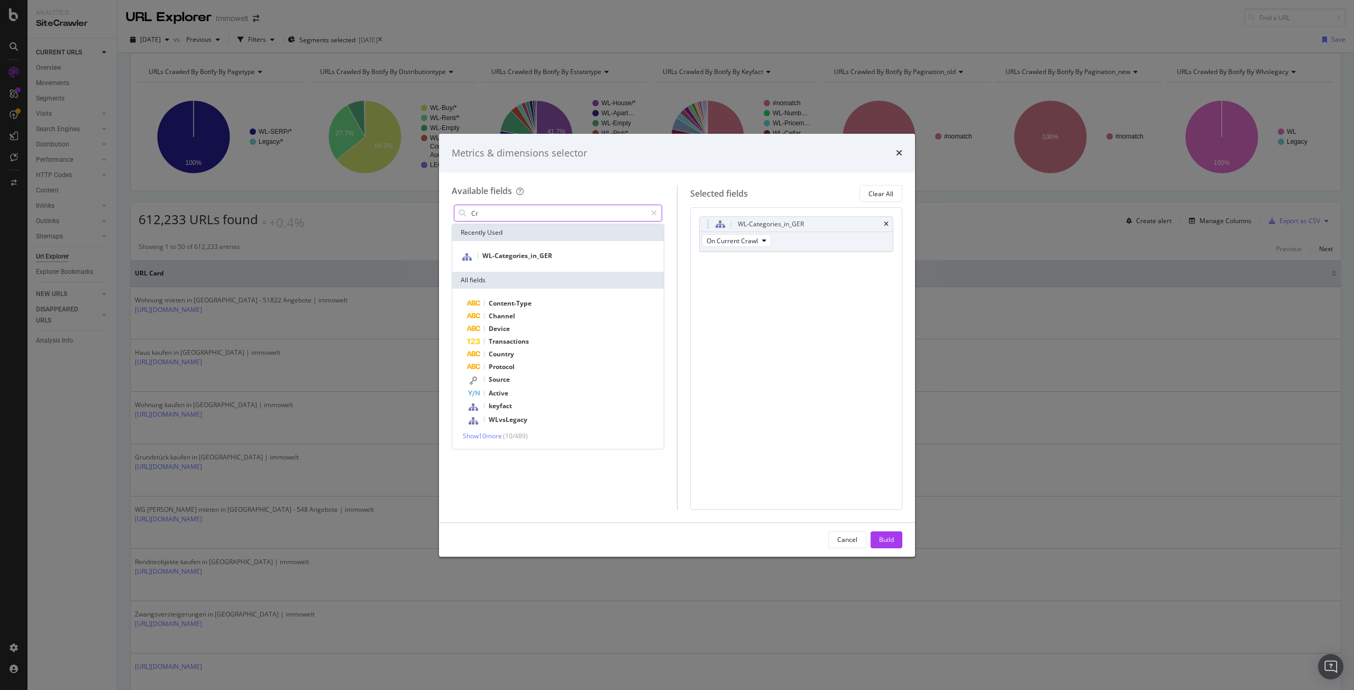
scroll to position [0, 0]
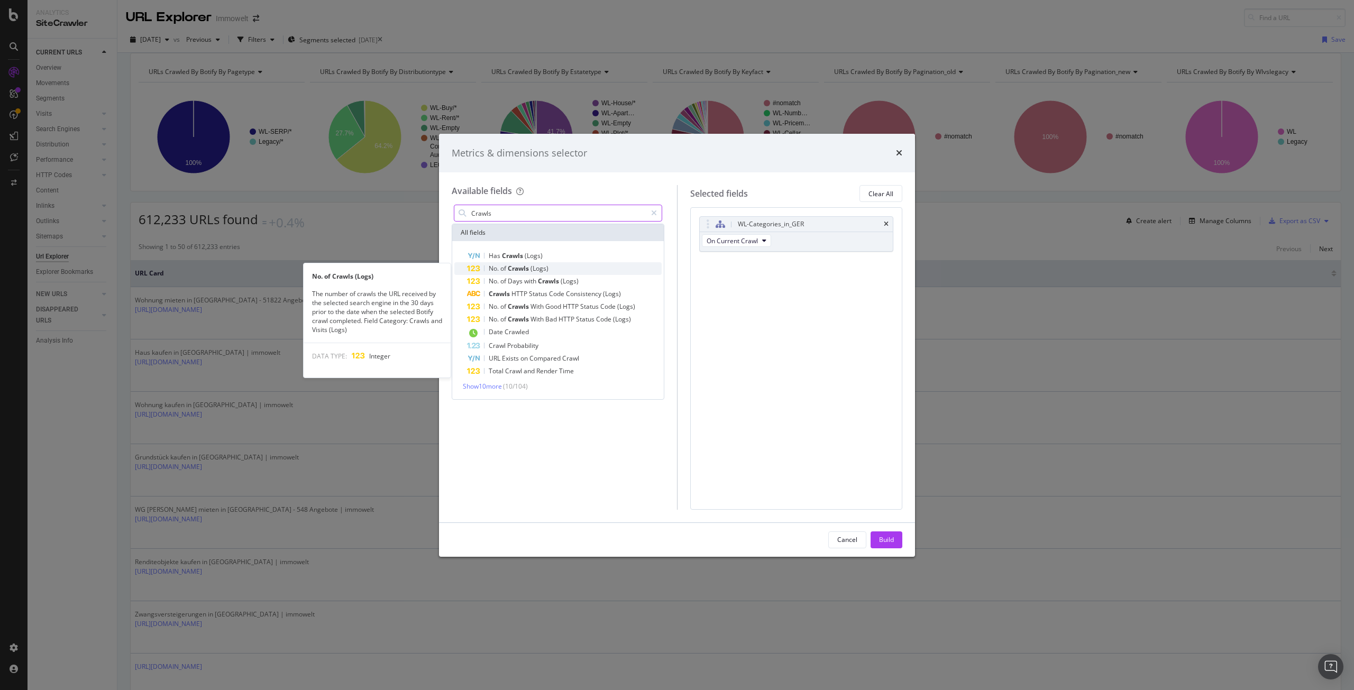
type input "Crawls"
click at [550, 267] on div "No. of Crawls (Logs)" at bounding box center [564, 268] width 195 height 13
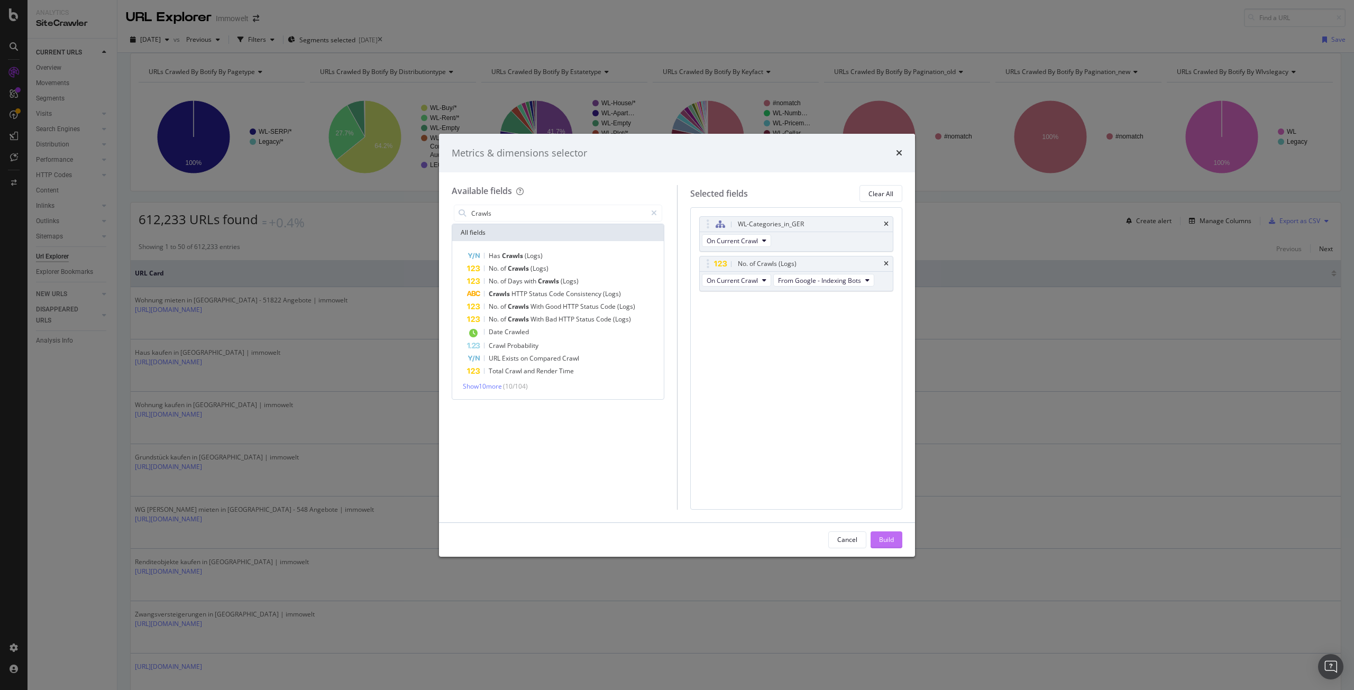
click at [881, 542] on div "Build" at bounding box center [886, 539] width 15 height 9
click at [892, 540] on div "URLs Crawled By Botify By pagetype Chart (by Value) Table Expand Export as CSV …" at bounding box center [735, 372] width 1237 height 638
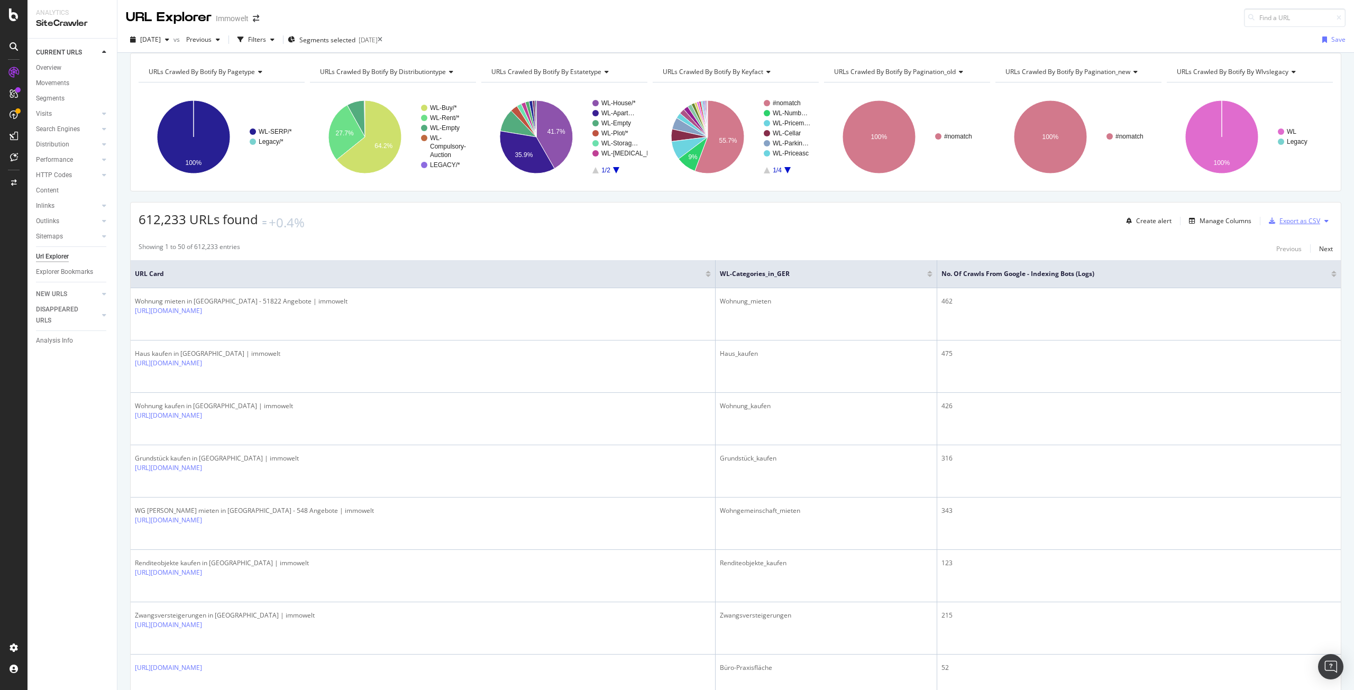
click at [1295, 225] on div "Export as CSV" at bounding box center [1300, 220] width 41 height 9
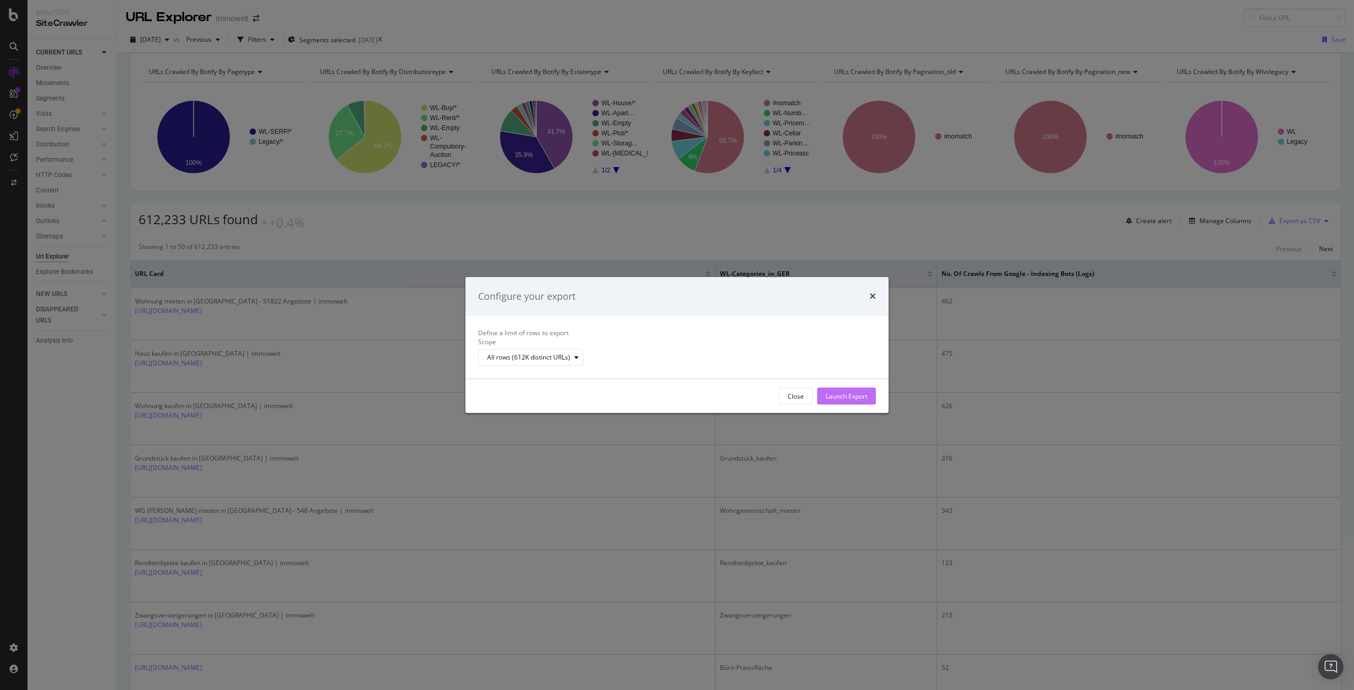
click at [849, 401] on div "Launch Export" at bounding box center [847, 396] width 42 height 9
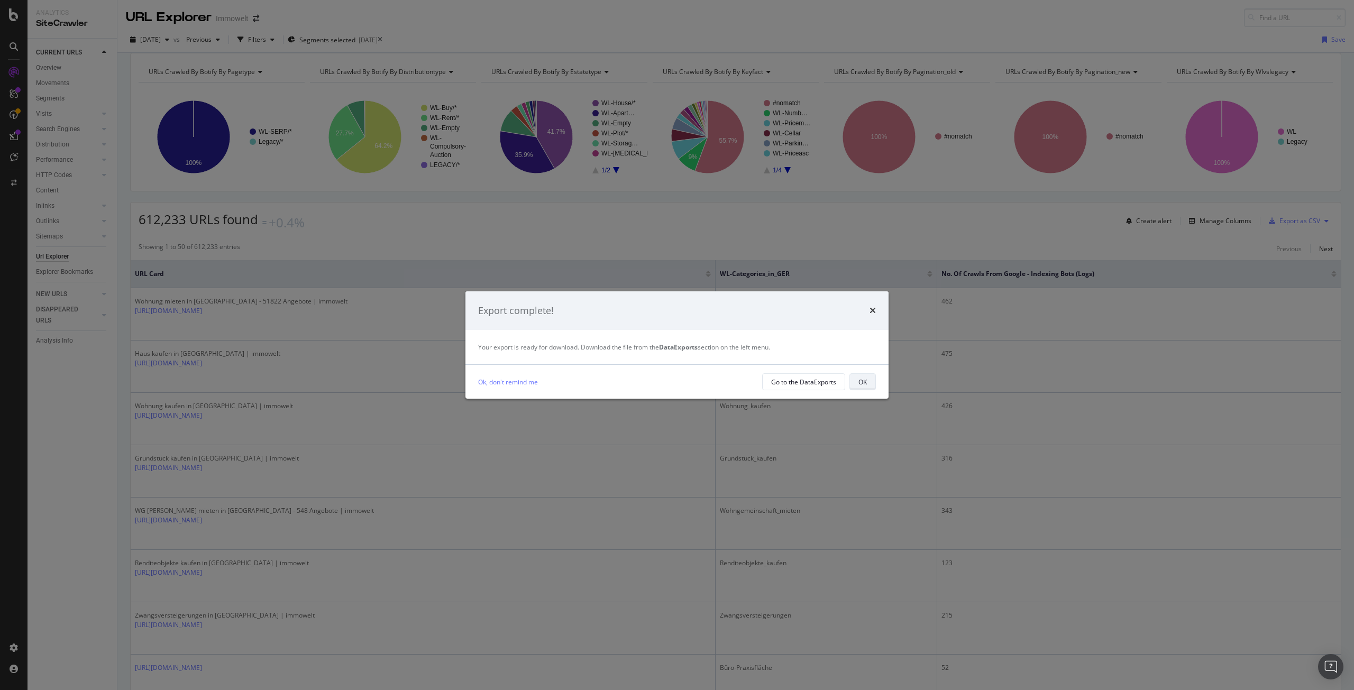
click at [865, 378] on div "OK" at bounding box center [863, 382] width 8 height 9
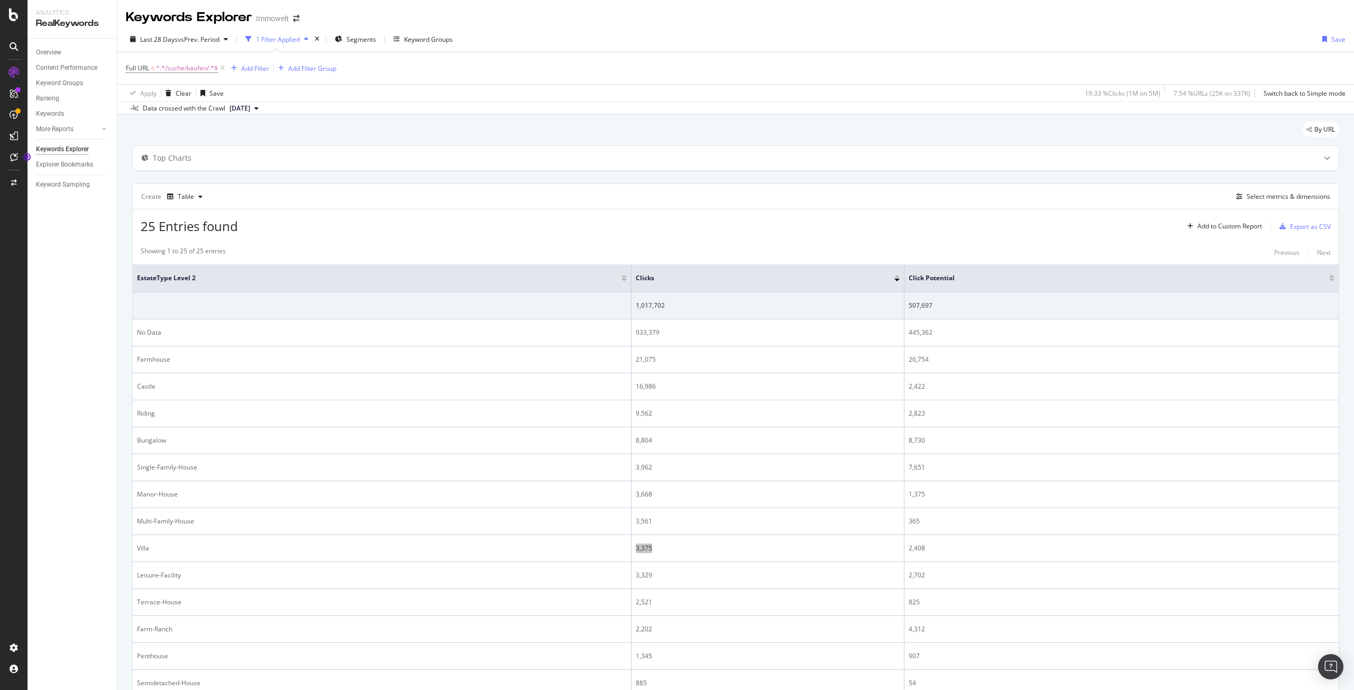
scroll to position [100, 0]
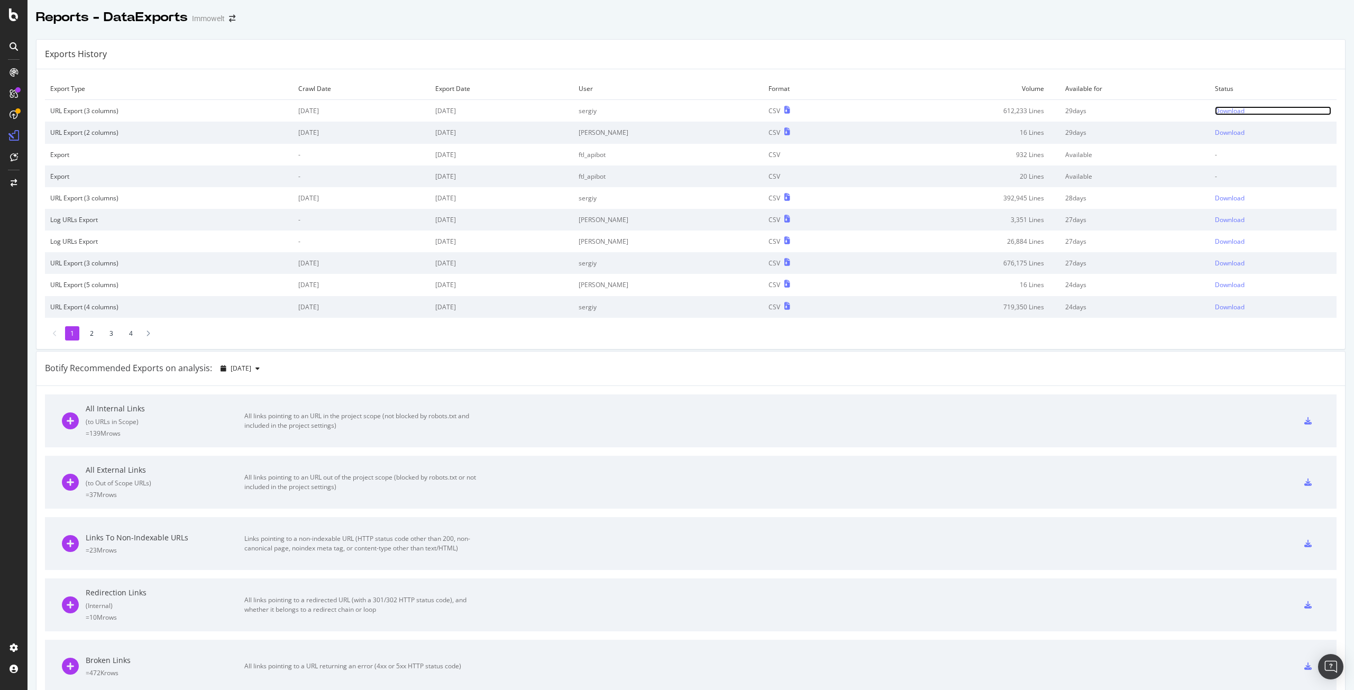
click at [1215, 110] on div "Download" at bounding box center [1230, 110] width 30 height 9
